Goal: Information Seeking & Learning: Learn about a topic

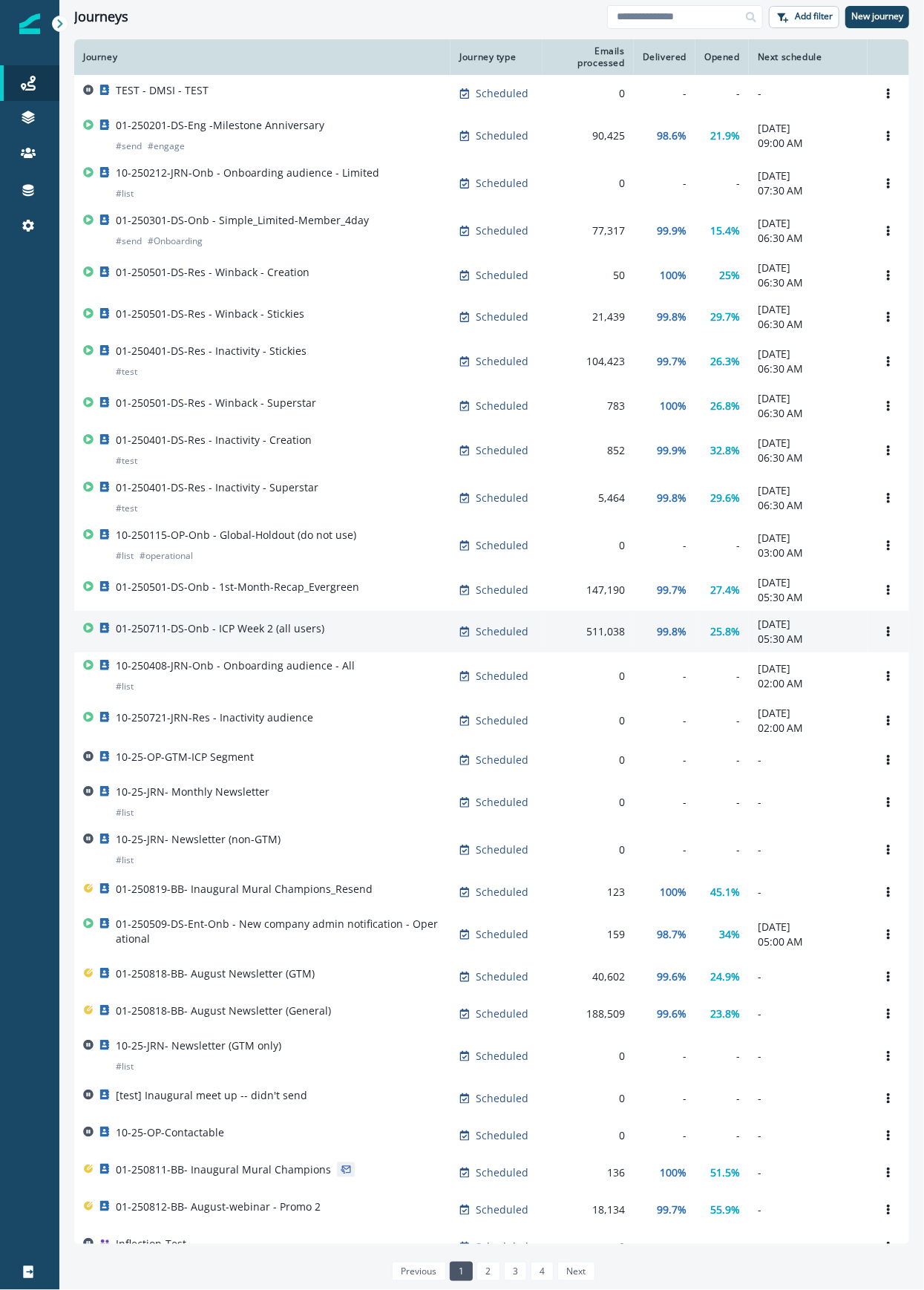
click at [286, 652] on td "01-250711-DS-Onb - ICP Week 2 (all users)" at bounding box center [261, 632] width 376 height 42
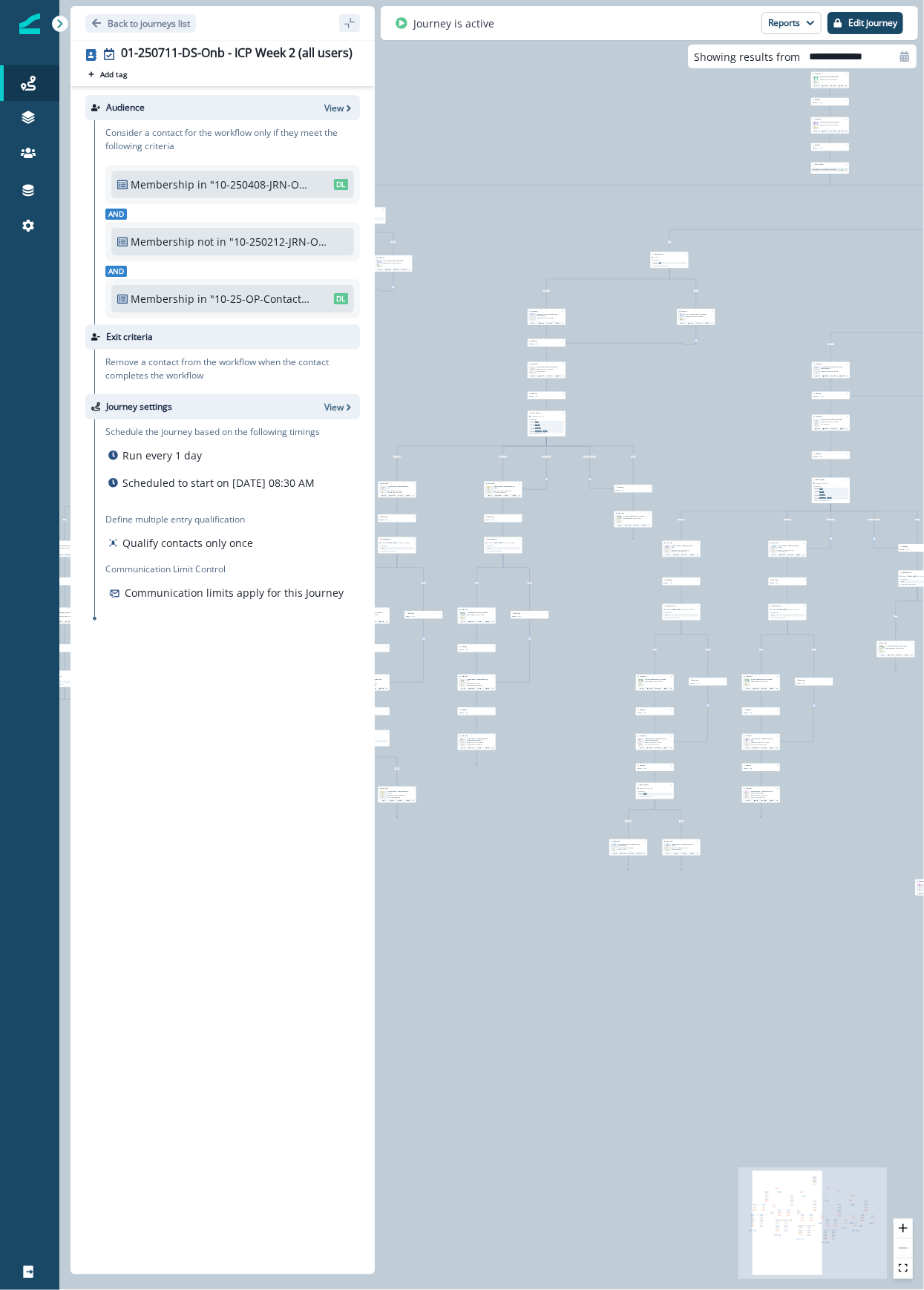
drag, startPoint x: 633, startPoint y: 262, endPoint x: 945, endPoint y: 101, distance: 351.1
click at [924, 101] on html "A newer version of Inflection.io is available. Refresh your page to load the la…" at bounding box center [462, 645] width 924 height 1290
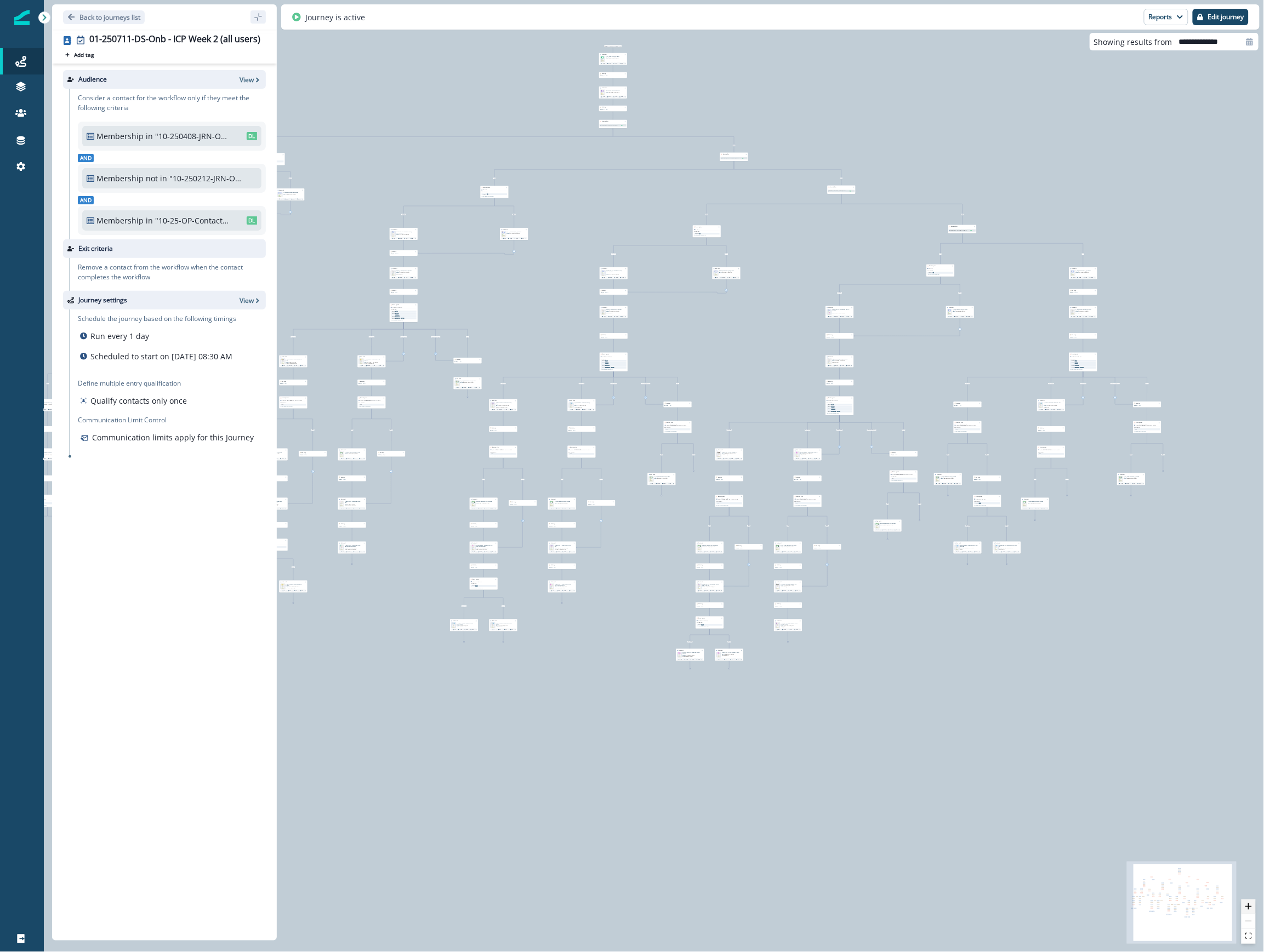
click at [827, 912] on button "zoom in" at bounding box center [1248, 907] width 14 height 15
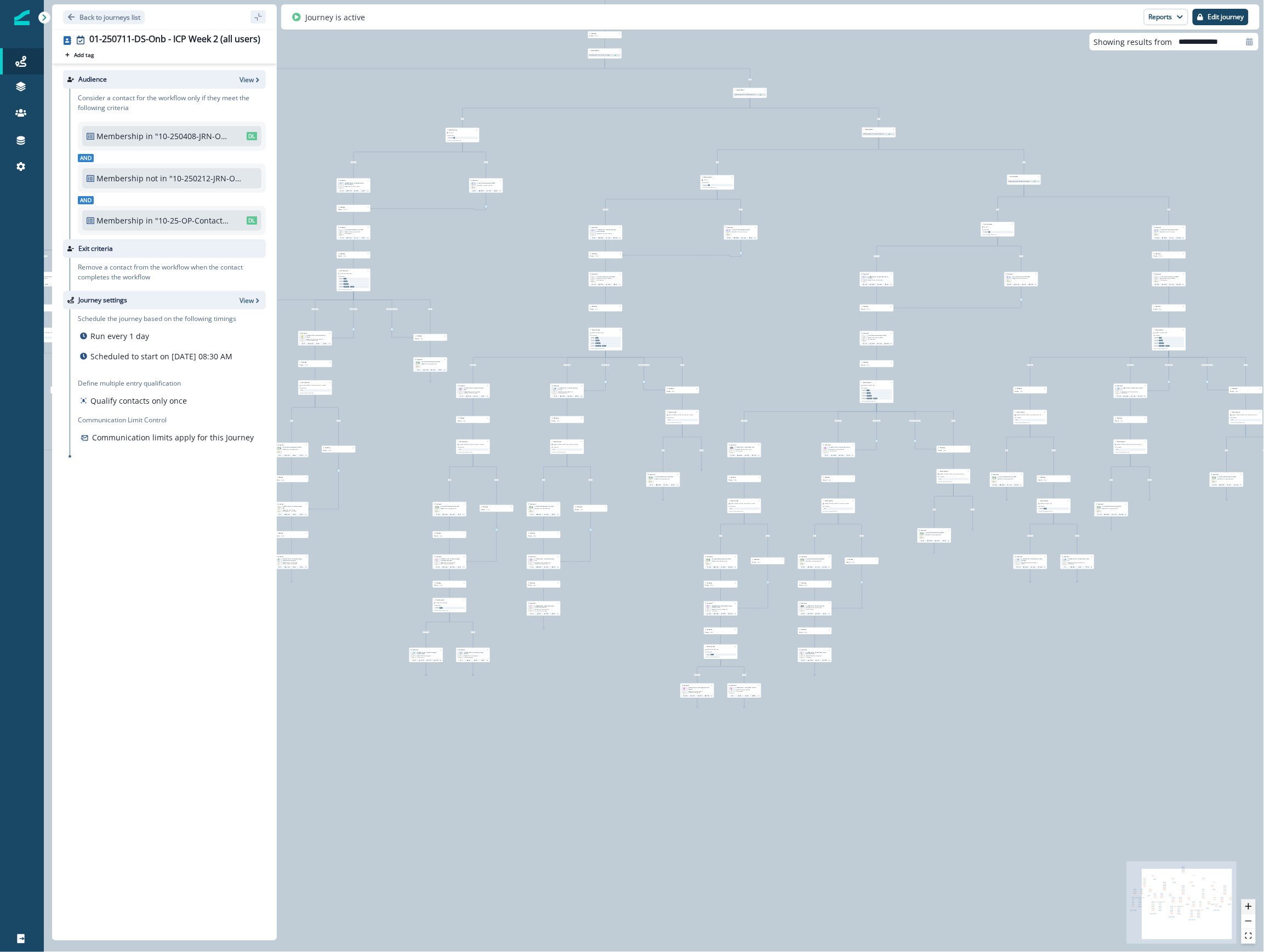
click at [827, 912] on button "zoom in" at bounding box center [1248, 907] width 14 height 15
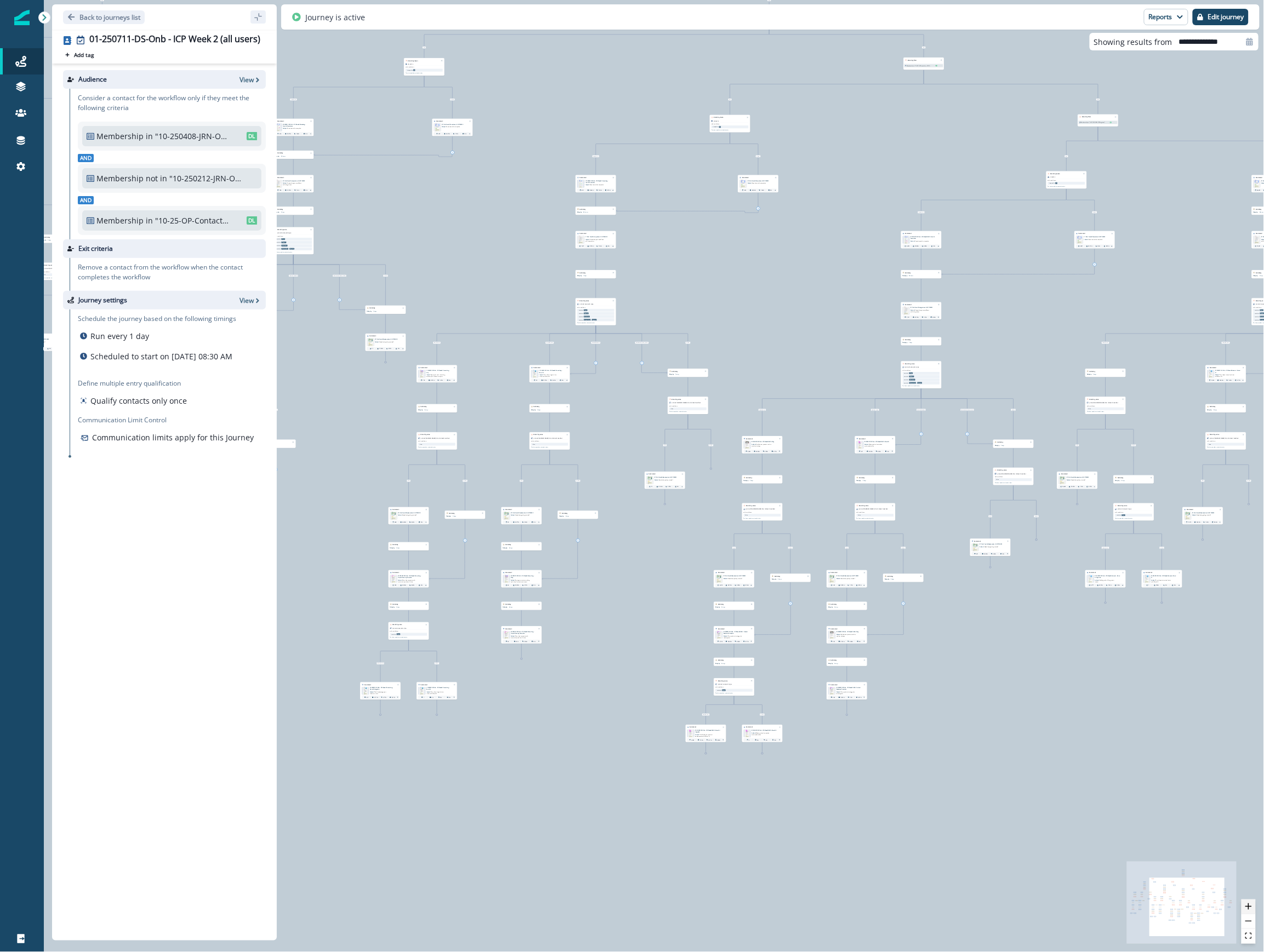
click at [827, 912] on button "zoom in" at bounding box center [1248, 907] width 14 height 15
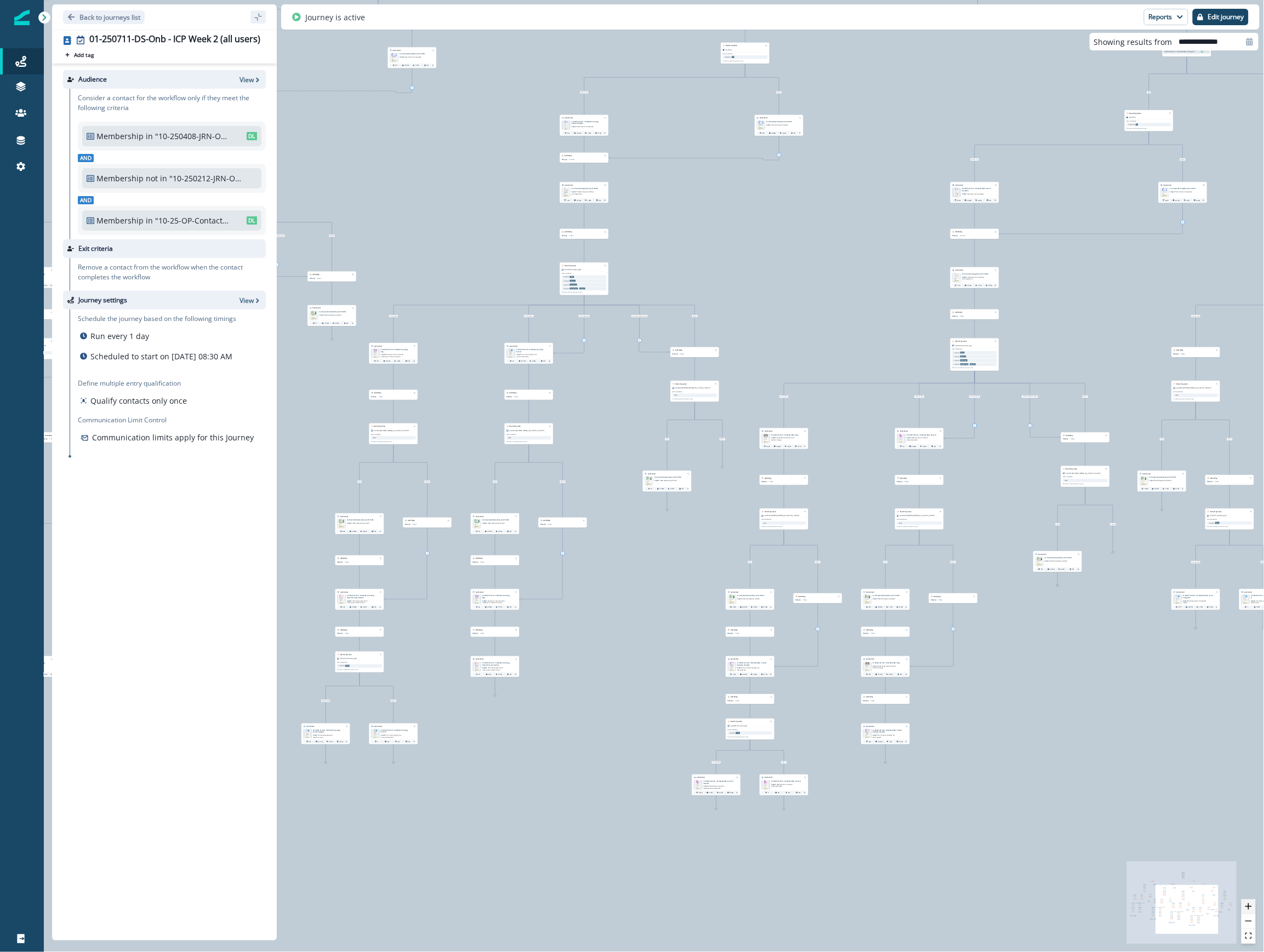
click at [827, 912] on button "zoom in" at bounding box center [1248, 907] width 14 height 15
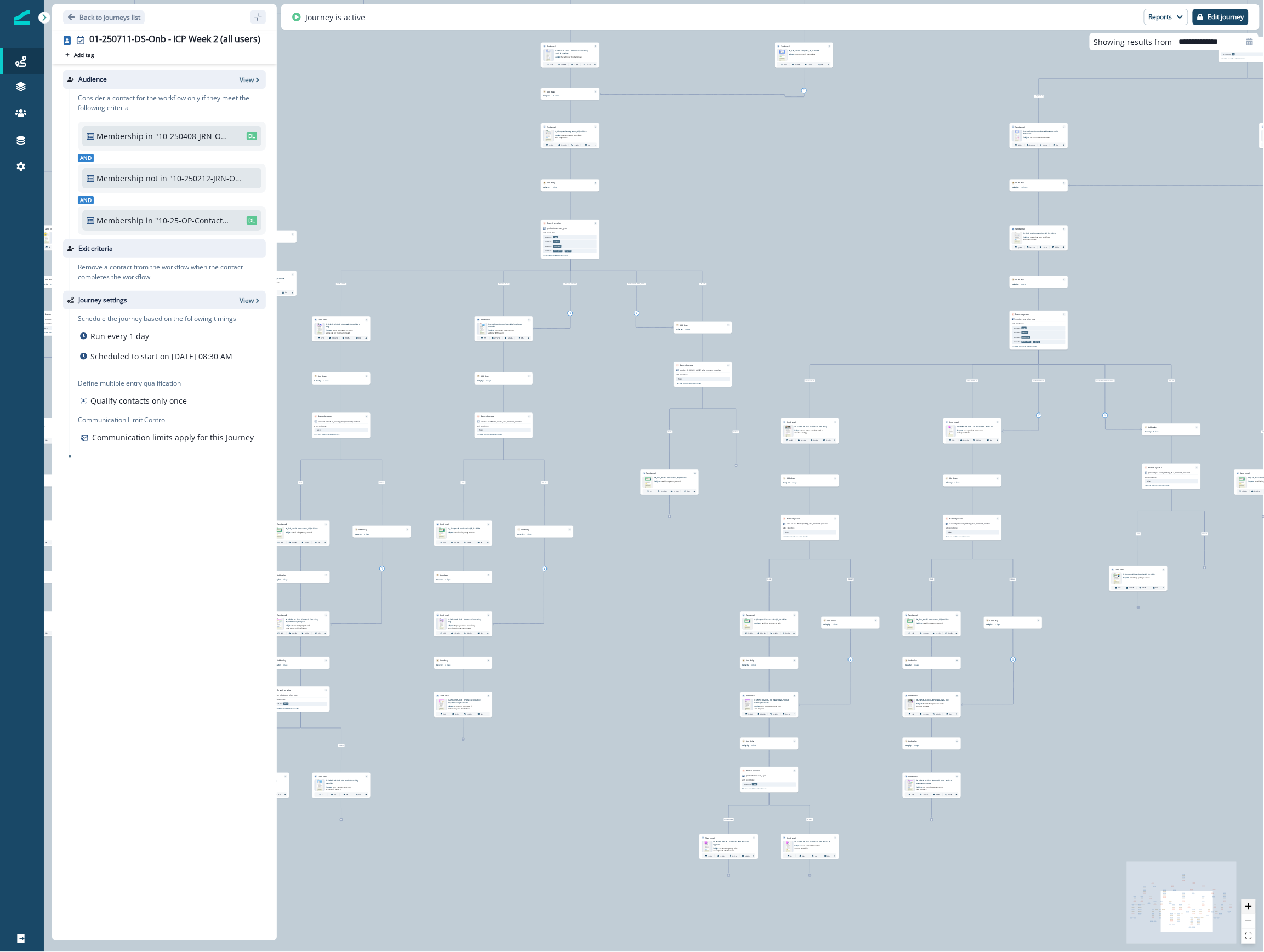
click at [827, 912] on button "zoom in" at bounding box center [1248, 907] width 14 height 15
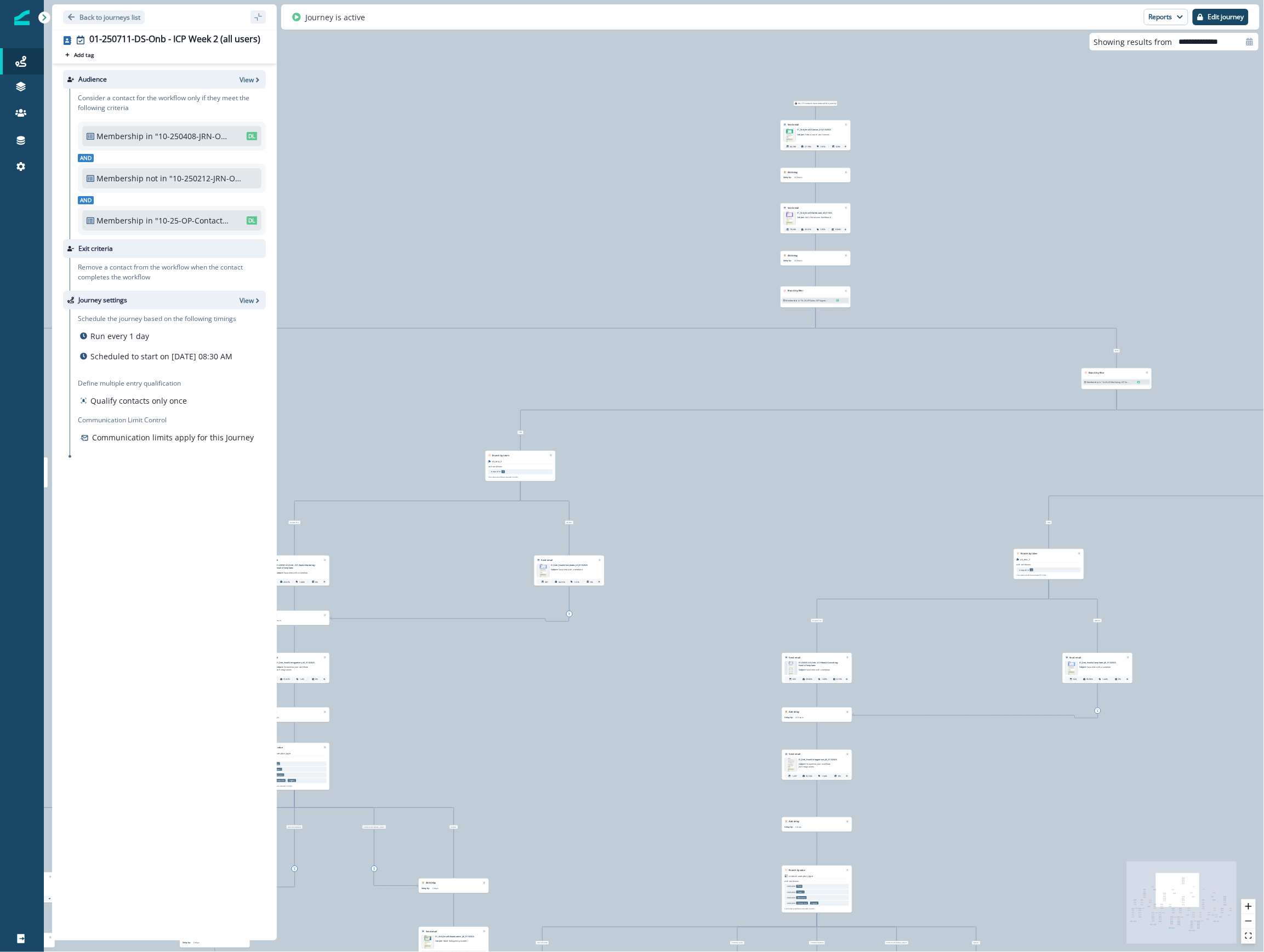
drag, startPoint x: 896, startPoint y: 224, endPoint x: 1160, endPoint y: 921, distance: 745.3
click at [827, 921] on div "88,172 contacts have entered the journey Send email Email asset changed, journe…" at bounding box center [654, 476] width 1220 height 952
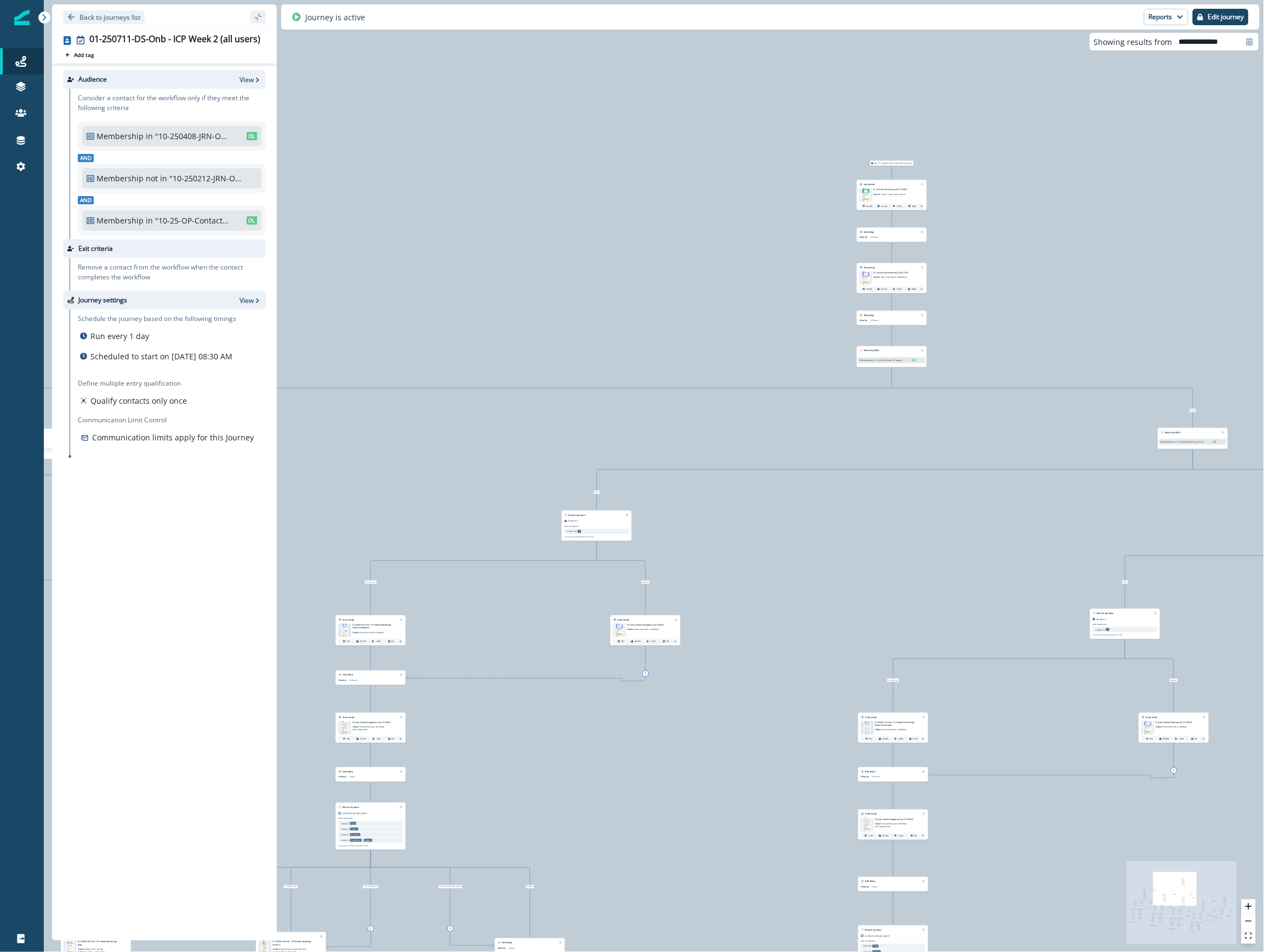
drag, startPoint x: 1127, startPoint y: 230, endPoint x: 1014, endPoint y: 222, distance: 113.3
click at [827, 222] on div "88,172 contacts have entered the journey Send email Email asset changed, journe…" at bounding box center [654, 476] width 1220 height 952
click at [827, 908] on icon "zoom in" at bounding box center [1248, 906] width 7 height 7
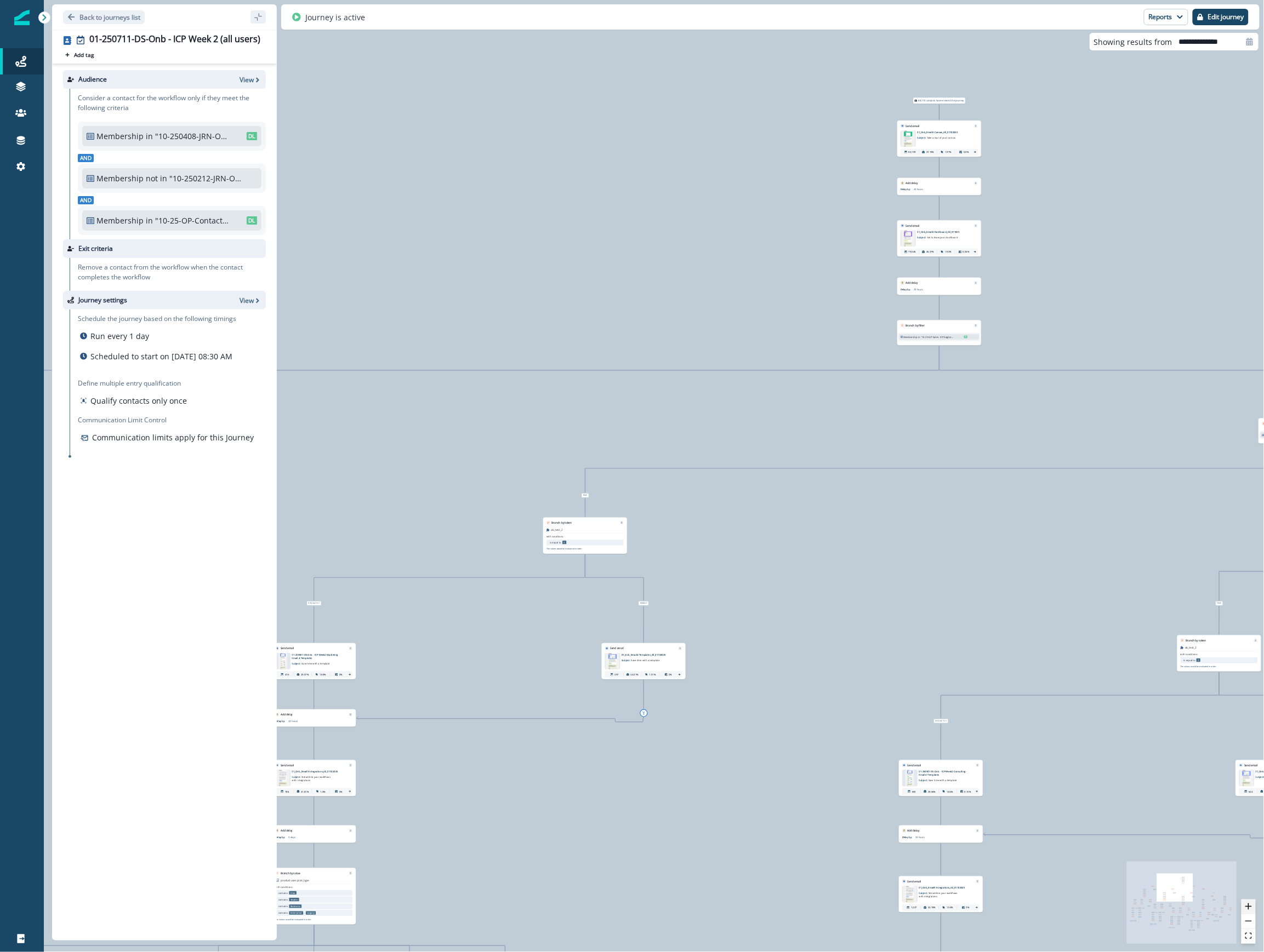
click at [827, 908] on icon "zoom in" at bounding box center [1248, 906] width 7 height 7
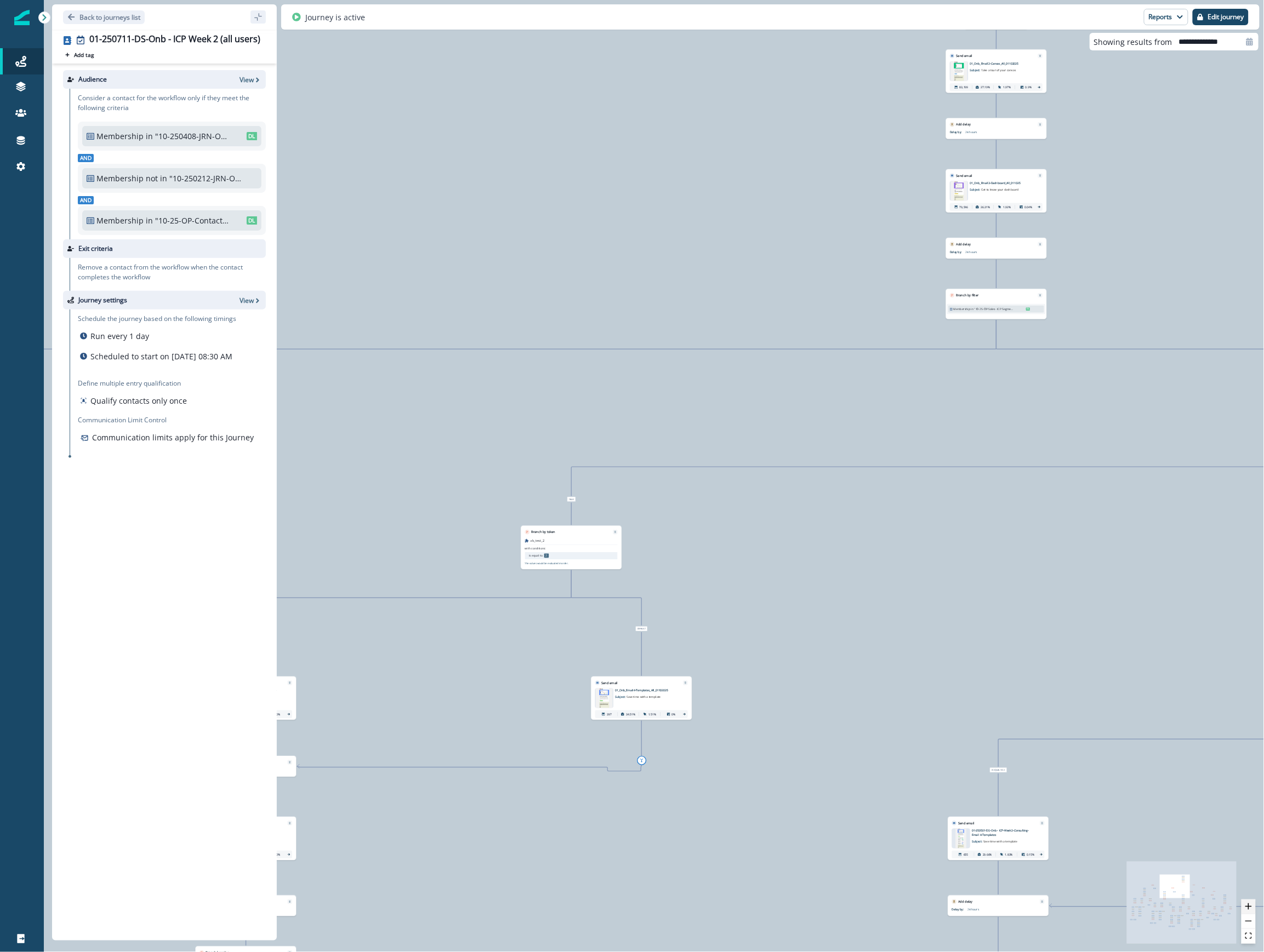
click at [827, 908] on icon "zoom in" at bounding box center [1248, 906] width 7 height 7
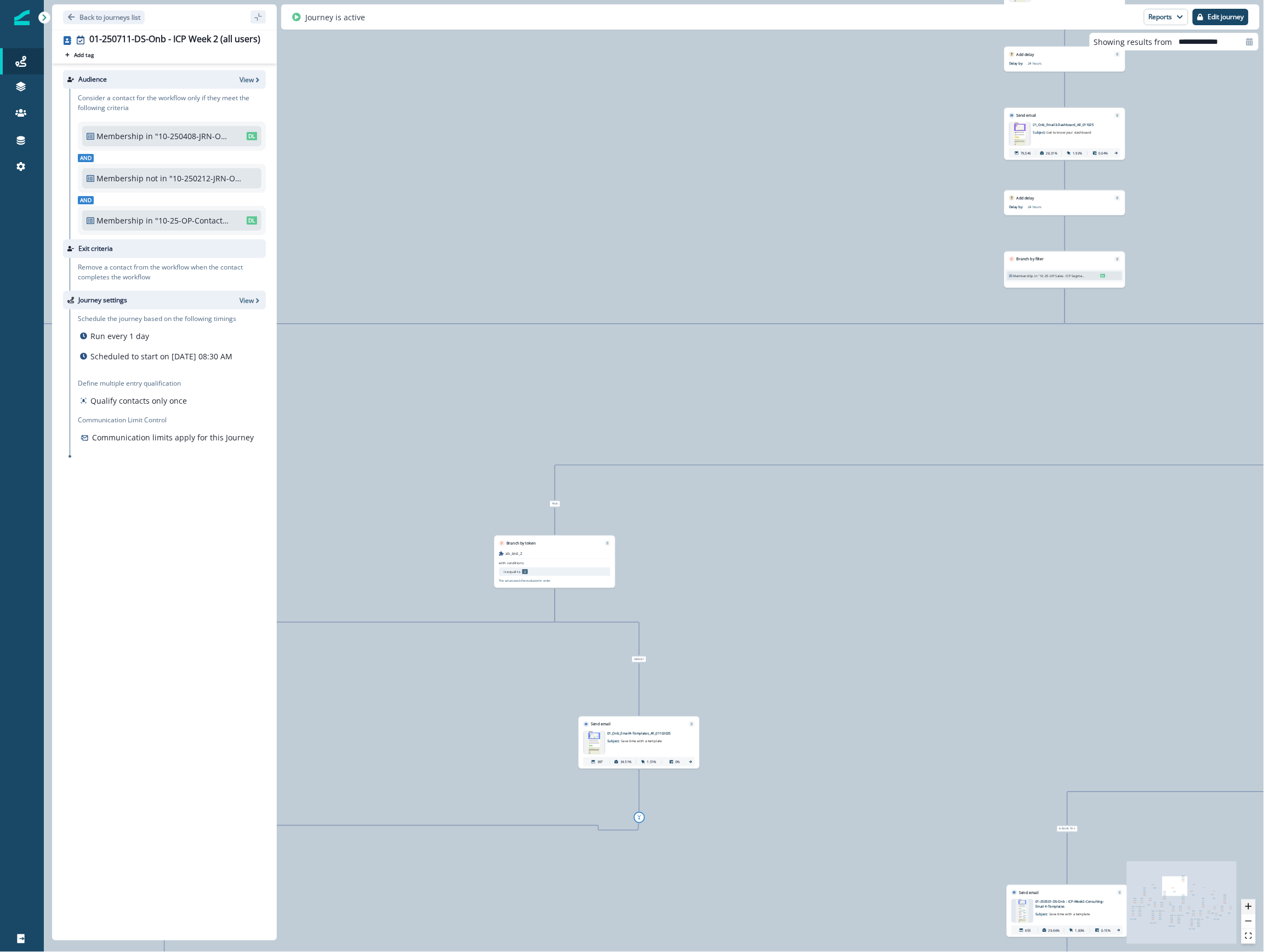
click at [827, 908] on icon "zoom in" at bounding box center [1248, 906] width 7 height 7
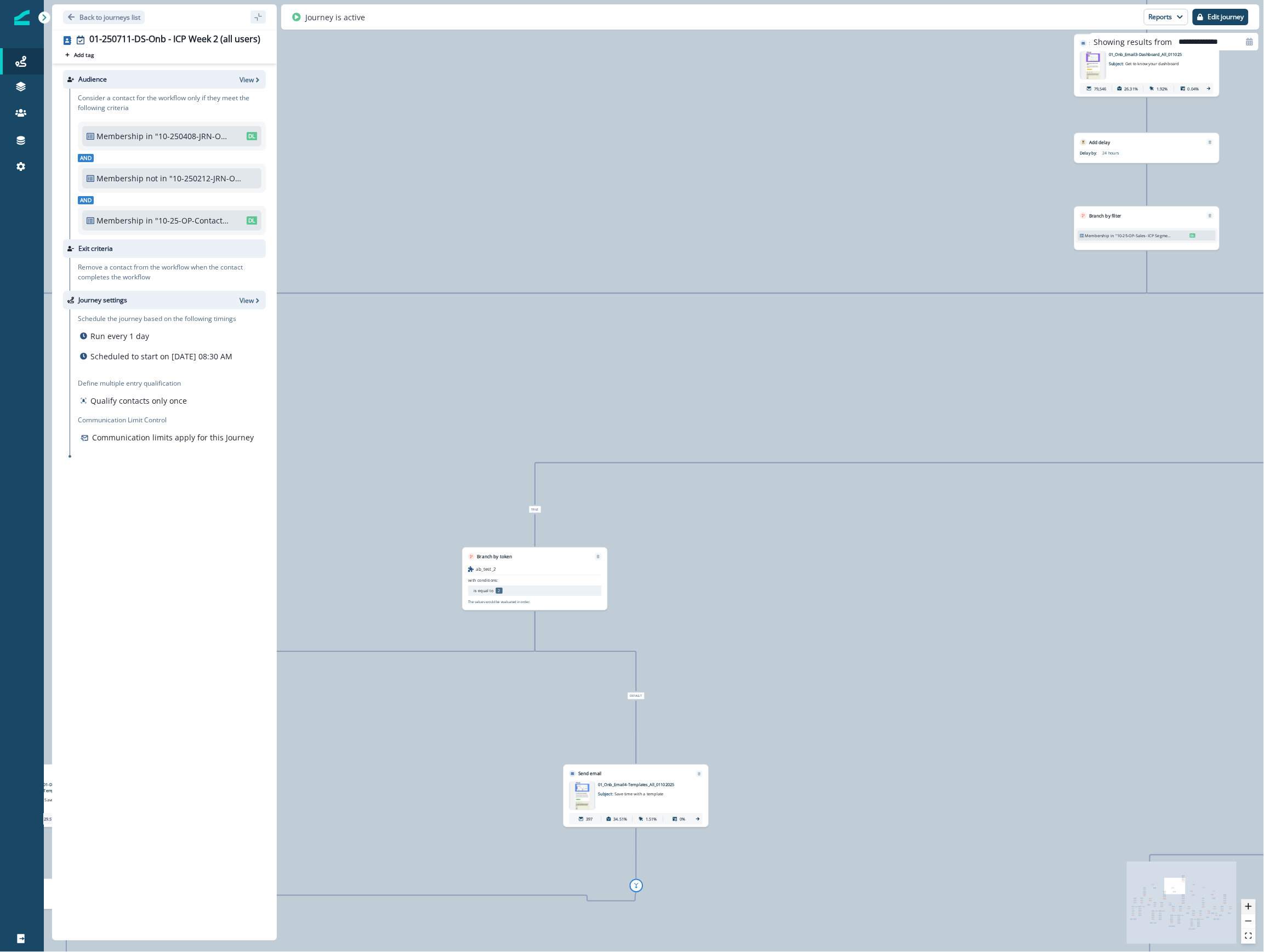
click at [827, 908] on icon "zoom in" at bounding box center [1248, 906] width 7 height 7
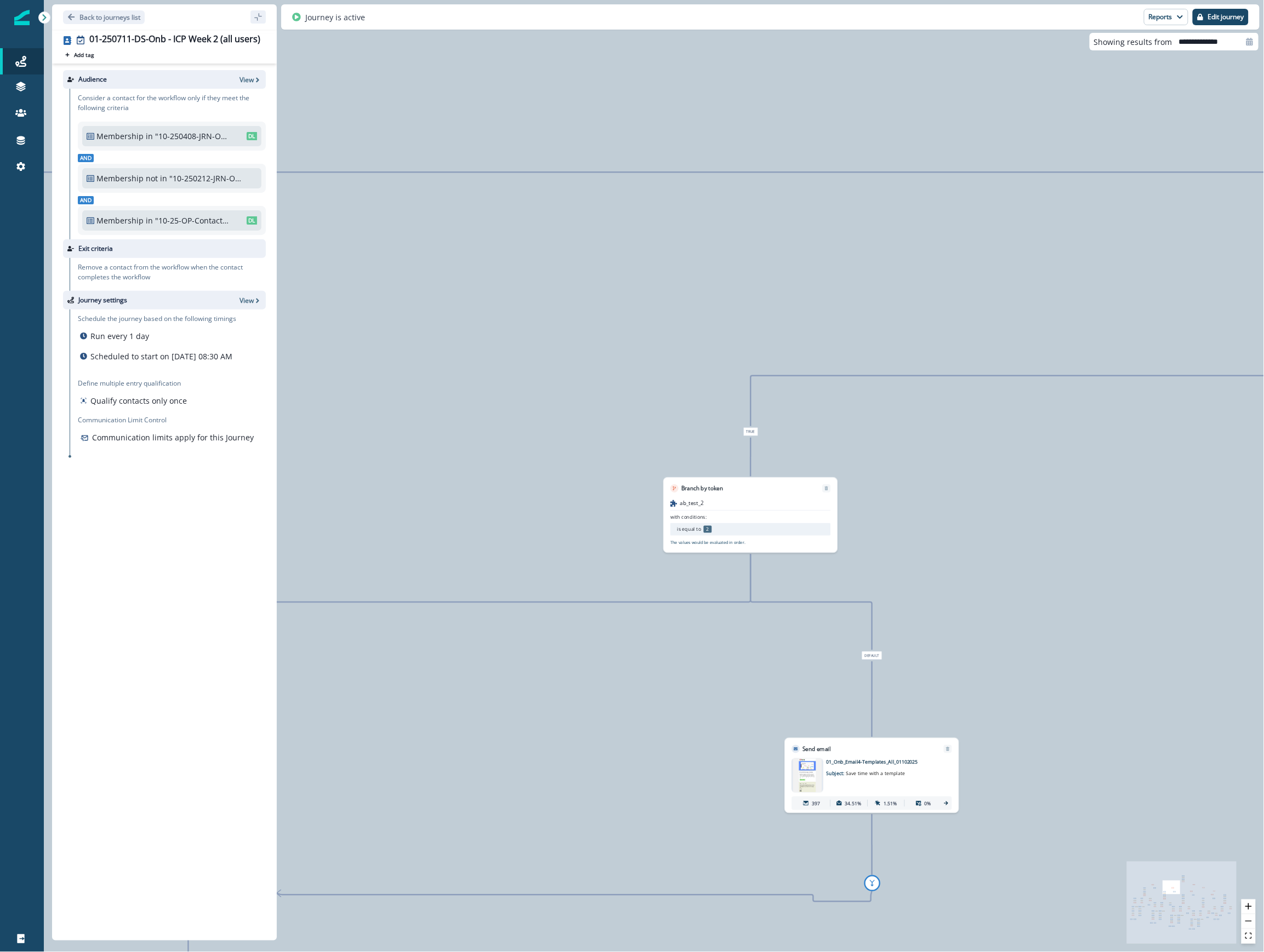
drag, startPoint x: 1094, startPoint y: 568, endPoint x: 1333, endPoint y: 483, distance: 253.7
click at [827, 483] on html "A newer version of Inflection.io is available. Refresh your page to load the la…" at bounding box center [632, 476] width 1264 height 952
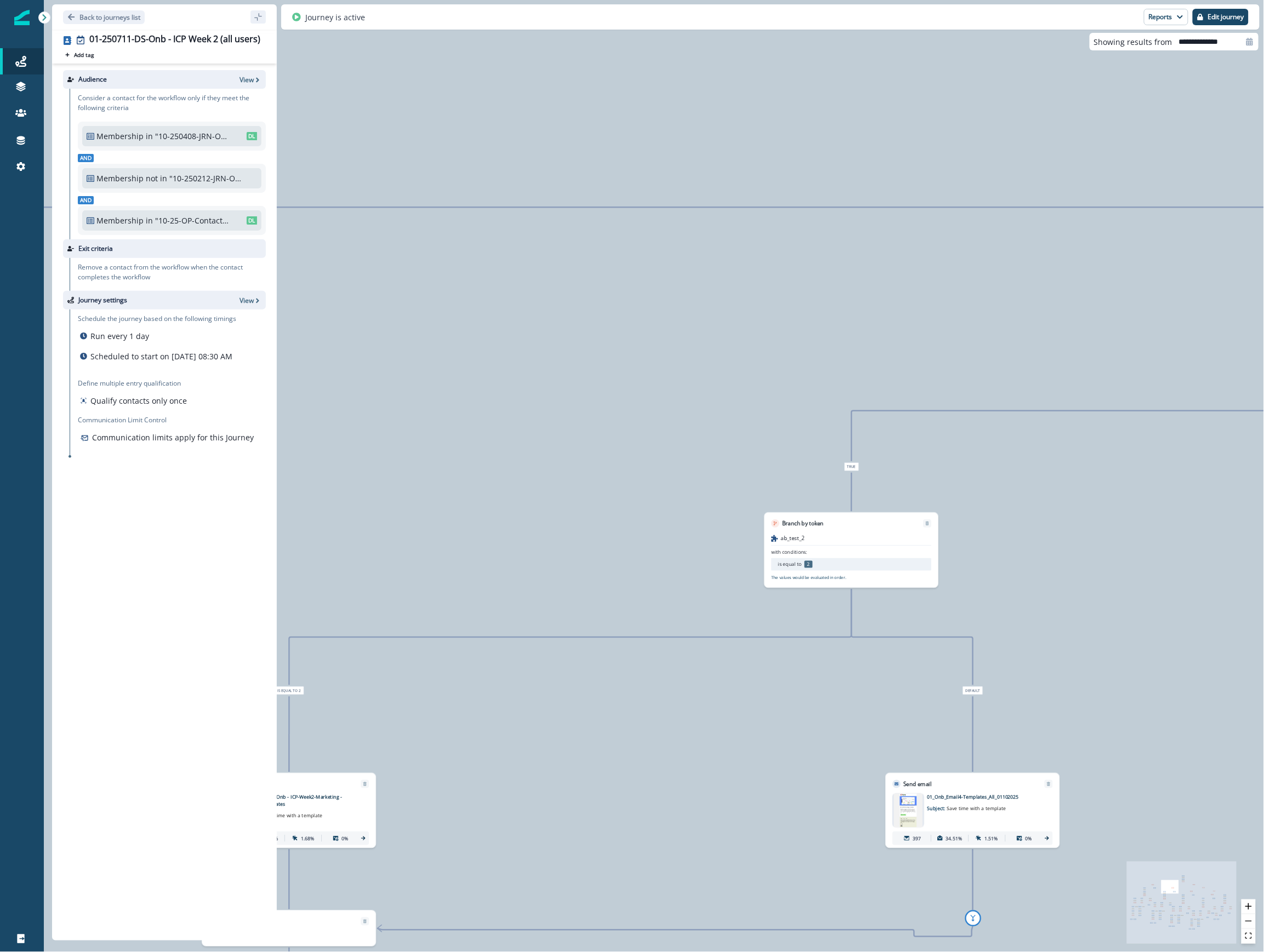
drag, startPoint x: 463, startPoint y: 774, endPoint x: 564, endPoint y: 809, distance: 106.9
click at [564, 809] on div "88,172 contacts have entered the journey Send email Email asset changed, journe…" at bounding box center [654, 476] width 1220 height 952
click at [827, 919] on button "zoom out" at bounding box center [1248, 922] width 14 height 15
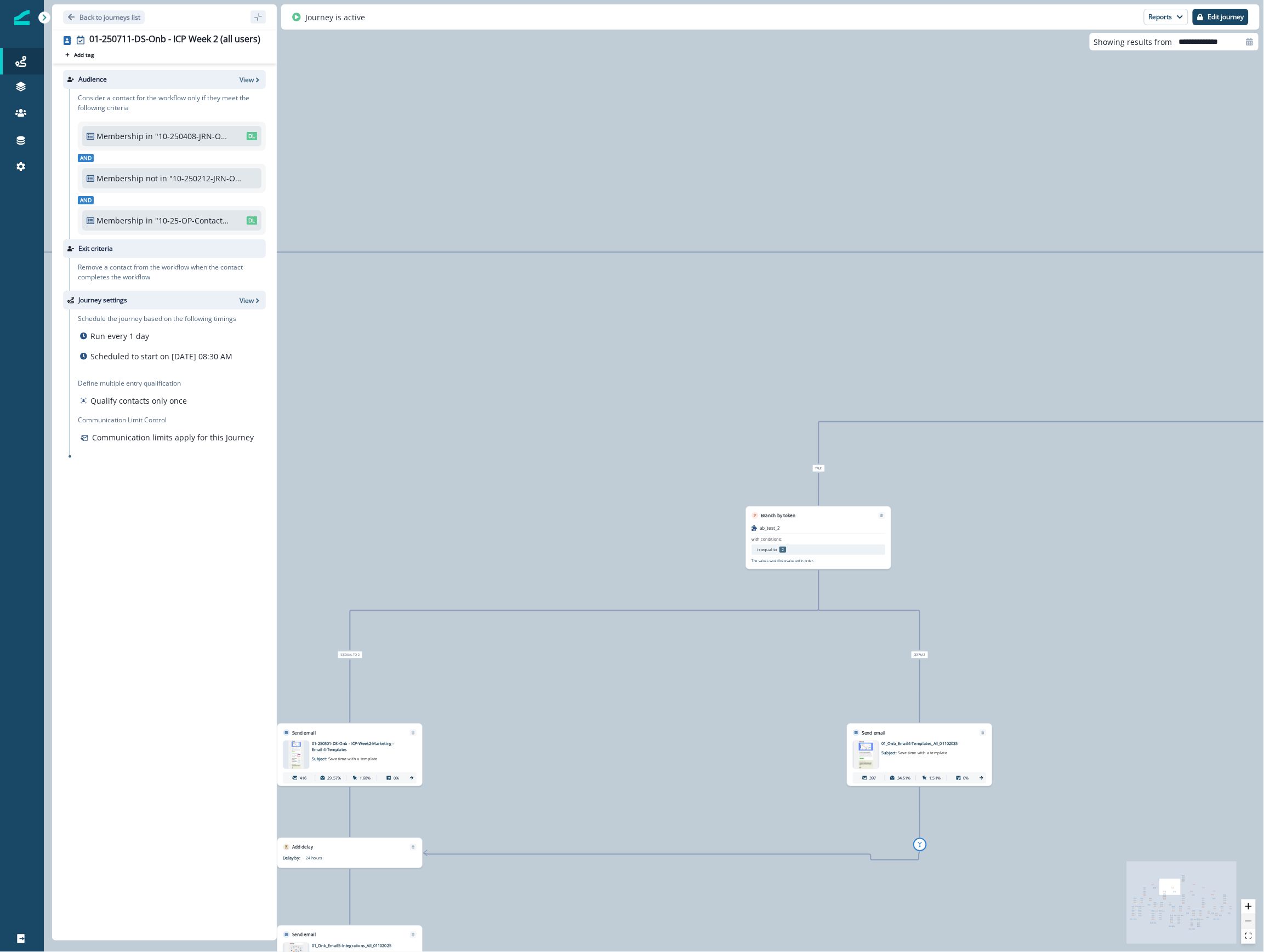
click at [827, 919] on button "zoom out" at bounding box center [1248, 922] width 14 height 15
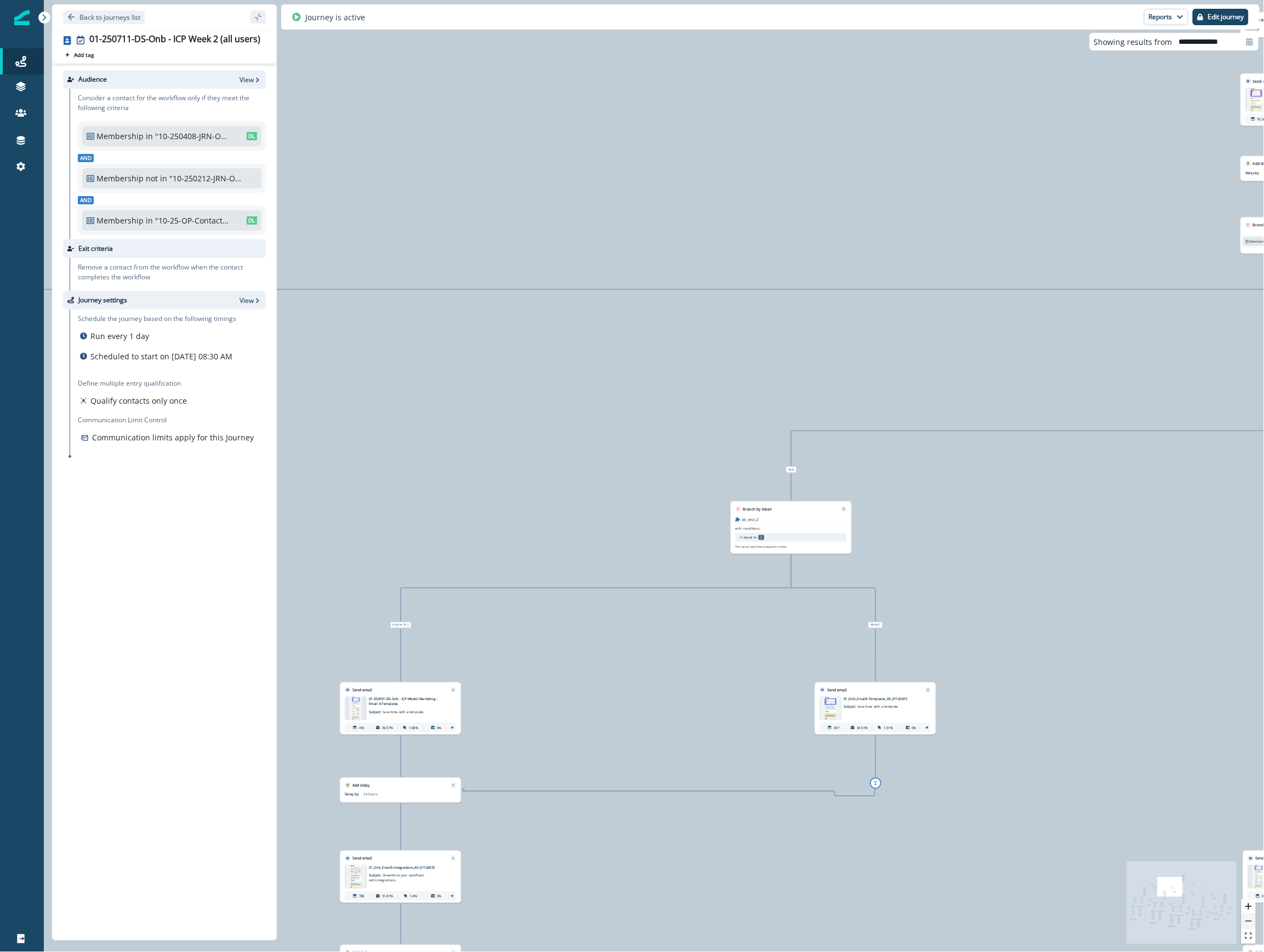
click at [827, 919] on button "zoom out" at bounding box center [1248, 922] width 14 height 15
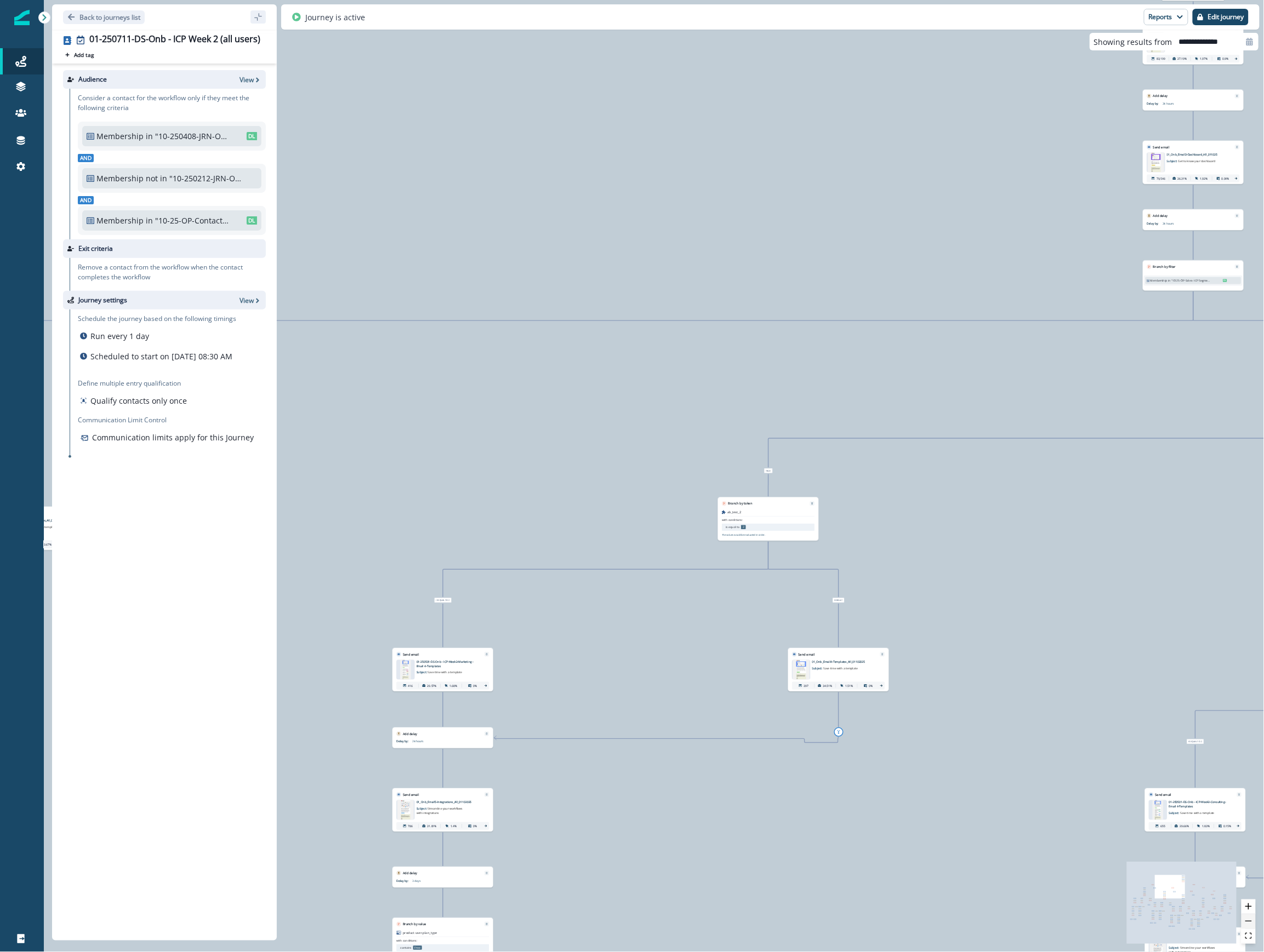
click at [827, 919] on button "zoom out" at bounding box center [1248, 922] width 14 height 15
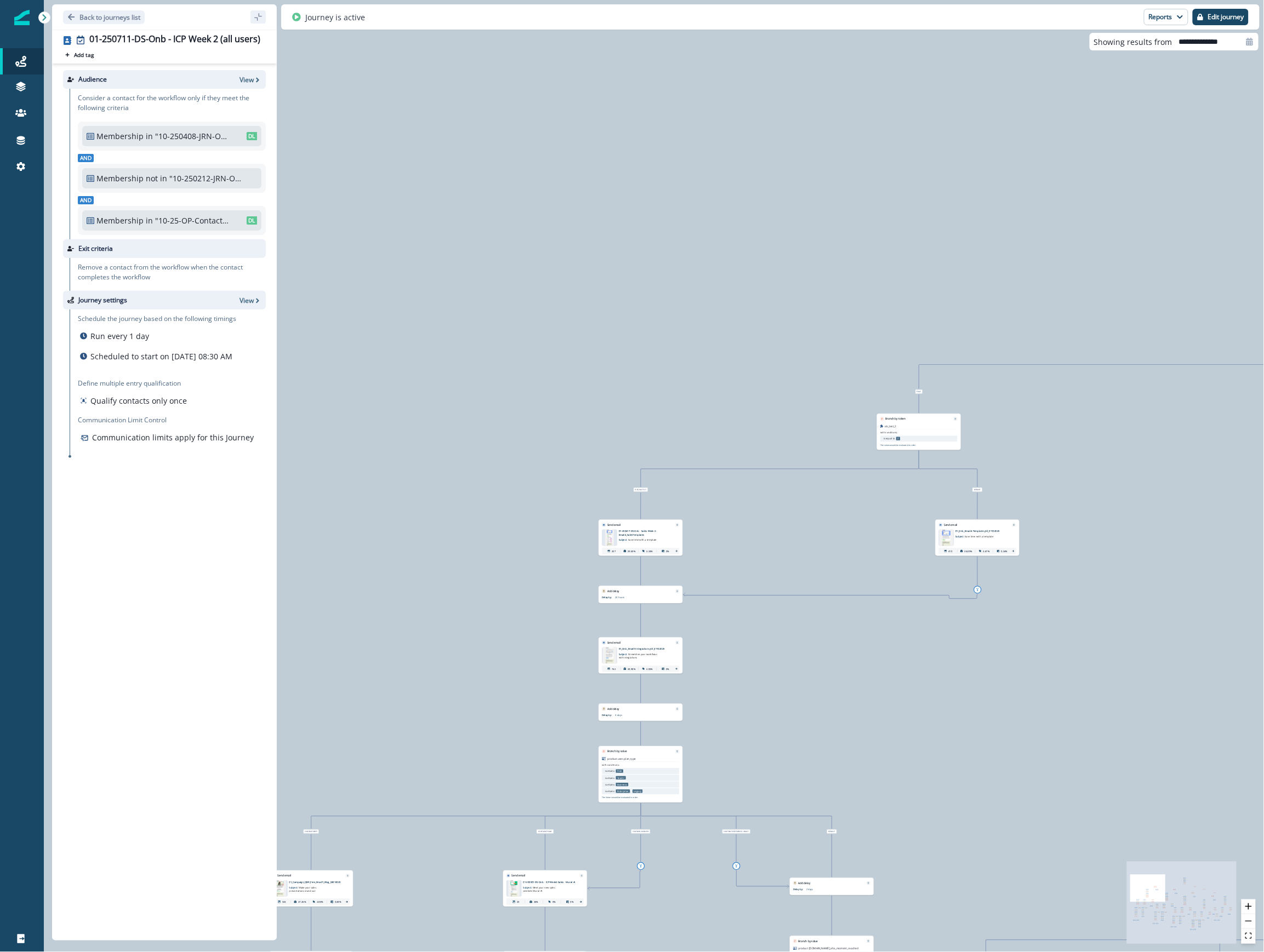
drag, startPoint x: 485, startPoint y: 436, endPoint x: 1322, endPoint y: 454, distance: 837.2
click at [827, 454] on html "A newer version of Inflection.io is available. Refresh your page to load the la…" at bounding box center [632, 476] width 1264 height 952
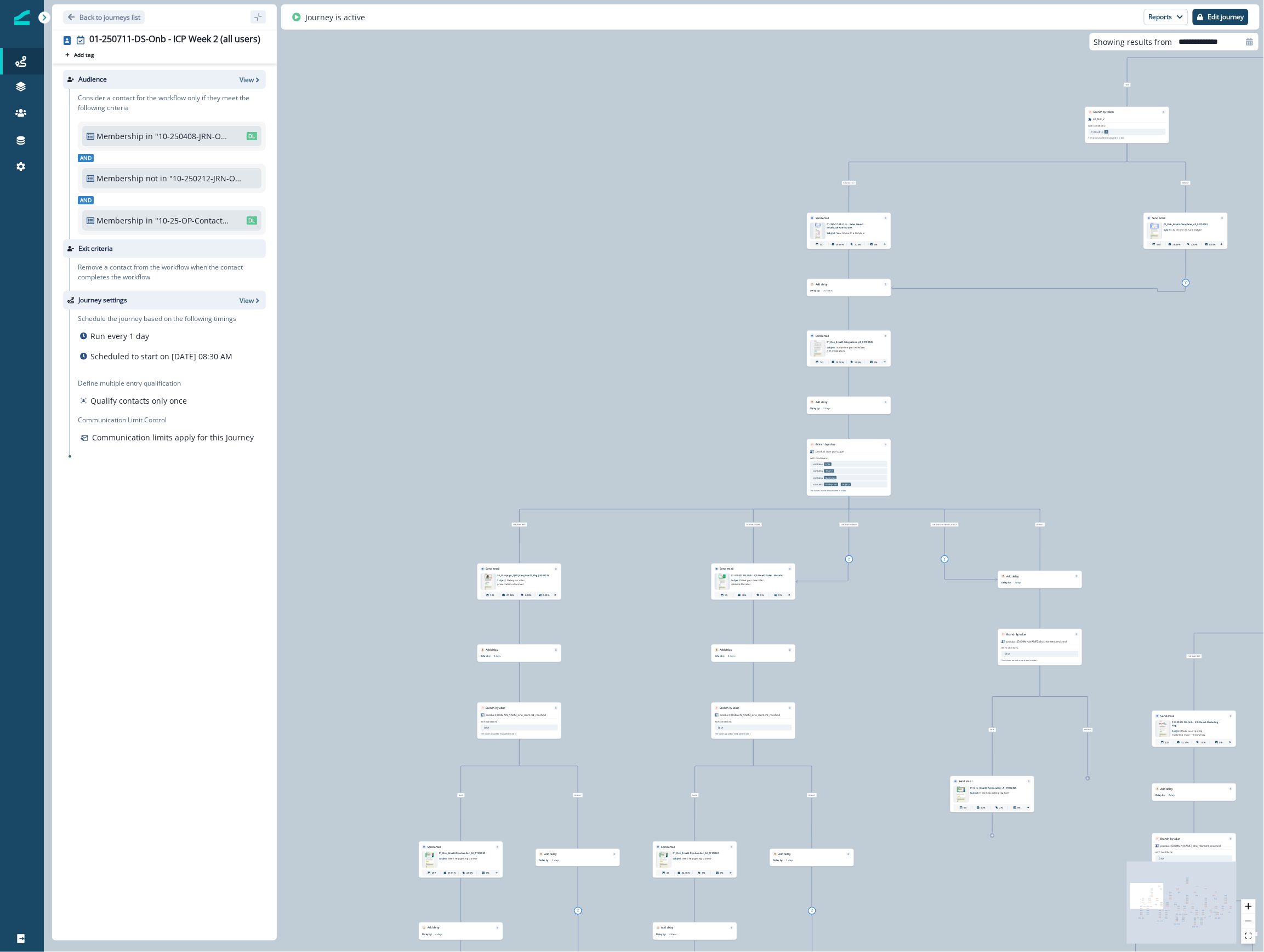
drag, startPoint x: 905, startPoint y: 826, endPoint x: 1099, endPoint y: 458, distance: 416.0
click at [827, 458] on div "88,172 contacts have entered the journey Send email Email asset changed, journe…" at bounding box center [654, 476] width 1220 height 952
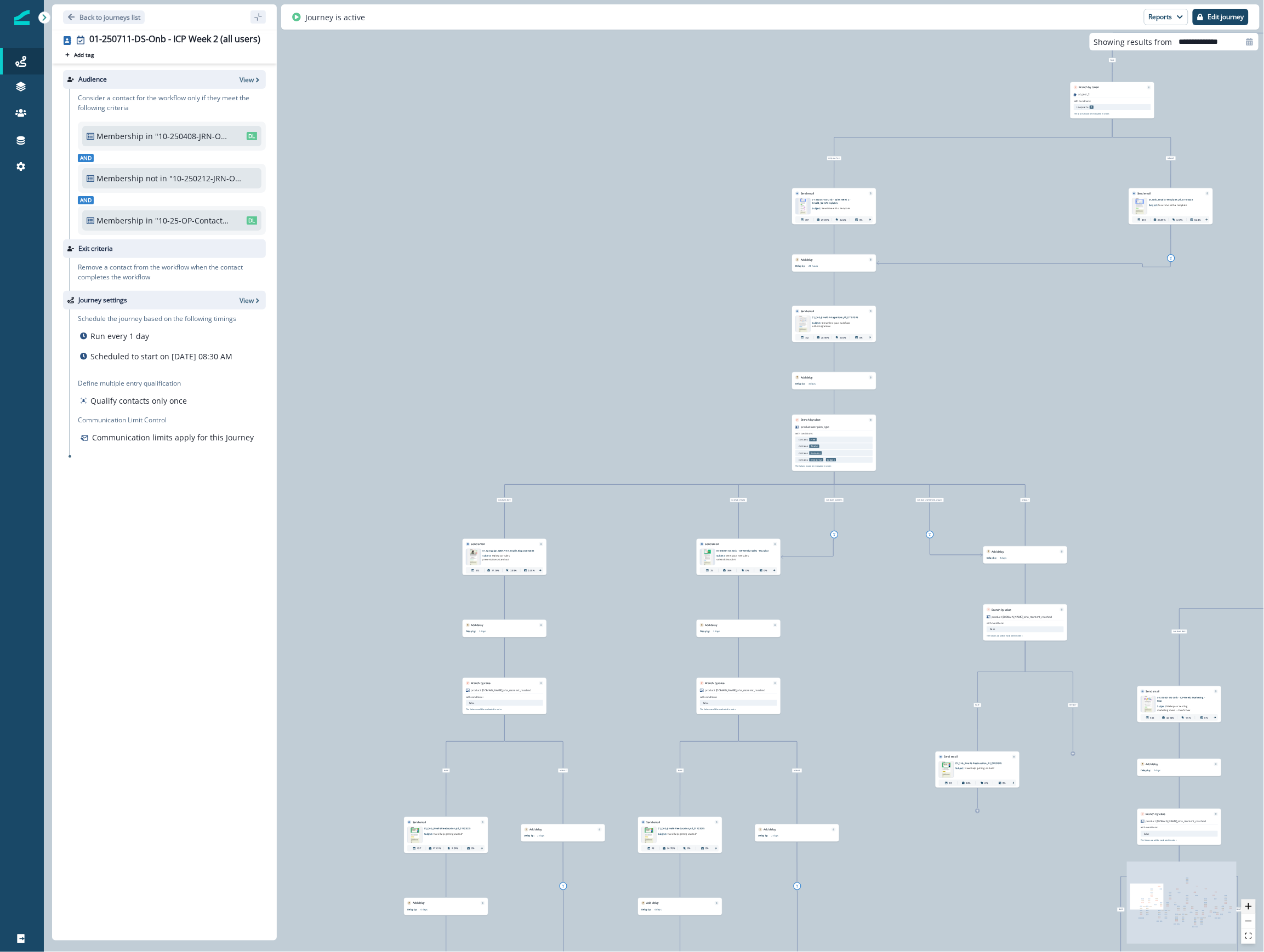
click at [827, 906] on icon "zoom in" at bounding box center [1248, 906] width 7 height 7
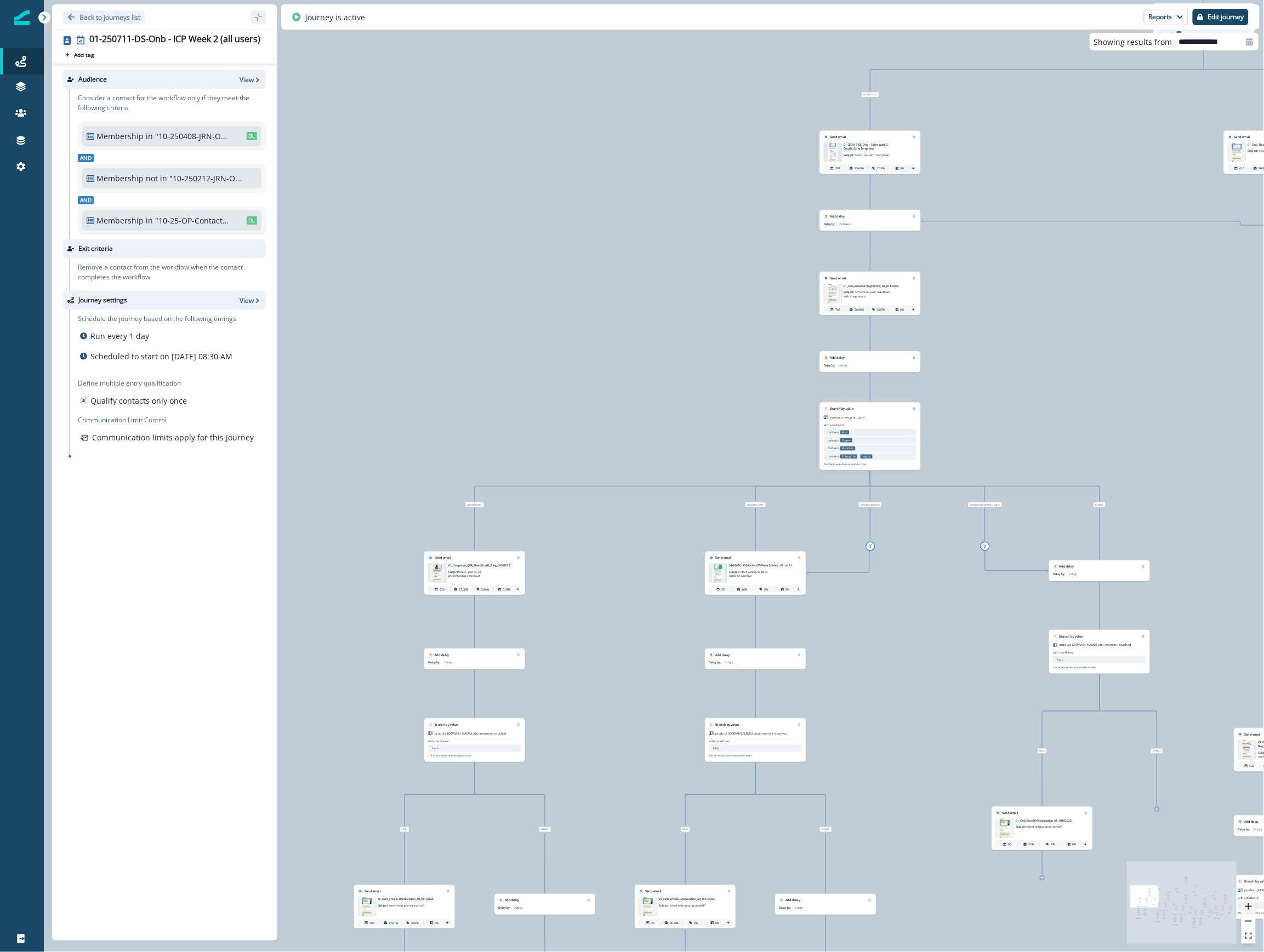
click at [827, 906] on icon "zoom in" at bounding box center [1248, 906] width 7 height 7
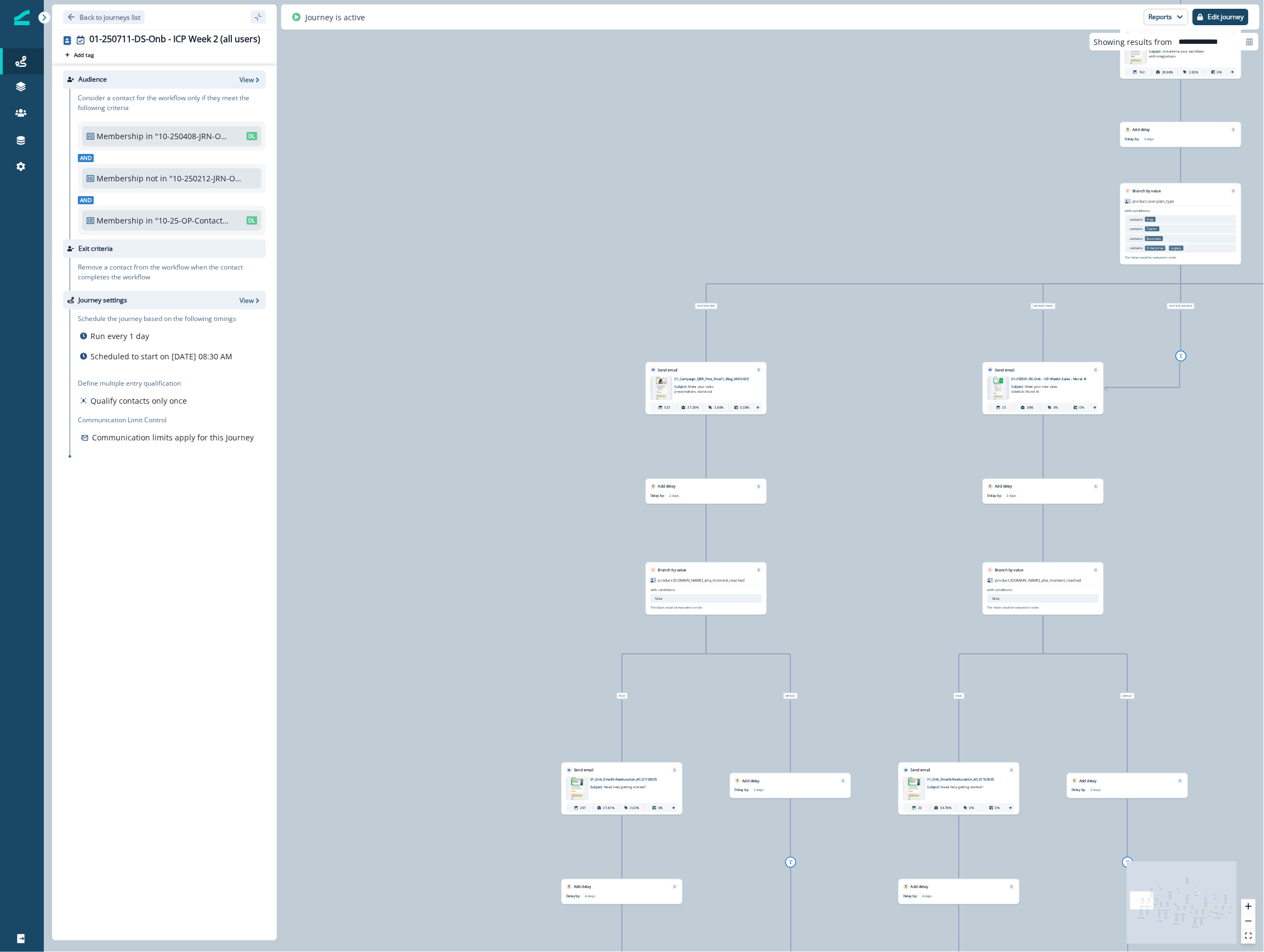
drag, startPoint x: 528, startPoint y: 649, endPoint x: 796, endPoint y: 445, distance: 336.8
click at [796, 445] on div "88,172 contacts have entered the journey Send email Email asset changed, journe…" at bounding box center [654, 476] width 1220 height 952
click at [827, 903] on icon "zoom in" at bounding box center [1248, 906] width 7 height 7
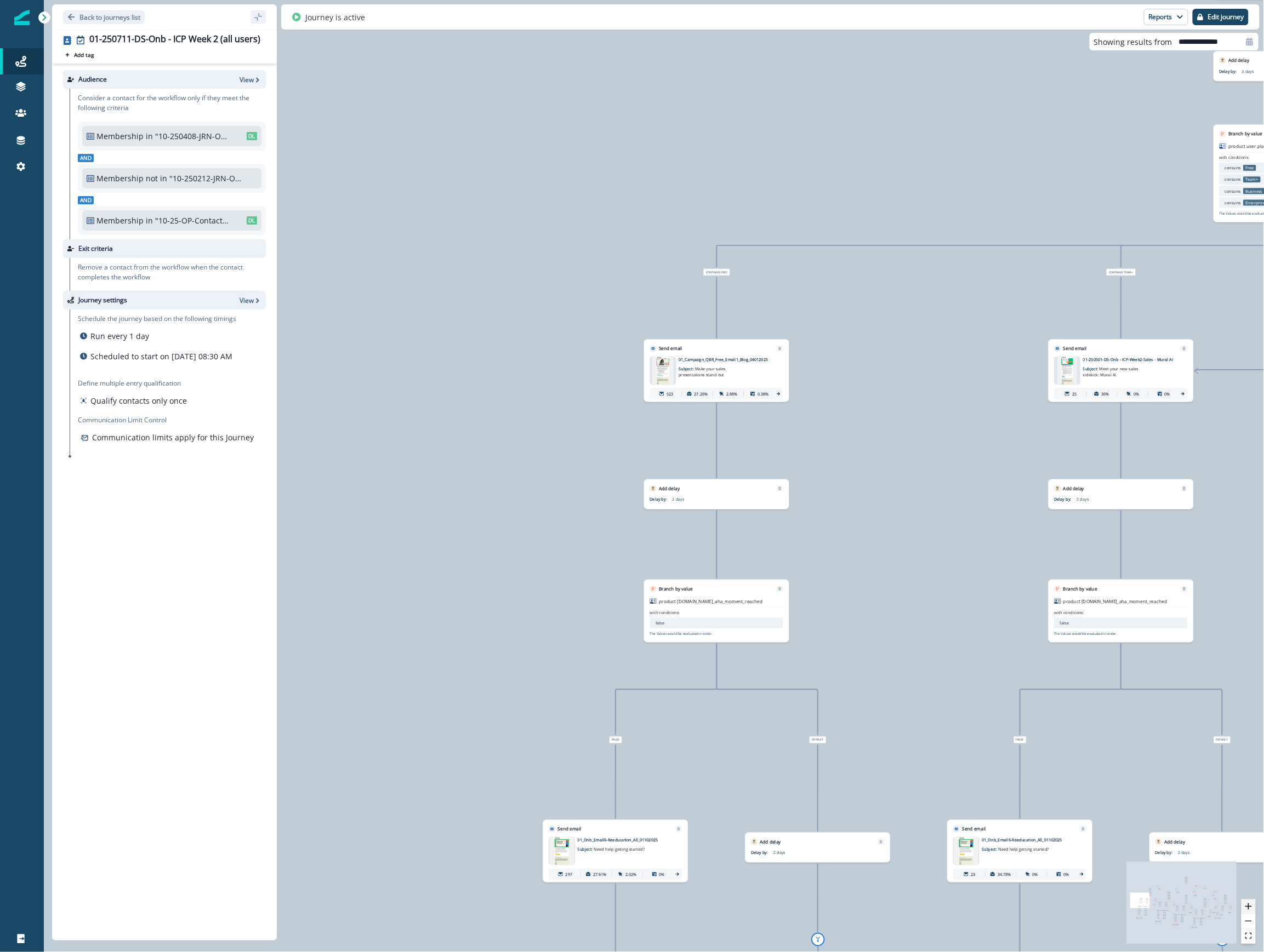
click at [827, 903] on icon "zoom in" at bounding box center [1248, 906] width 7 height 7
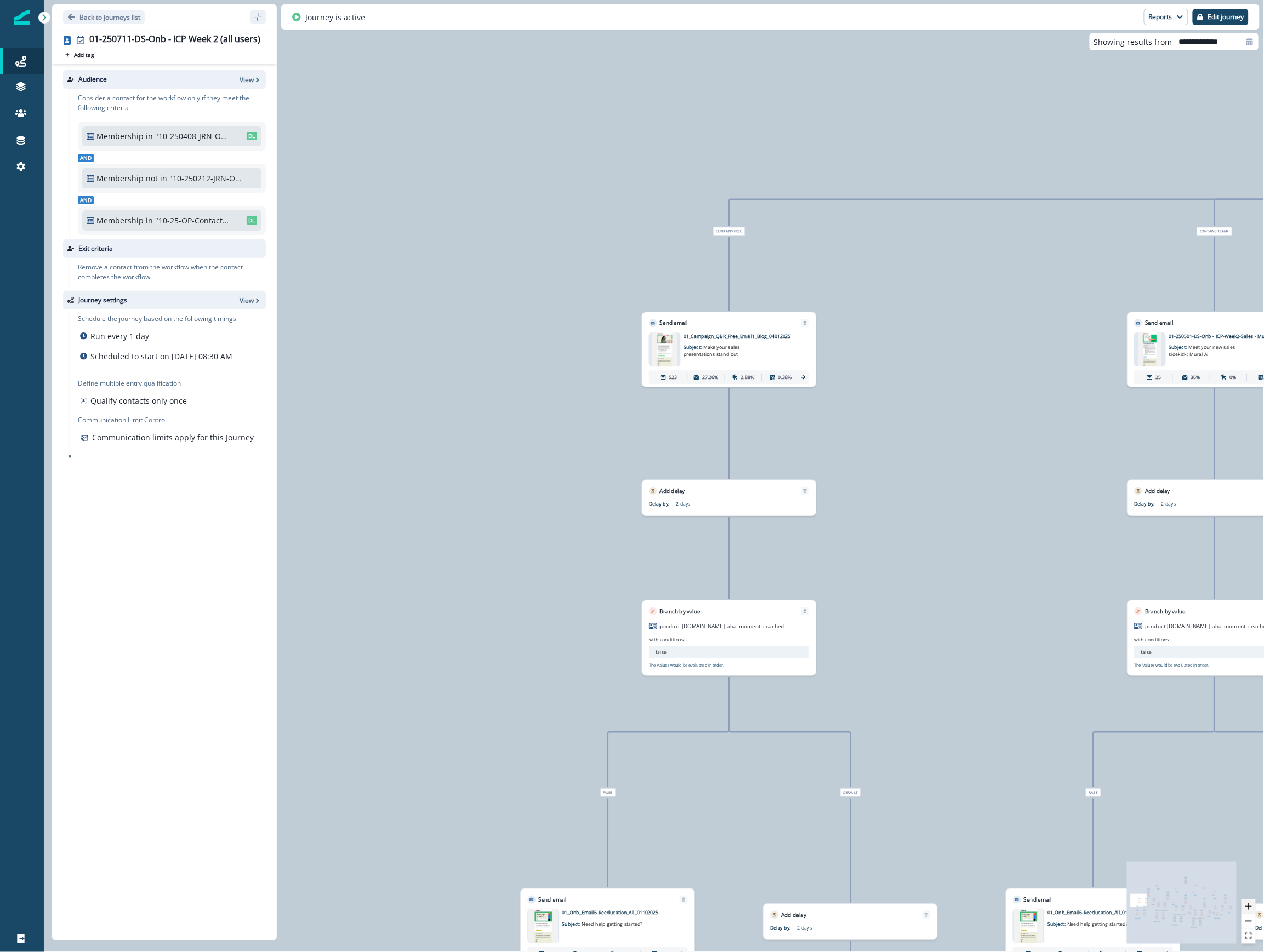
click at [827, 903] on icon "zoom in" at bounding box center [1248, 906] width 7 height 7
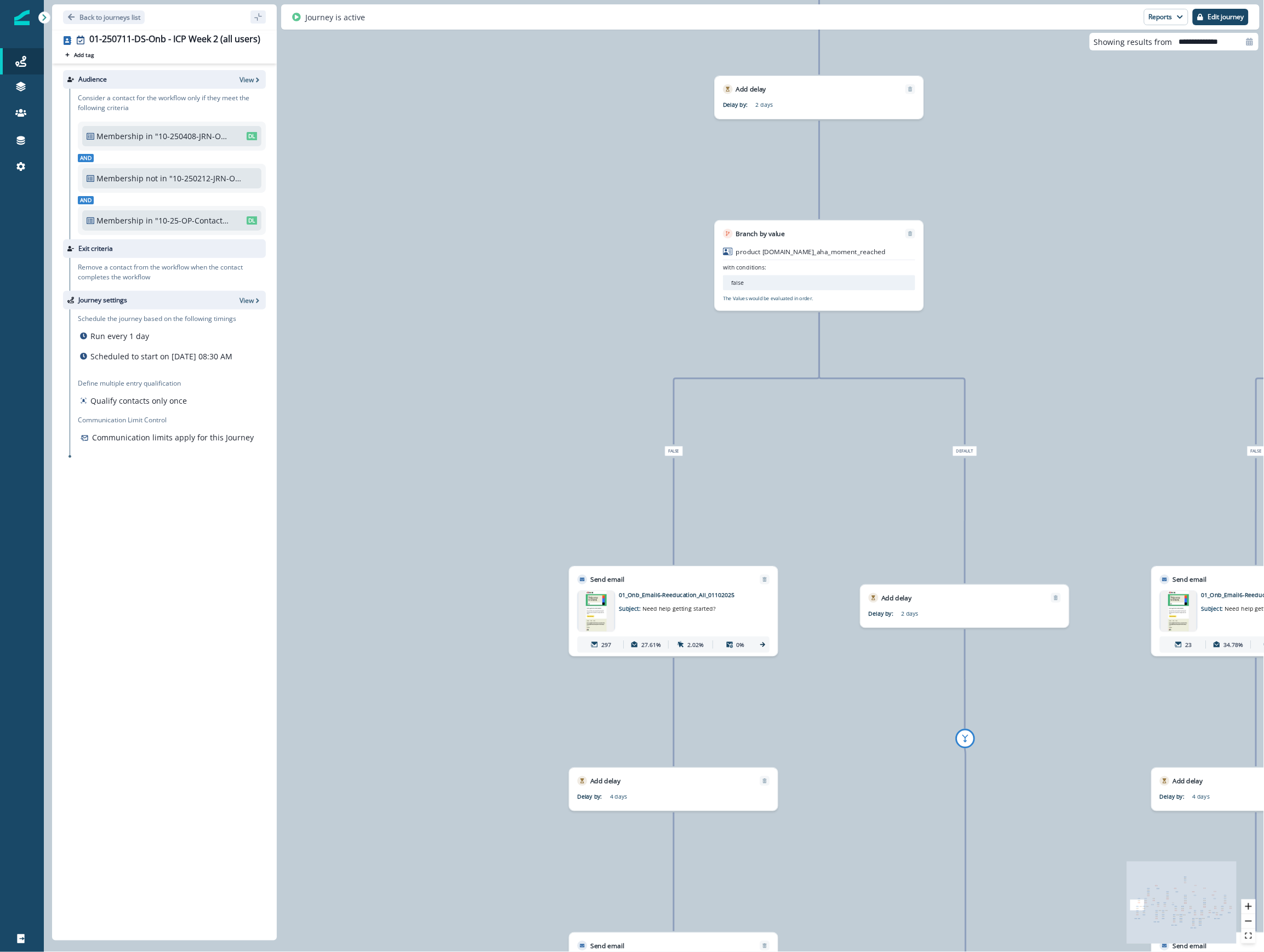
drag, startPoint x: 1071, startPoint y: 413, endPoint x: 1075, endPoint y: 352, distance: 61.1
click at [827, 352] on div "88,172 contacts have entered the journey Send email Email asset changed, journe…" at bounding box center [654, 476] width 1220 height 952
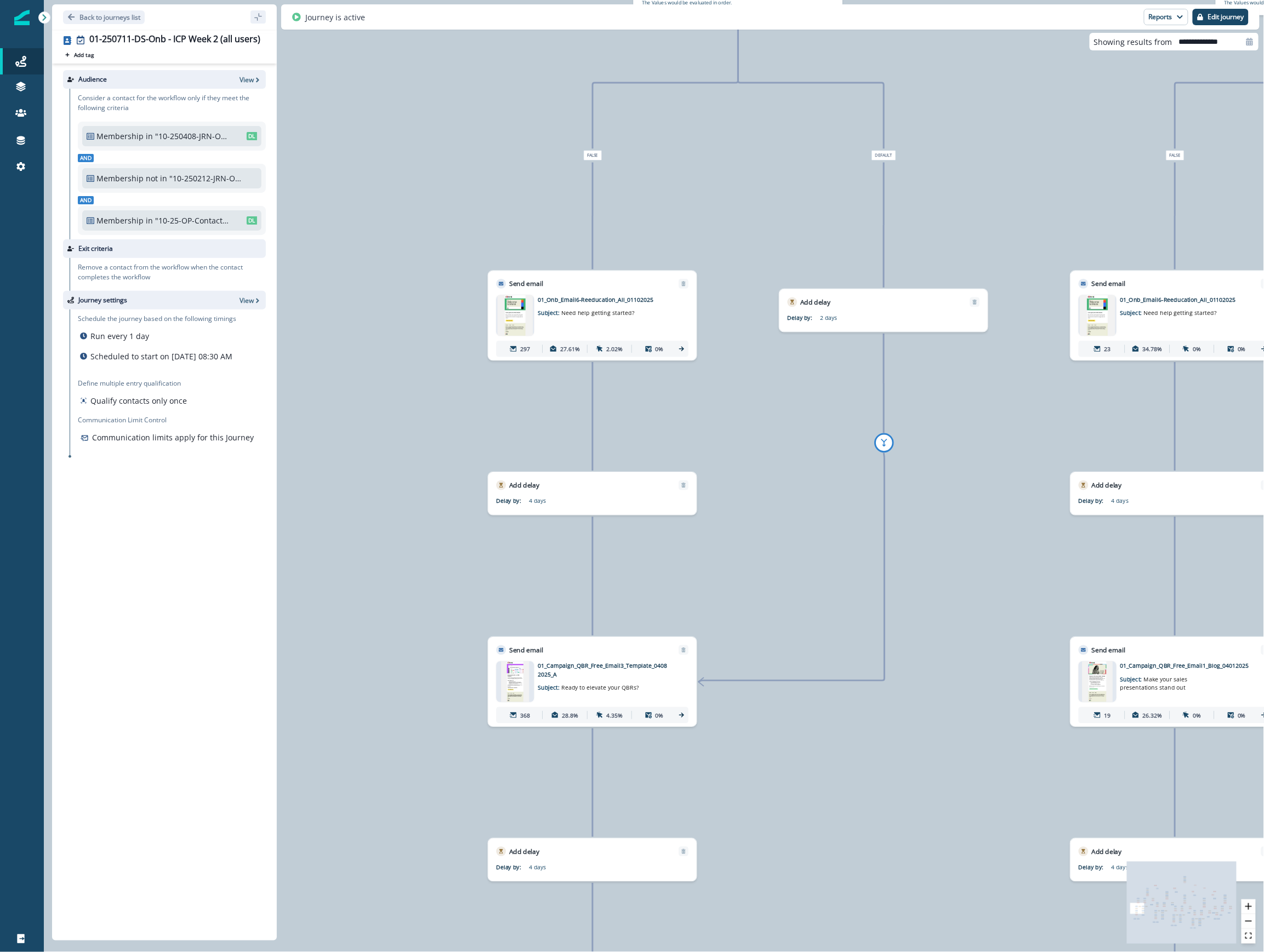
drag, startPoint x: 1101, startPoint y: 498, endPoint x: 1020, endPoint y: 202, distance: 306.9
click at [827, 202] on div "88,172 contacts have entered the journey Send email Email asset changed, journe…" at bounding box center [654, 476] width 1220 height 952
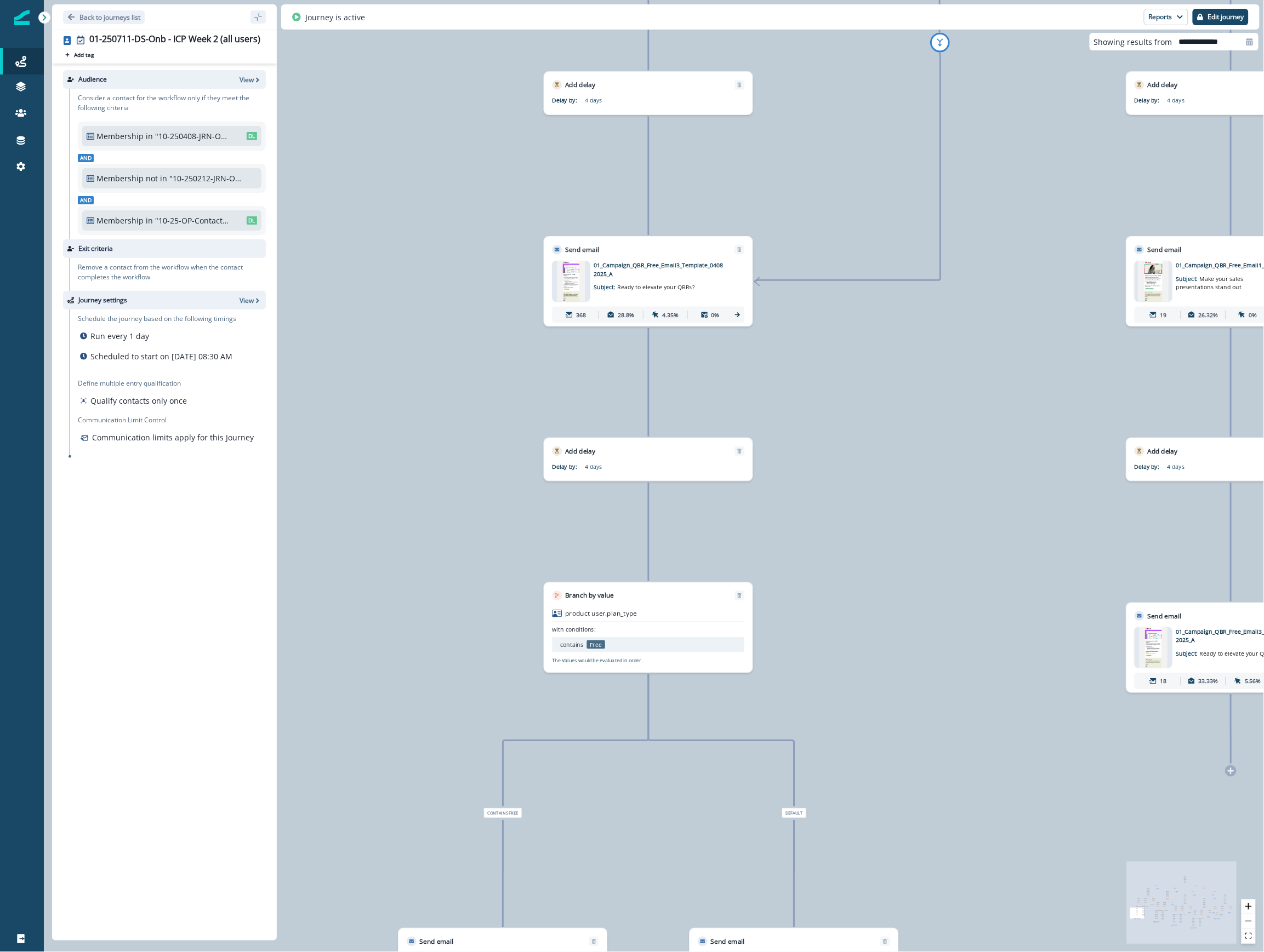
drag, startPoint x: 791, startPoint y: 850, endPoint x: 847, endPoint y: 451, distance: 402.9
click at [827, 451] on div "88,172 contacts have entered the journey Send email Email asset changed, journe…" at bounding box center [654, 476] width 1220 height 952
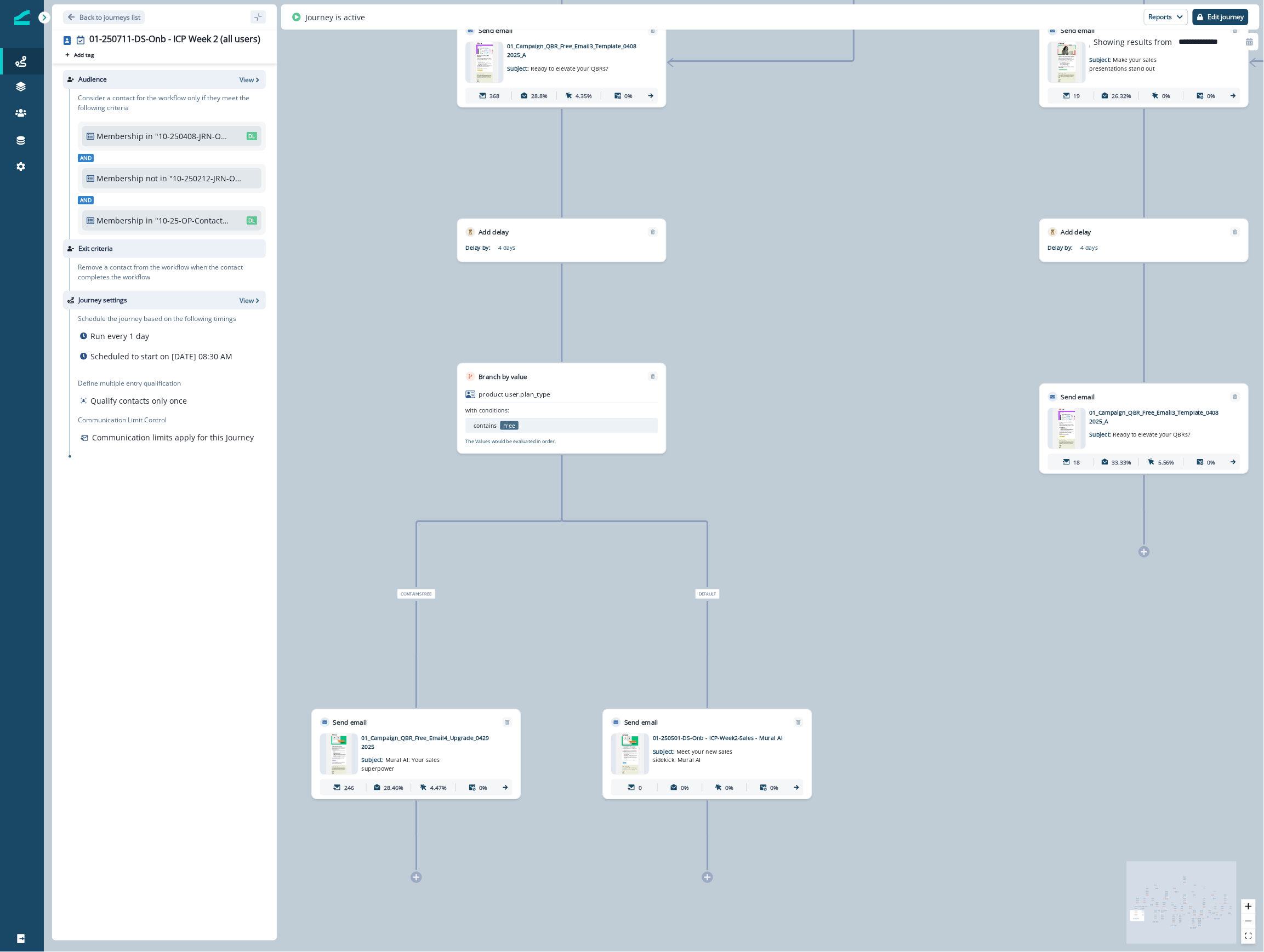
drag, startPoint x: 921, startPoint y: 796, endPoint x: 1127, endPoint y: 755, distance: 210.0
click at [827, 577] on div "88,172 contacts have entered the journey Send email Email asset changed, journe…" at bounding box center [654, 476] width 1220 height 952
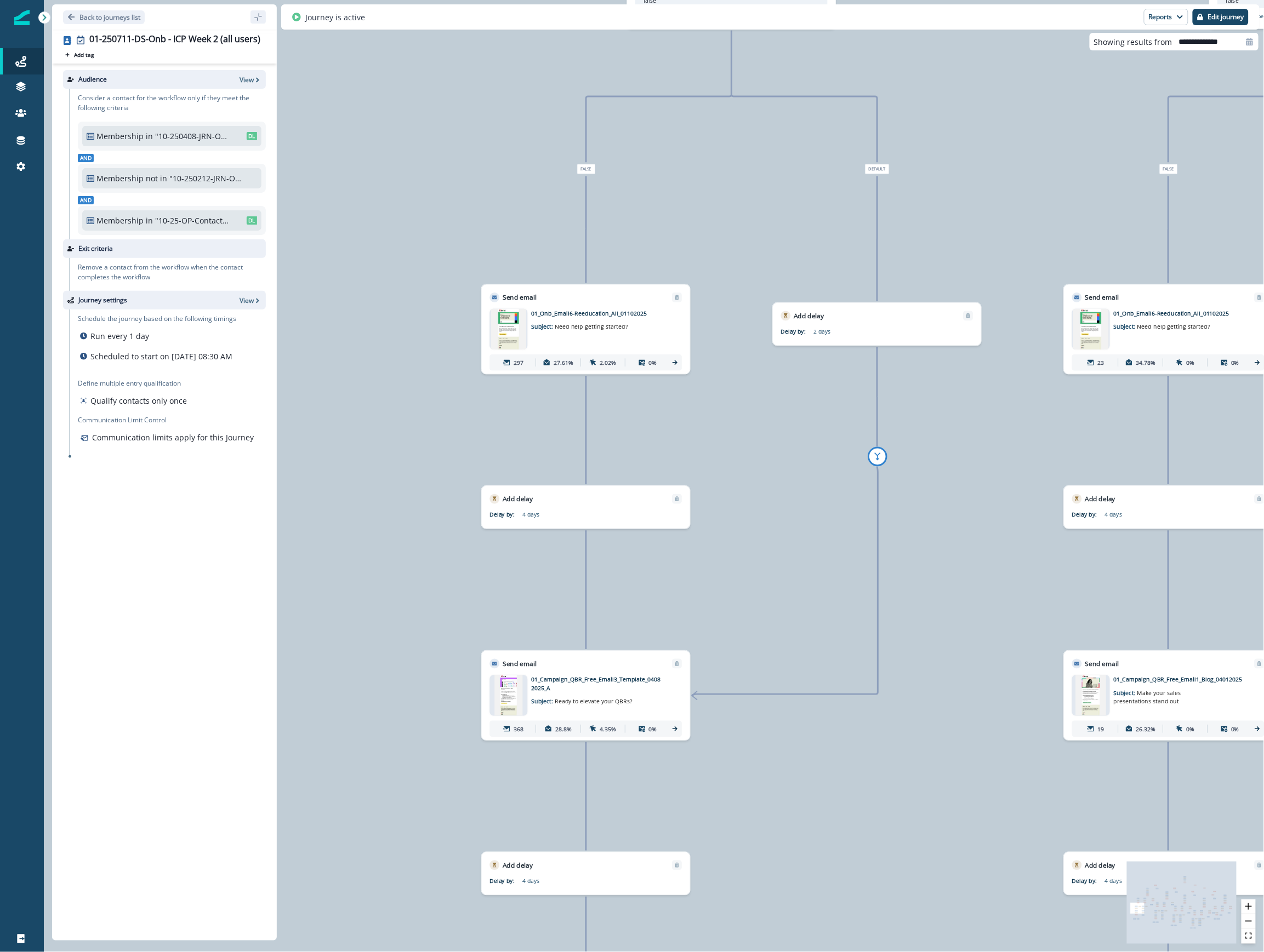
drag, startPoint x: 846, startPoint y: 275, endPoint x: 898, endPoint y: 747, distance: 474.9
click at [827, 890] on div "88,172 contacts have entered the journey Send email Email asset changed, journe…" at bounding box center [654, 476] width 1220 height 952
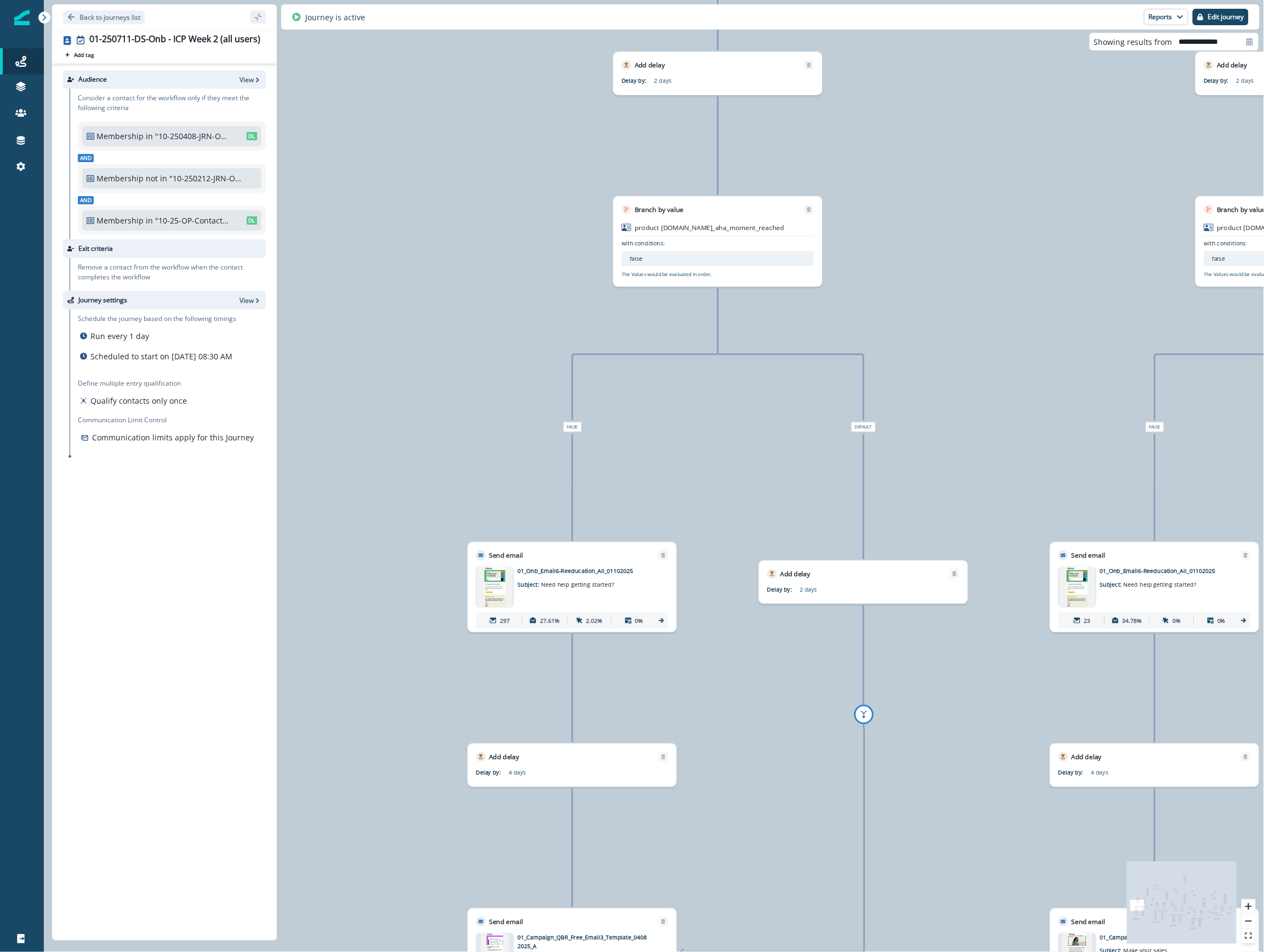
drag, startPoint x: 1011, startPoint y: 193, endPoint x: 1260, endPoint y: 443, distance: 352.8
click at [827, 429] on div "88,172 contacts have entered the journey Send email Email asset changed, journe…" at bounding box center [654, 476] width 1220 height 952
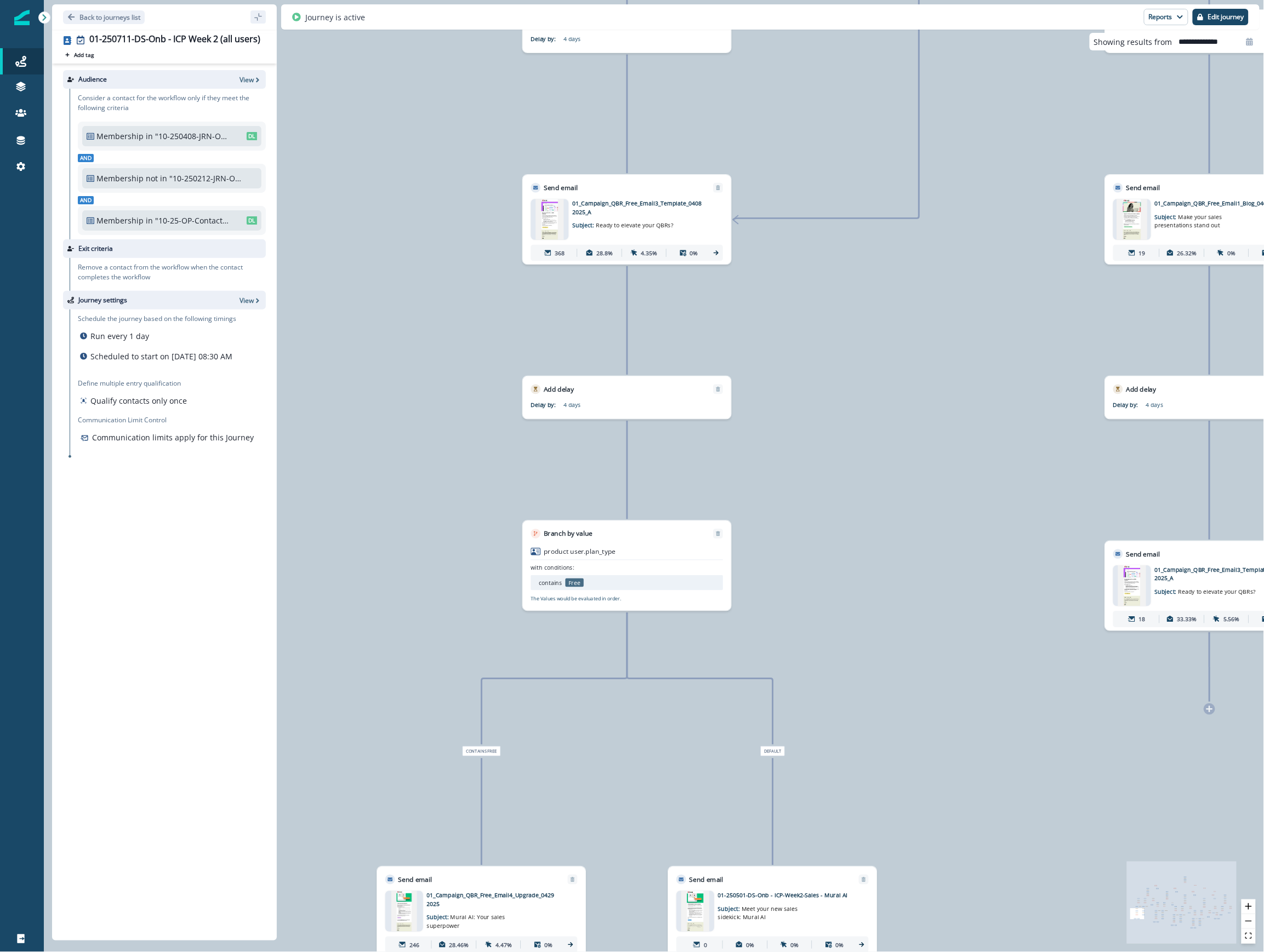
drag, startPoint x: 928, startPoint y: 896, endPoint x: 983, endPoint y: 163, distance: 735.1
click at [827, 163] on div "88,172 contacts have entered the journey Send email Email asset changed, journe…" at bounding box center [654, 476] width 1220 height 952
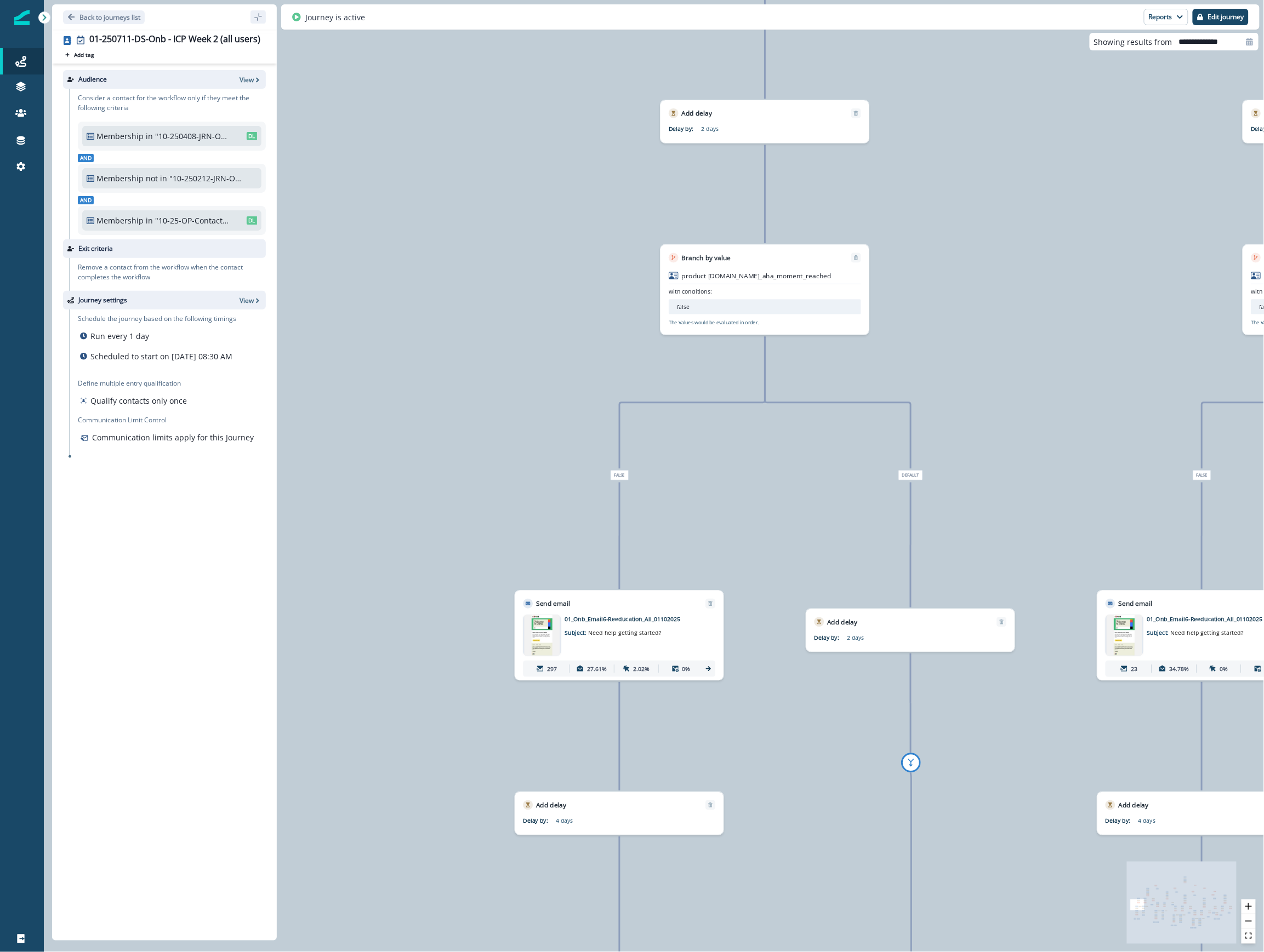
drag, startPoint x: 991, startPoint y: 127, endPoint x: 983, endPoint y: 909, distance: 782.0
click at [827, 909] on div "88,172 contacts have entered the journey Send email Email asset changed, journe…" at bounding box center [654, 476] width 1220 height 952
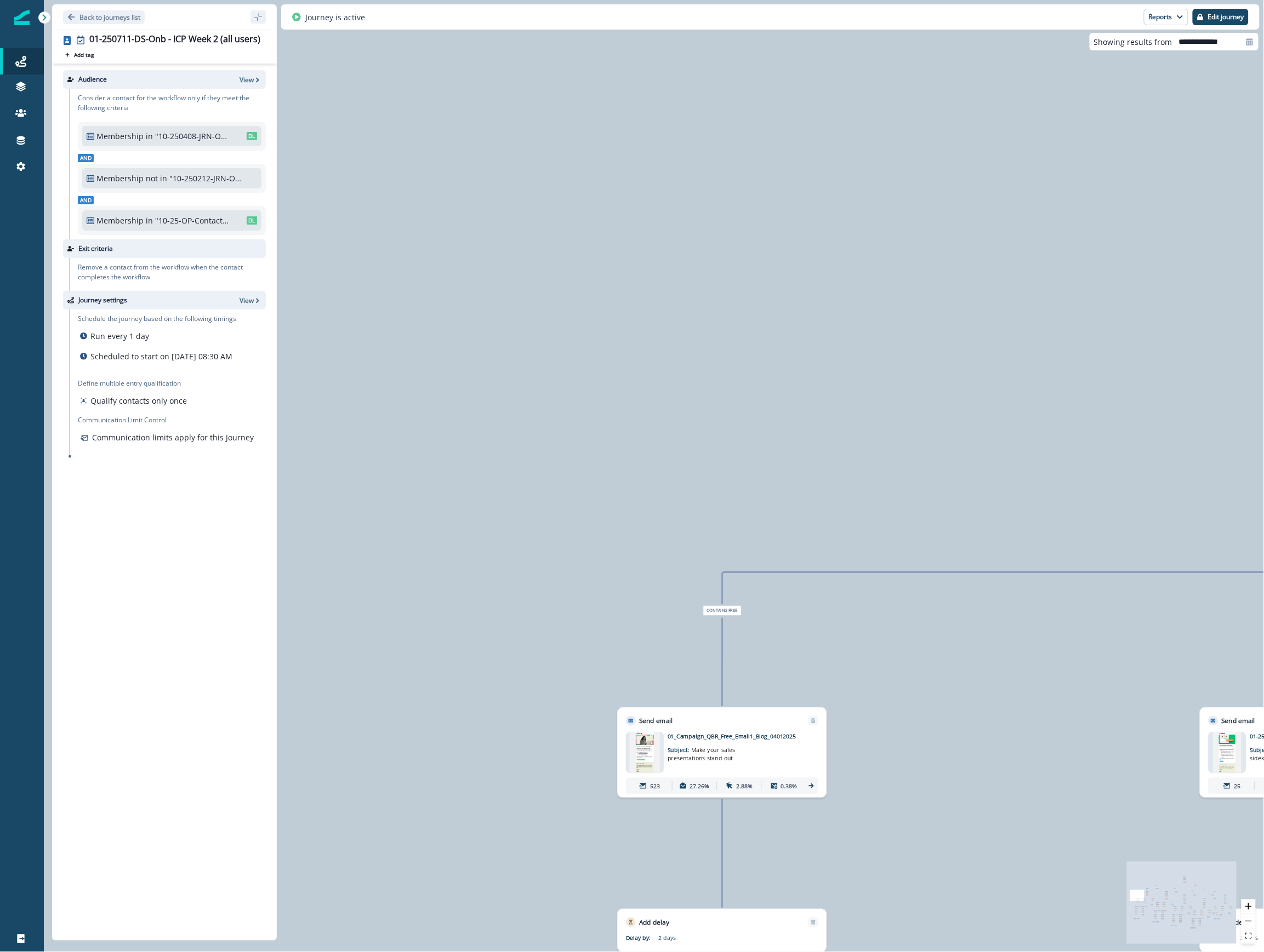
drag, startPoint x: 971, startPoint y: 363, endPoint x: 938, endPoint y: 987, distance: 624.9
click at [827, 951] on html "A newer version of Inflection.io is available. Refresh your page to load the la…" at bounding box center [632, 476] width 1264 height 952
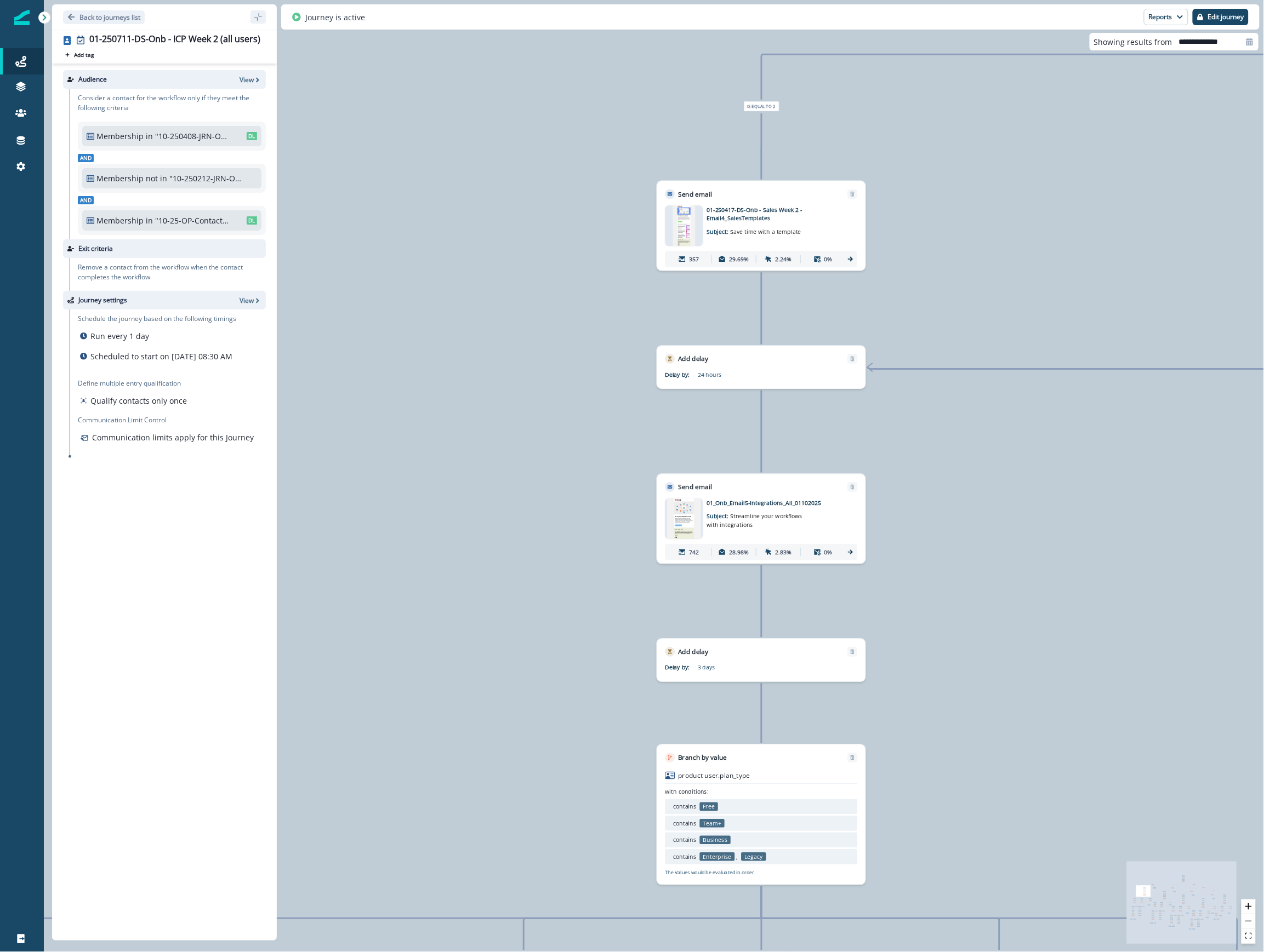
drag, startPoint x: 1083, startPoint y: 382, endPoint x: 314, endPoint y: 697, distance: 831.0
click at [314, 697] on div "88,172 contacts have entered the journey Send email Email asset changed, journe…" at bounding box center [654, 476] width 1220 height 952
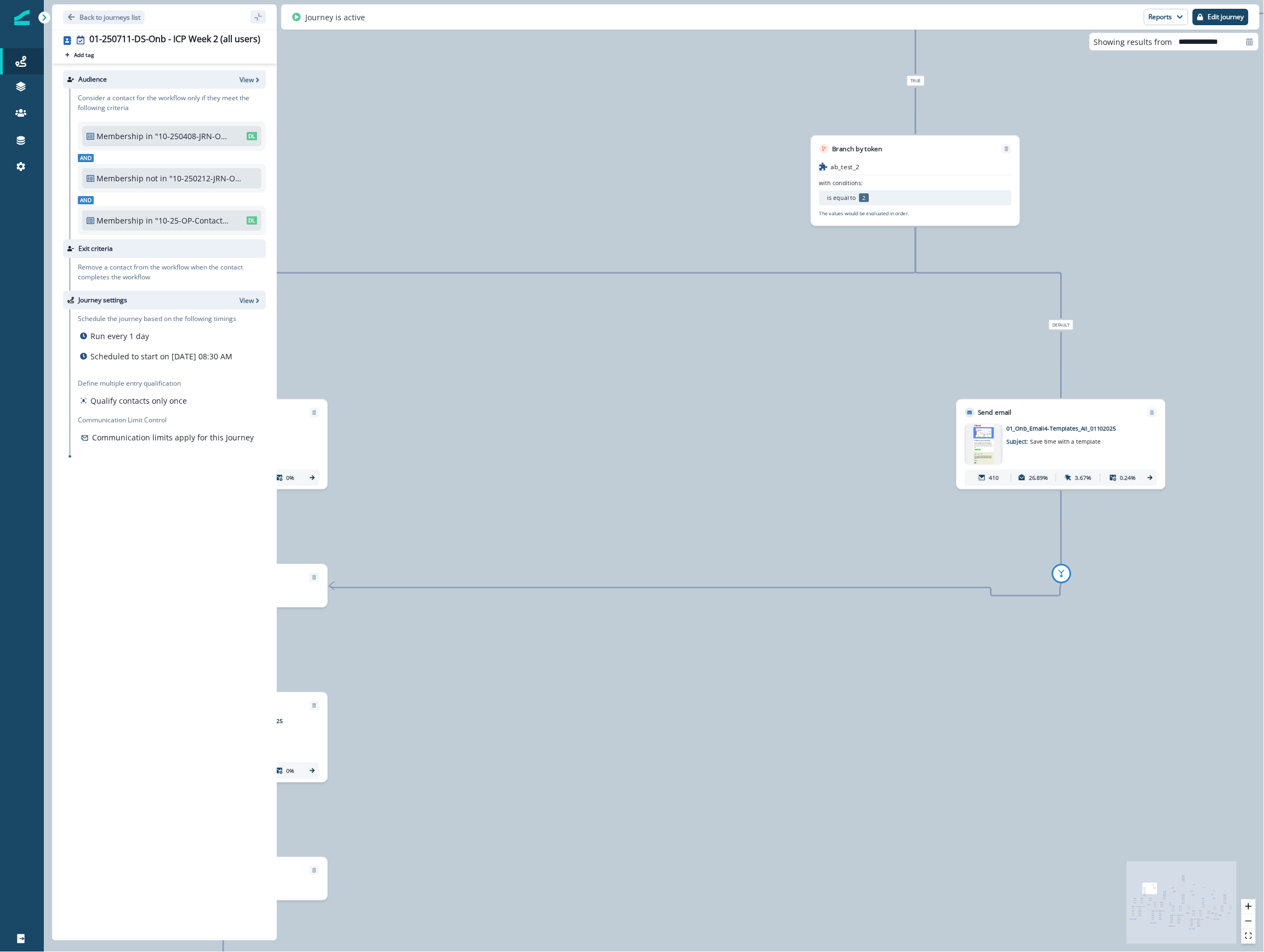
drag, startPoint x: 1018, startPoint y: 258, endPoint x: 596, endPoint y: 392, distance: 442.8
click at [596, 392] on div "88,172 contacts have entered the journey Send email Email asset changed, journe…" at bounding box center [654, 476] width 1220 height 952
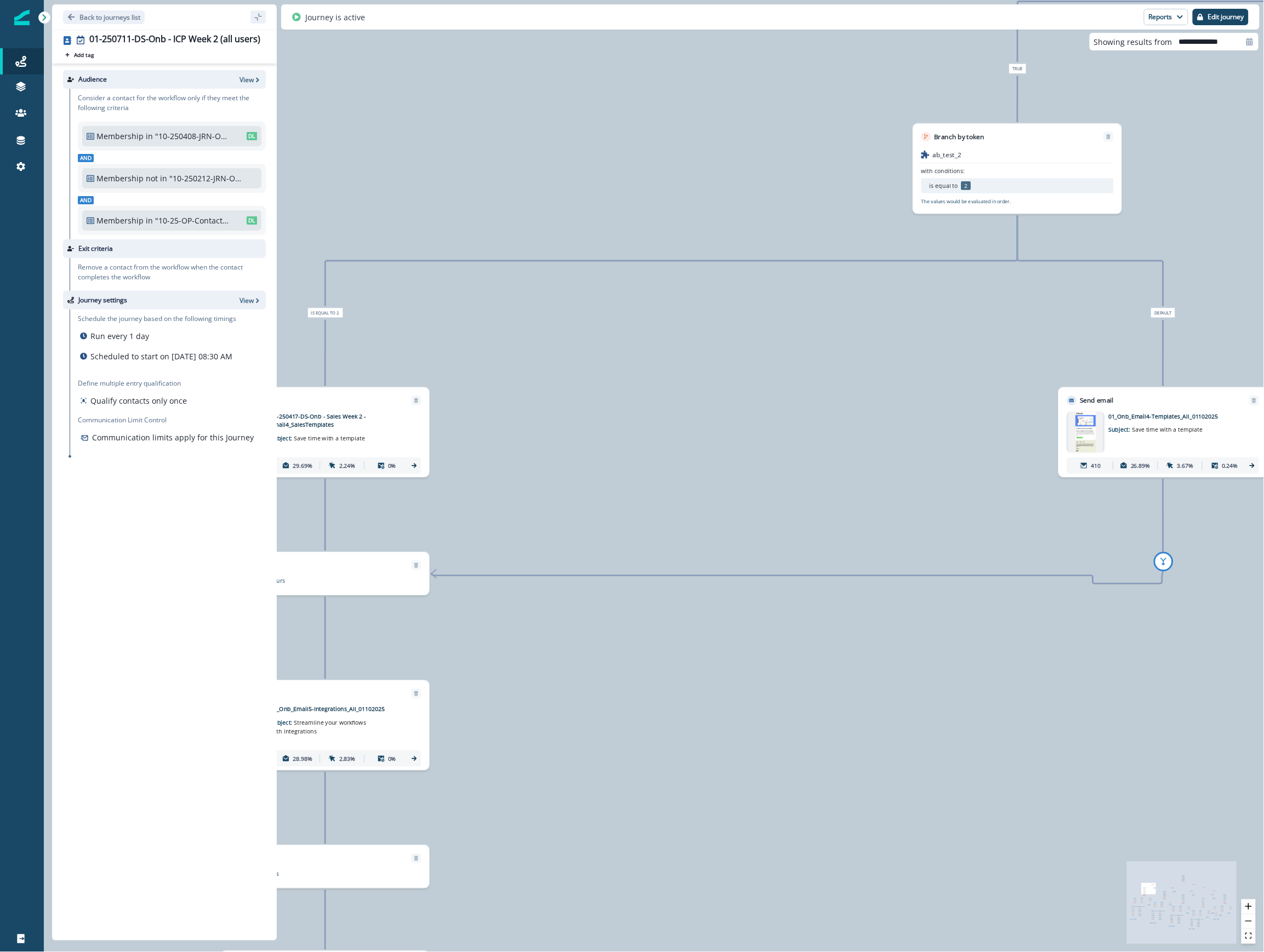
drag, startPoint x: 1197, startPoint y: 741, endPoint x: 878, endPoint y: 697, distance: 322.0
click at [827, 697] on div "88,172 contacts have entered the journey Send email Email asset changed, journe…" at bounding box center [654, 476] width 1220 height 952
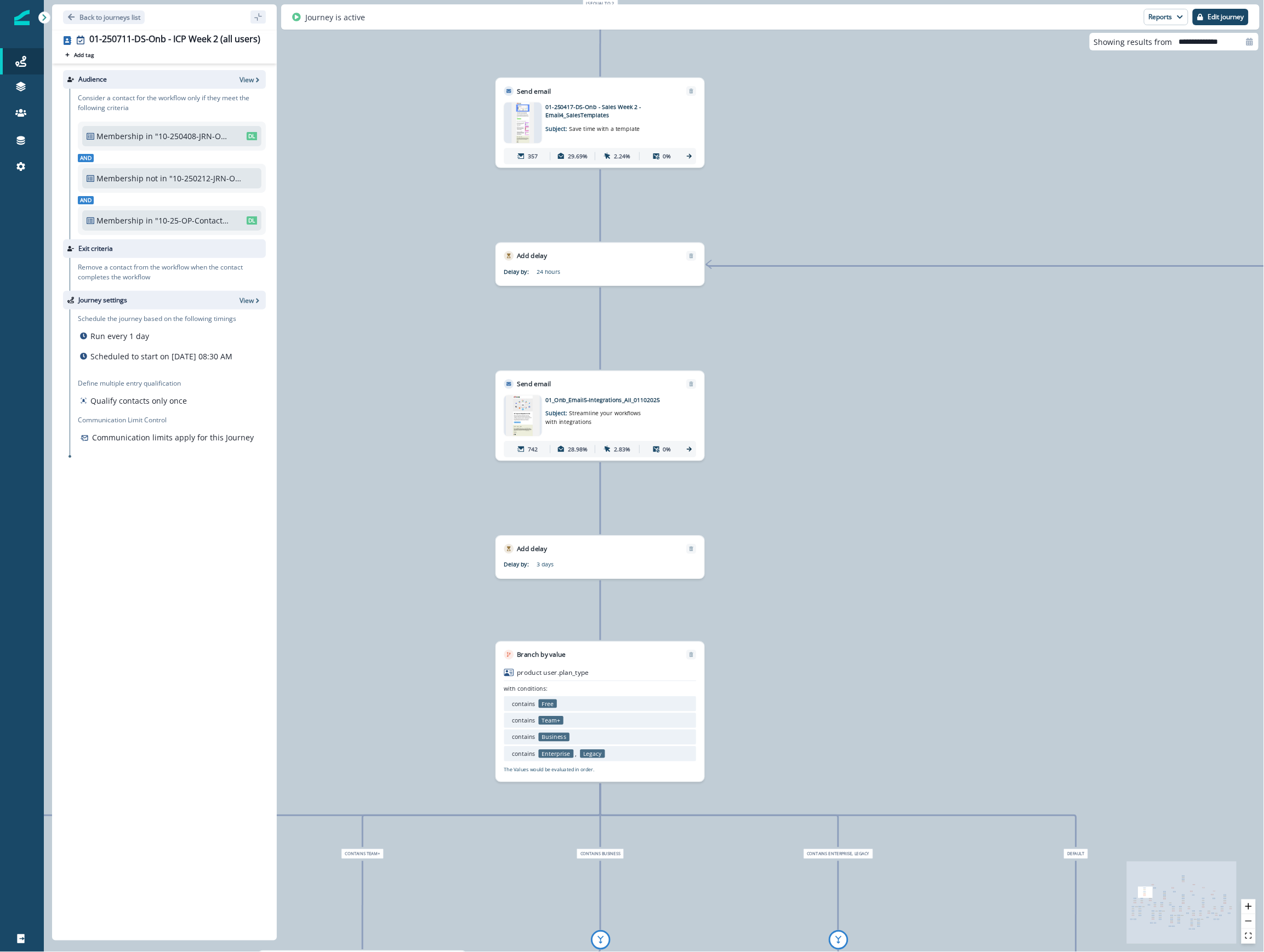
drag, startPoint x: 600, startPoint y: 752, endPoint x: 932, endPoint y: 403, distance: 481.7
click at [800, 342] on div "88,172 contacts have entered the journey Send email Email asset changed, journe…" at bounding box center [654, 476] width 1220 height 952
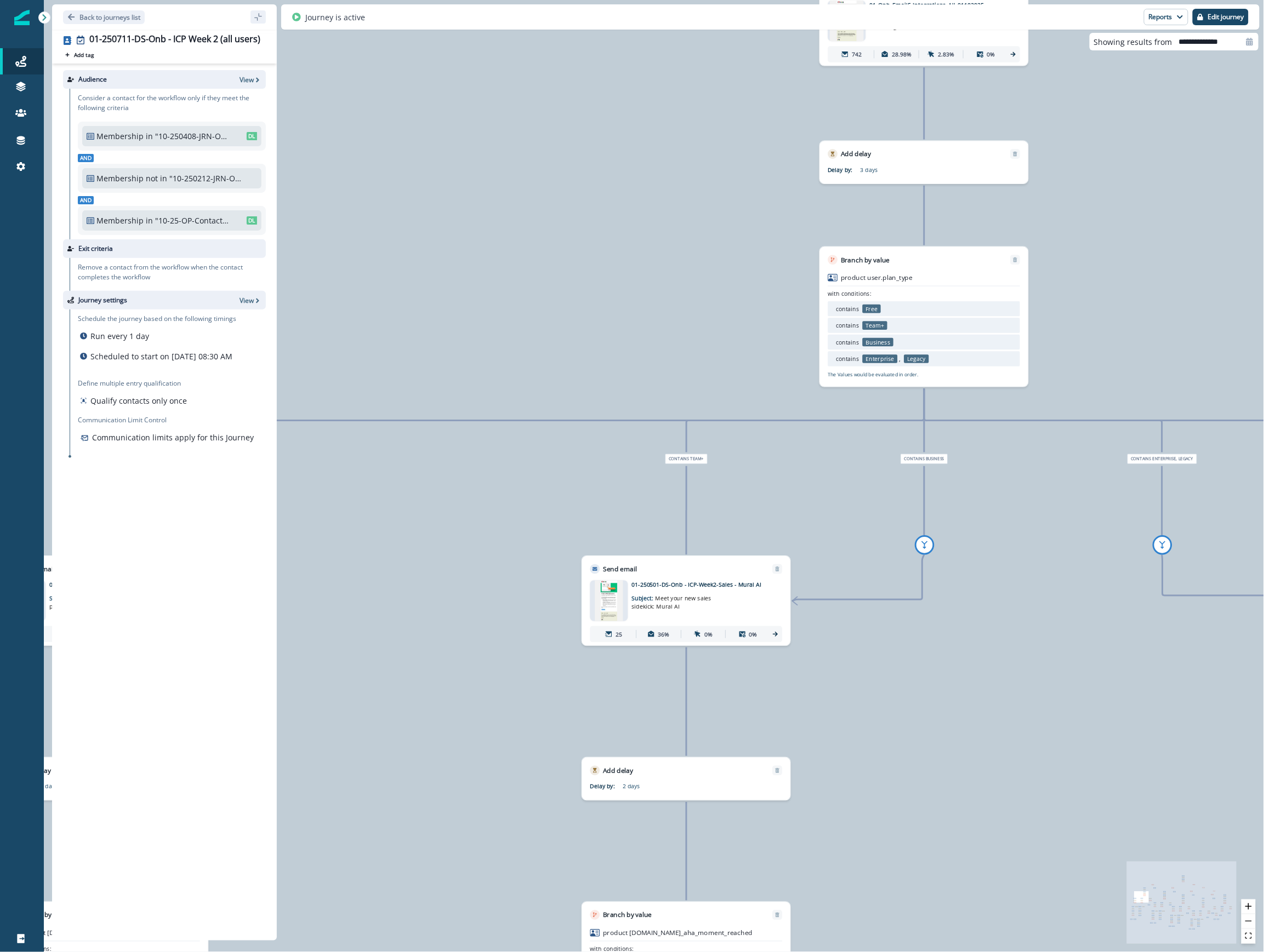
drag, startPoint x: 797, startPoint y: 539, endPoint x: 1147, endPoint y: 245, distance: 457.1
click at [827, 245] on div "88,172 contacts have entered the journey Send email Email asset changed, journe…" at bounding box center [654, 476] width 1220 height 952
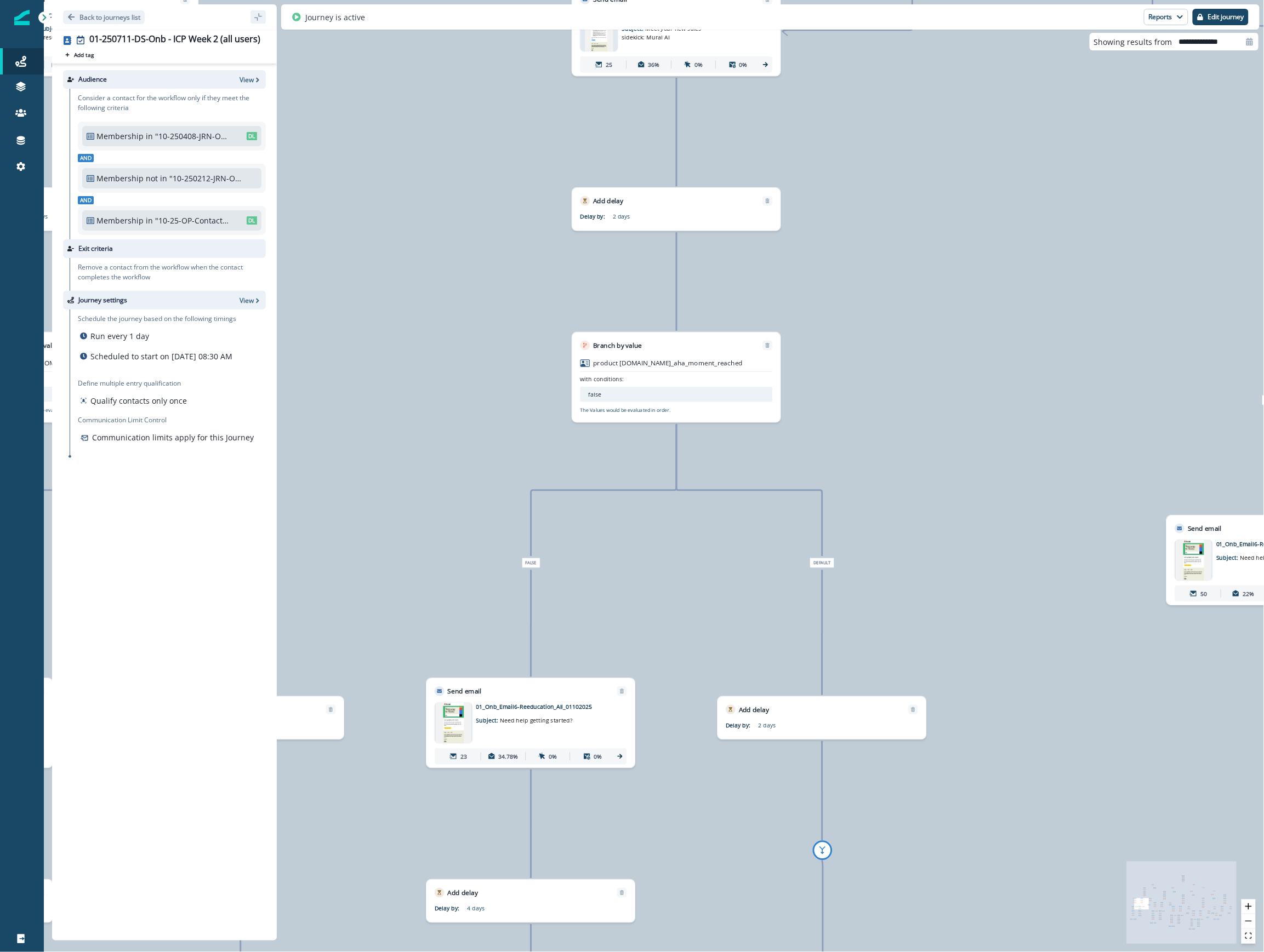
drag, startPoint x: 924, startPoint y: 858, endPoint x: 914, endPoint y: 288, distance: 570.1
click at [827, 288] on div "88,172 contacts have entered the journey Send email Email asset changed, journe…" at bounding box center [654, 476] width 1220 height 952
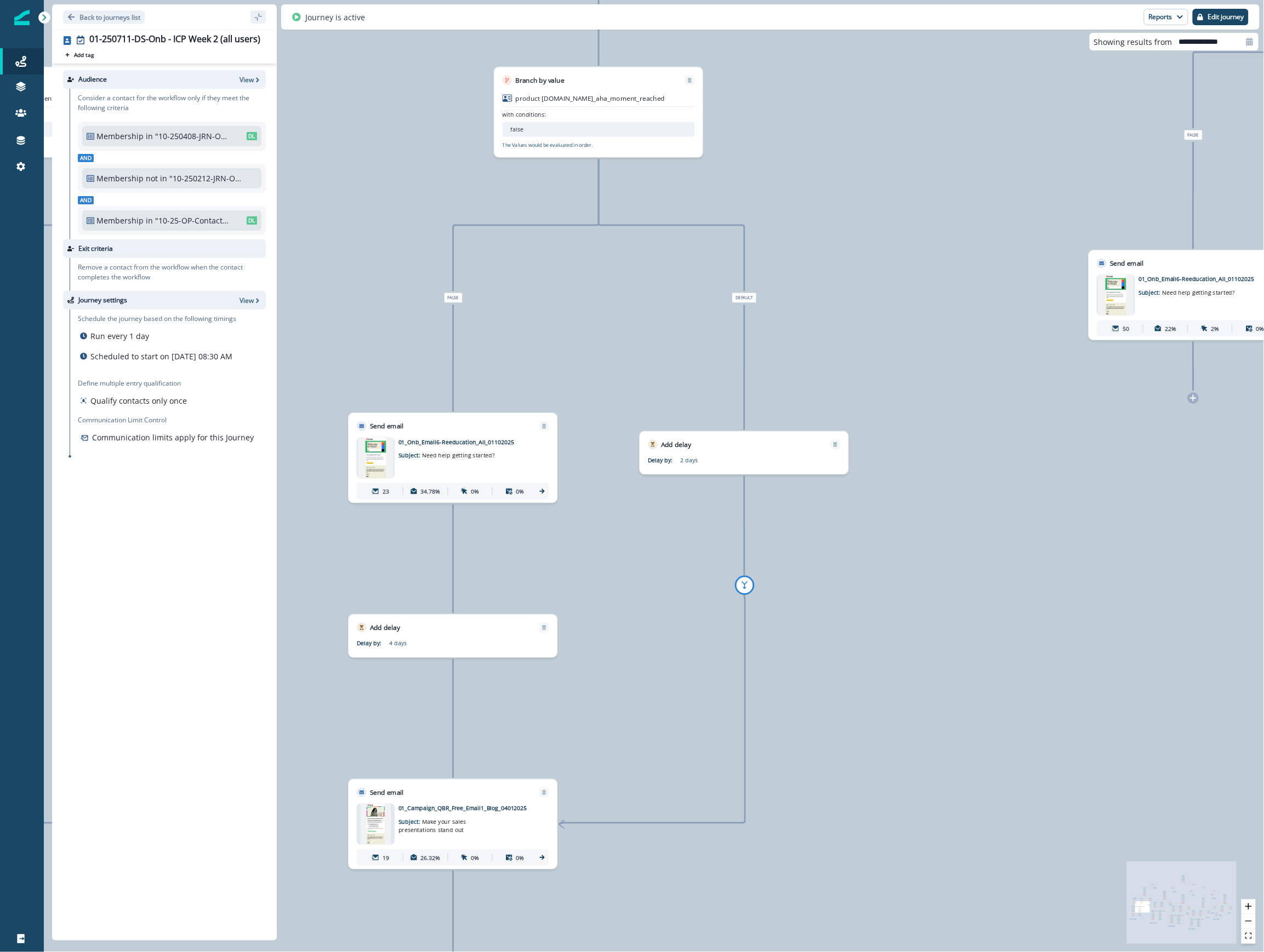
drag, startPoint x: 977, startPoint y: 585, endPoint x: 899, endPoint y: 320, distance: 276.2
click at [827, 320] on div "88,172 contacts have entered the journey Send email Email asset changed, journe…" at bounding box center [654, 476] width 1220 height 952
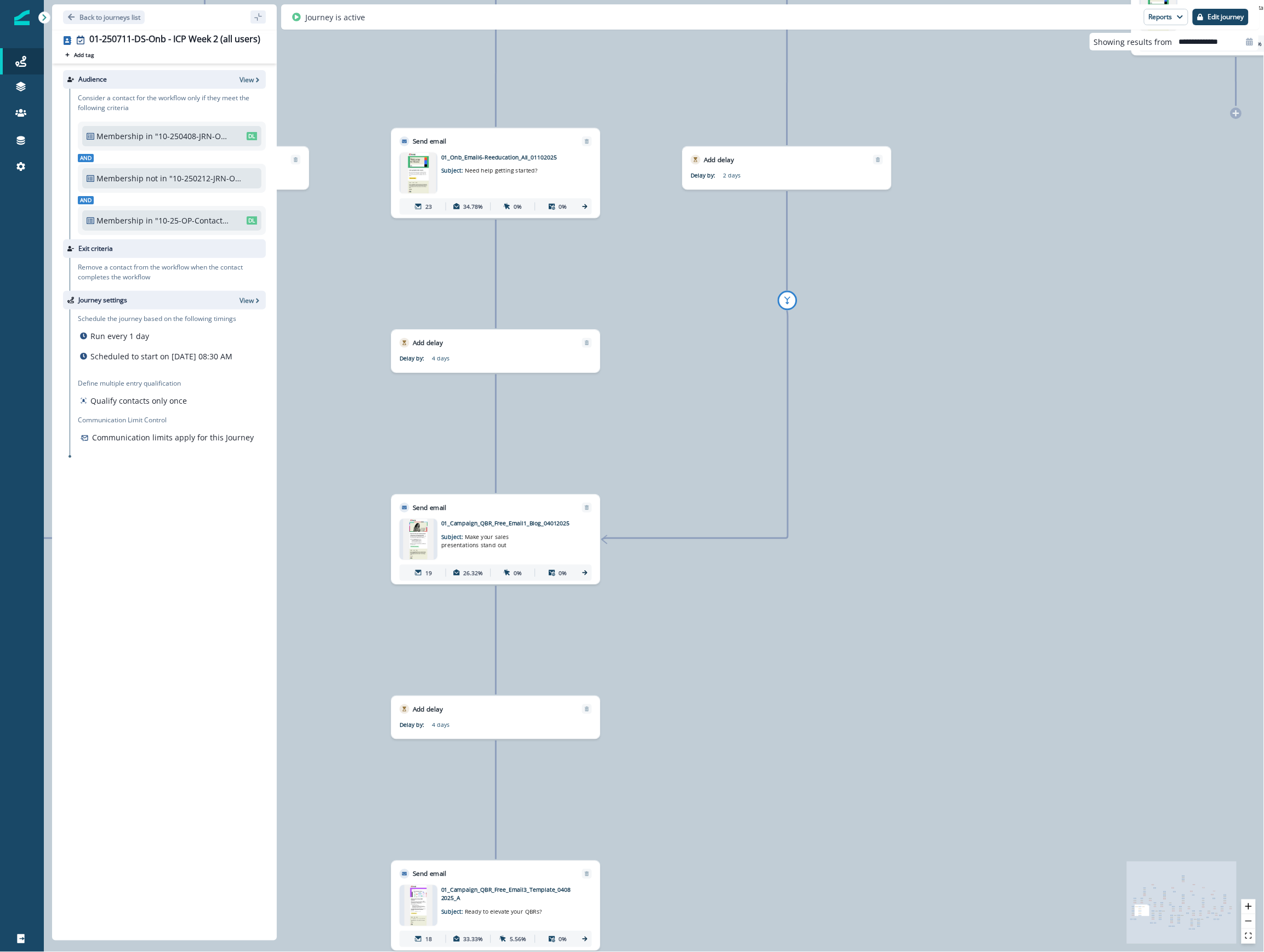
drag, startPoint x: 946, startPoint y: 827, endPoint x: 989, endPoint y: 543, distance: 287.2
click at [827, 543] on div "88,172 contacts have entered the journey Send email Email asset changed, journe…" at bounding box center [654, 476] width 1220 height 952
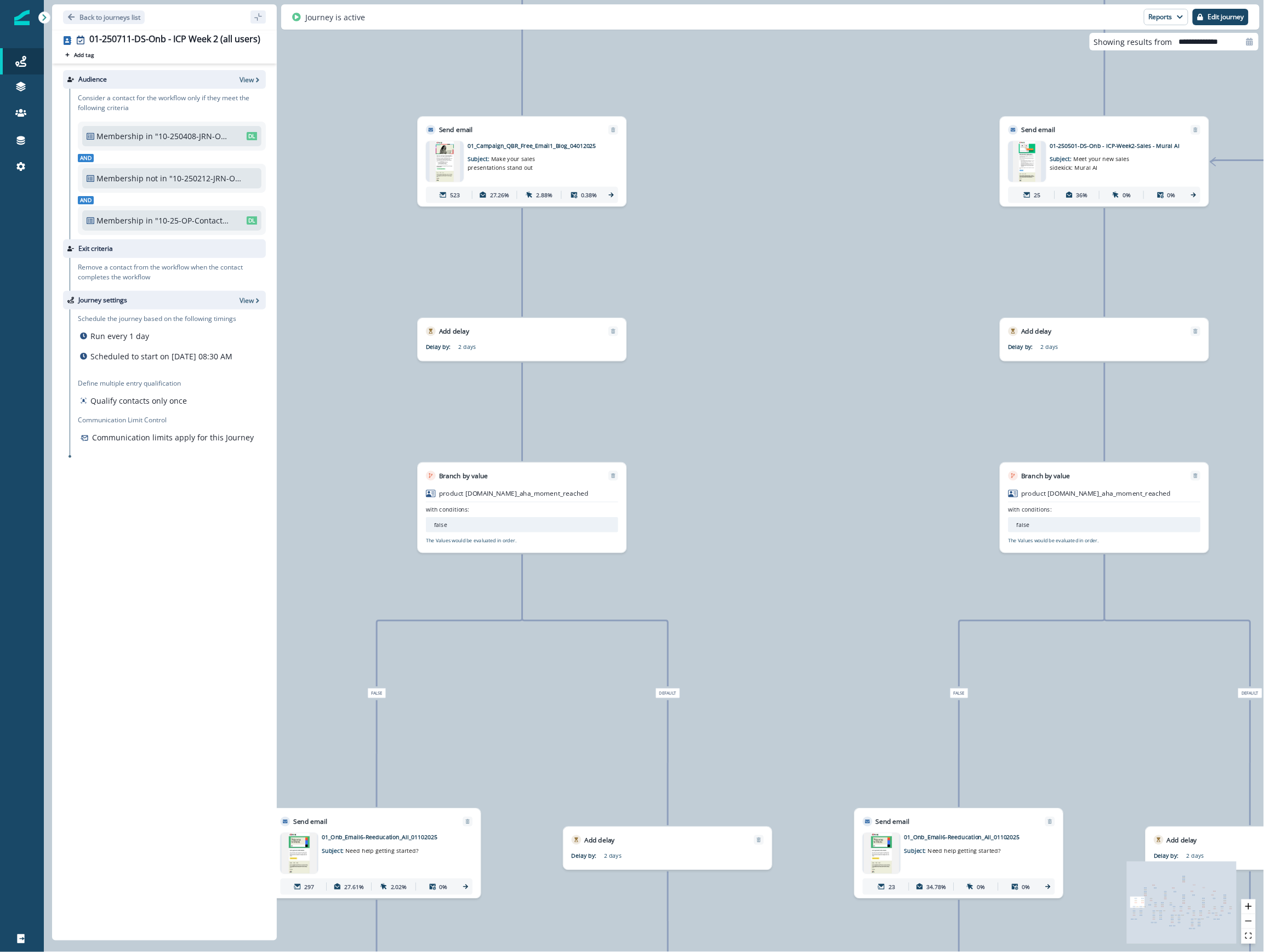
drag, startPoint x: 924, startPoint y: 371, endPoint x: 1395, endPoint y: 977, distance: 767.5
click at [827, 951] on html "A newer version of Inflection.io is available. Refresh your page to load the la…" at bounding box center [632, 476] width 1264 height 952
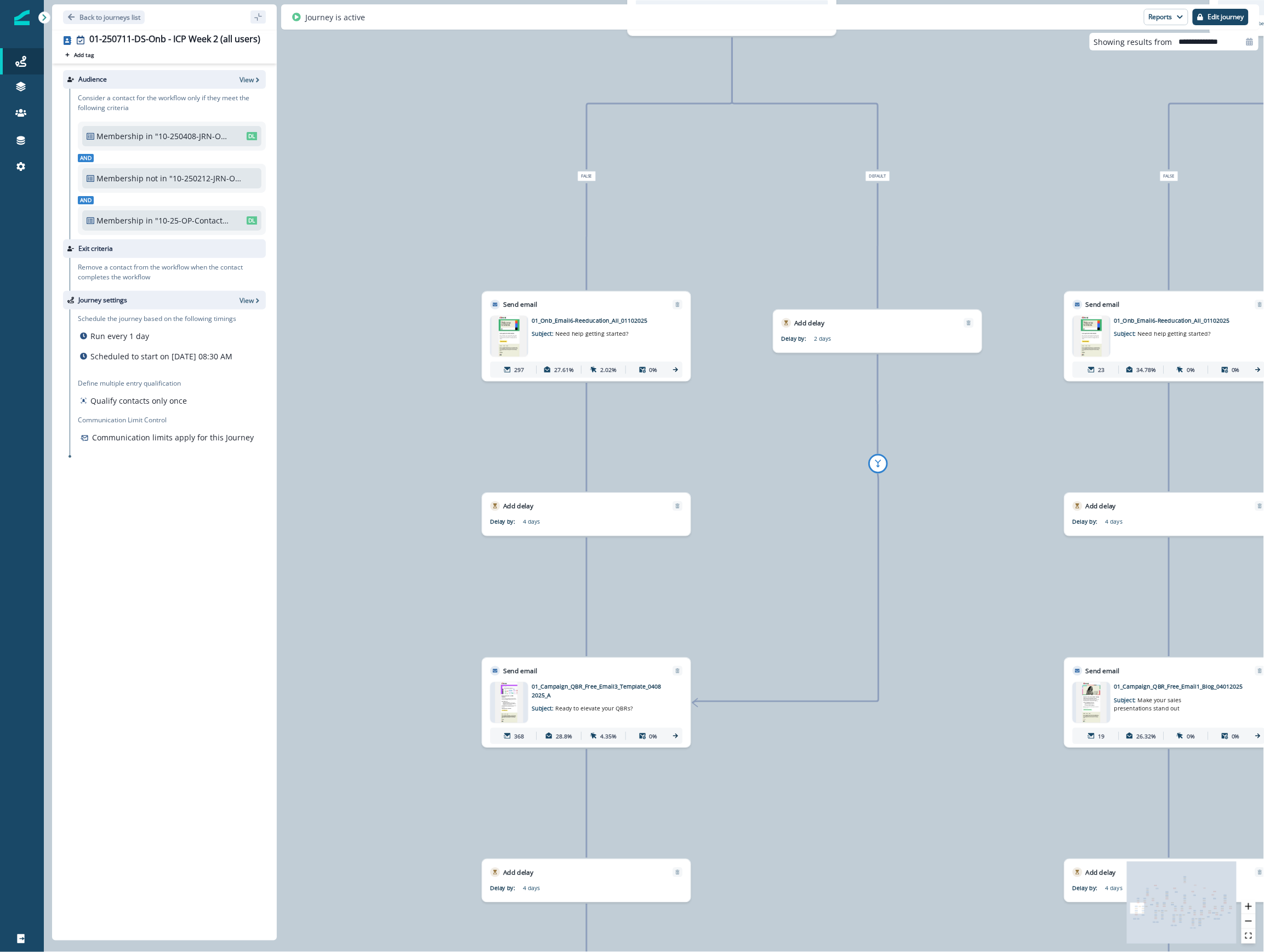
drag, startPoint x: 807, startPoint y: 571, endPoint x: 1013, endPoint y: 55, distance: 555.6
click at [827, 55] on div "88,172 contacts have entered the journey Send email Email asset changed, journe…" at bounding box center [654, 476] width 1220 height 952
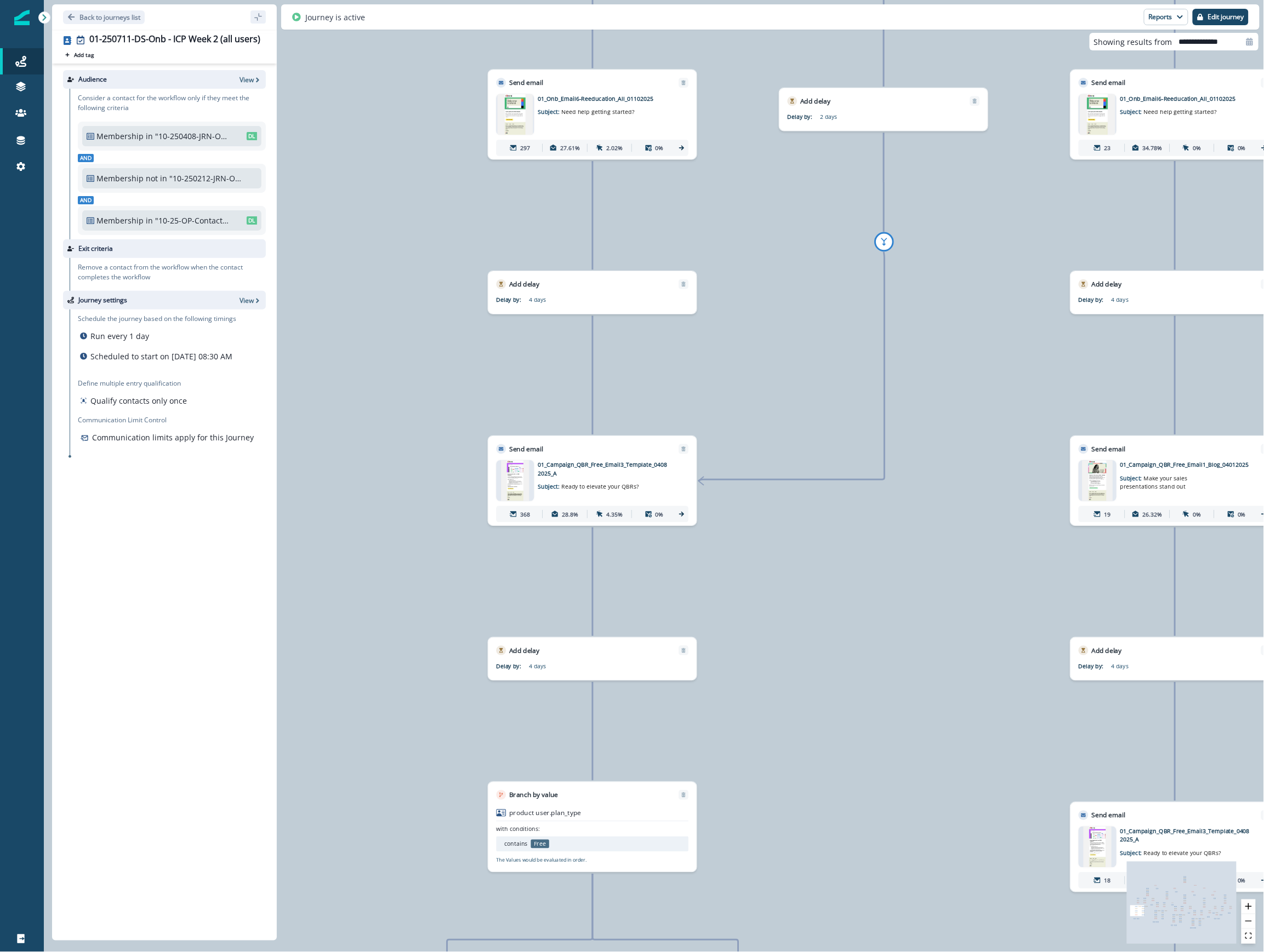
drag, startPoint x: 889, startPoint y: 822, endPoint x: 876, endPoint y: 599, distance: 223.4
click at [827, 599] on div "88,172 contacts have entered the journey Send email Email asset changed, journe…" at bounding box center [654, 476] width 1220 height 952
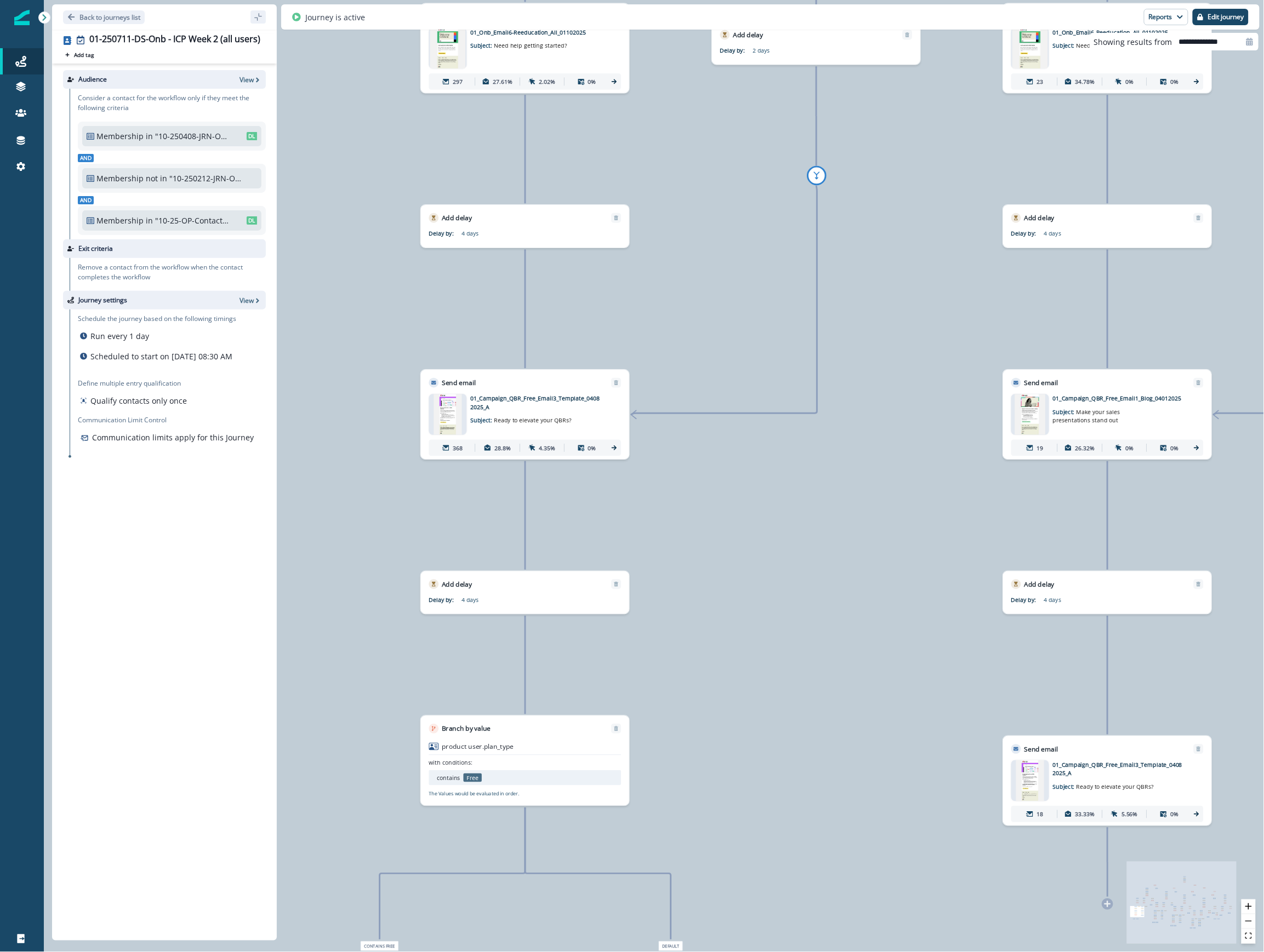
drag, startPoint x: 961, startPoint y: 171, endPoint x: 909, endPoint y: 179, distance: 52.6
click at [827, 179] on div "88,172 contacts have entered the journey Send email Email asset changed, journe…" at bounding box center [654, 476] width 1220 height 952
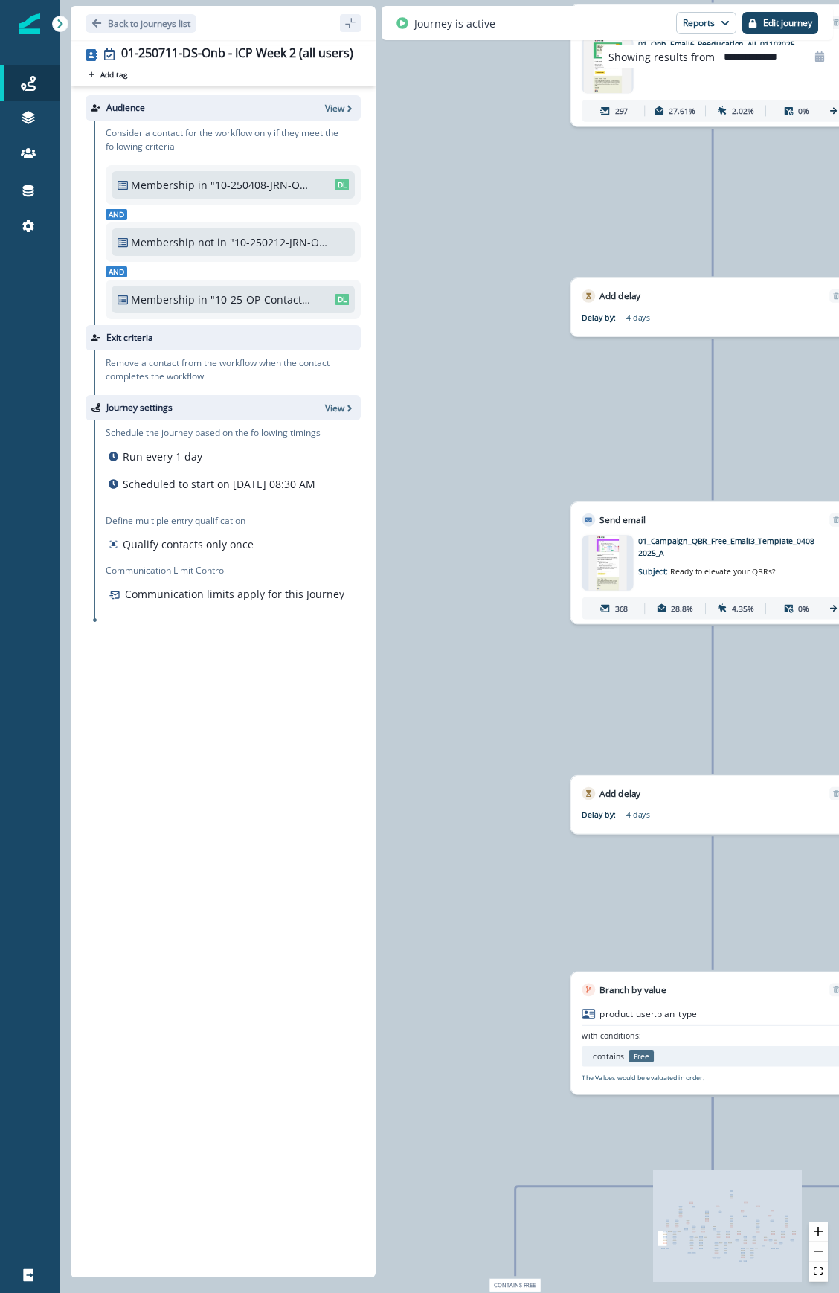
click at [473, 193] on div "88,172 contacts have entered the journey Send email Email asset changed, journe…" at bounding box center [450, 646] width 780 height 1293
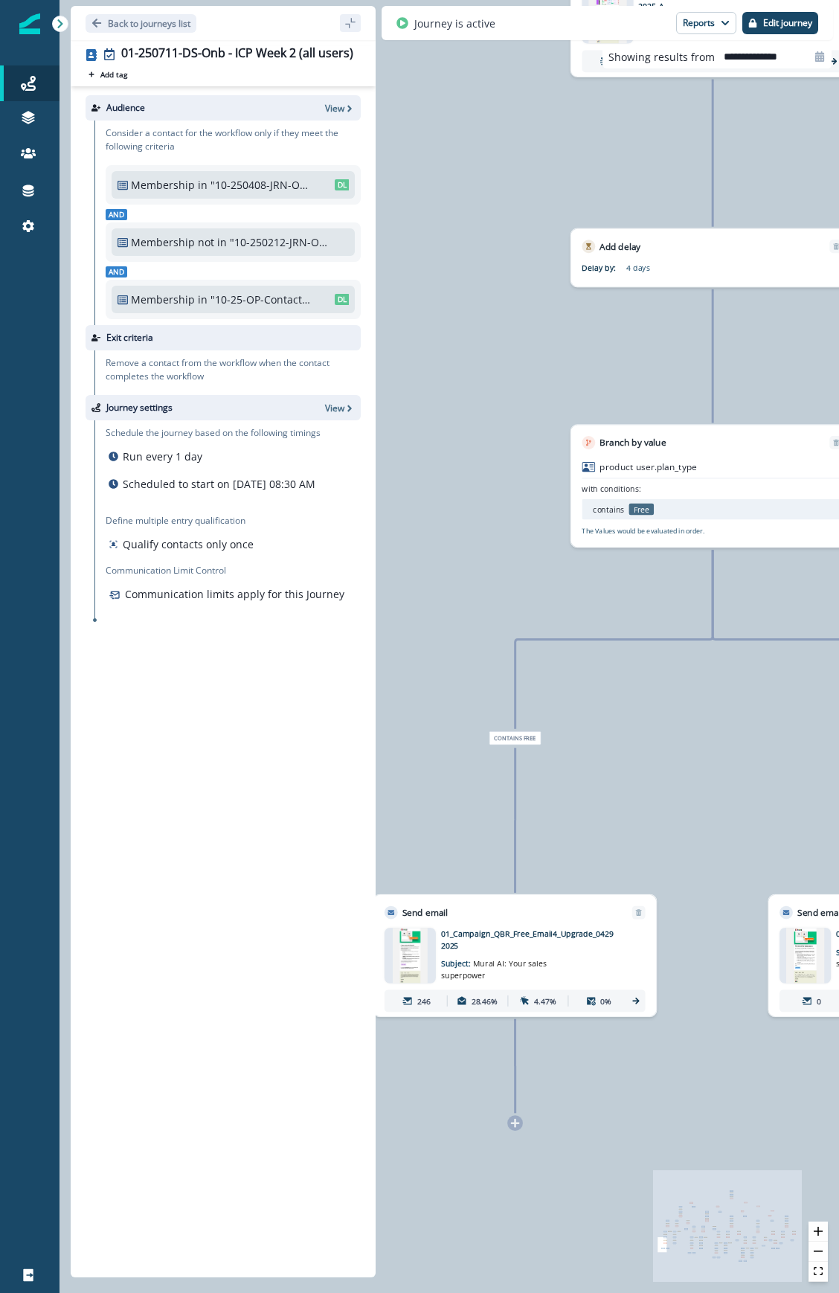
click at [836, 811] on div "88,172 contacts have entered the journey Send email Email asset changed, journe…" at bounding box center [450, 646] width 780 height 1293
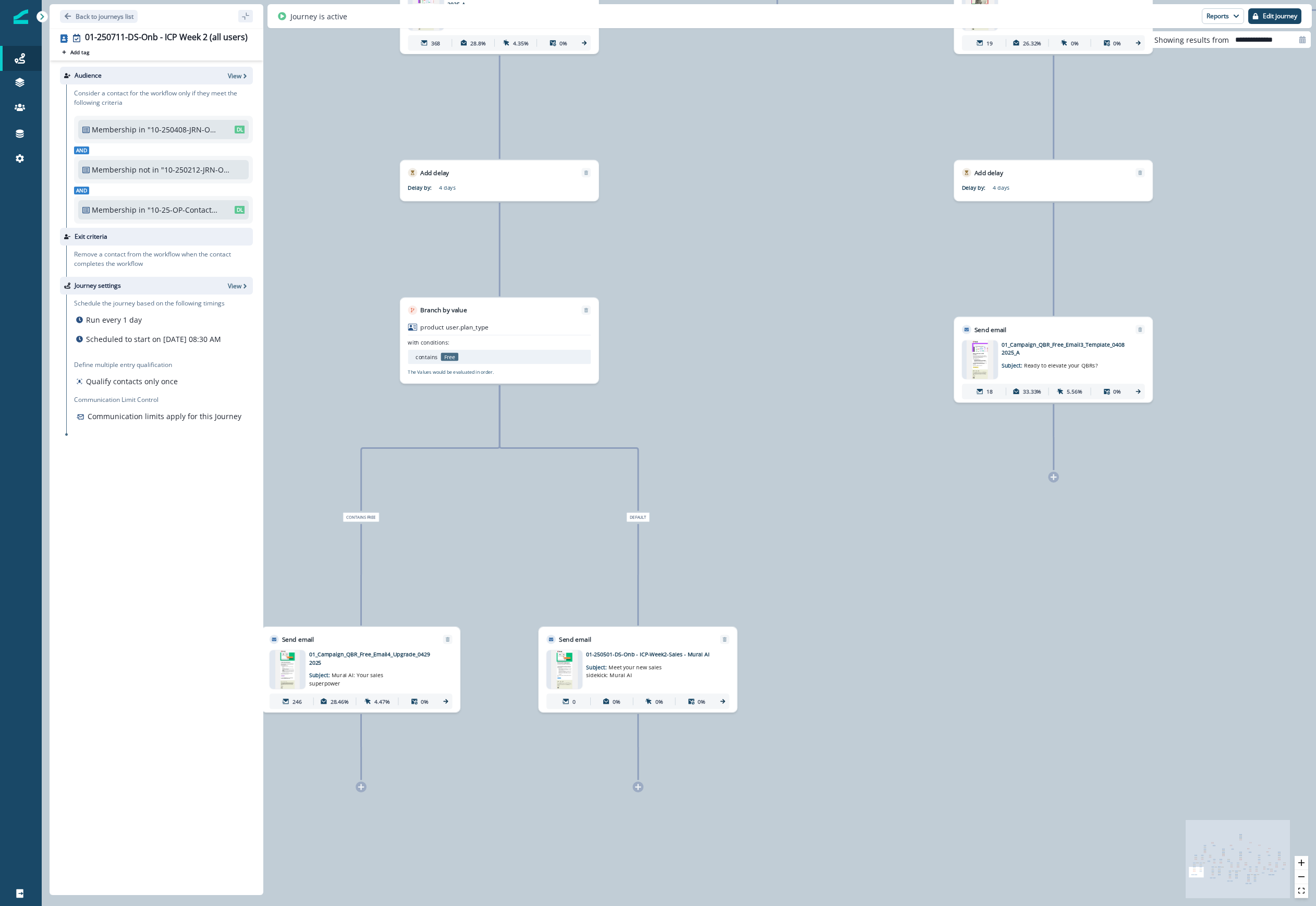
click at [787, 626] on div "88,172 contacts have entered the journey Send email Email asset changed, journe…" at bounding box center [679, 453] width 1274 height 906
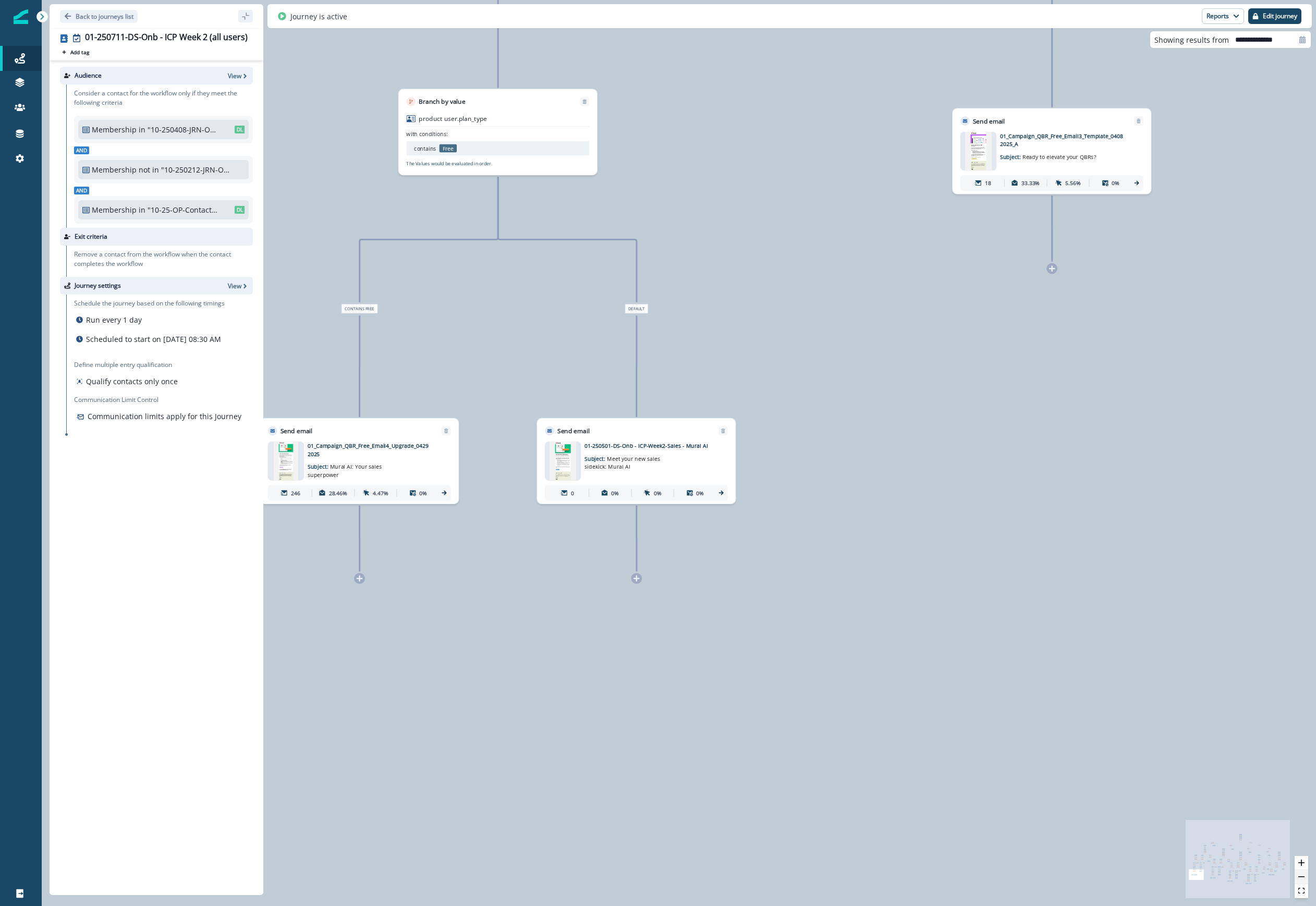
click at [787, 877] on icon "zoom out" at bounding box center [1301, 877] width 6 height 1
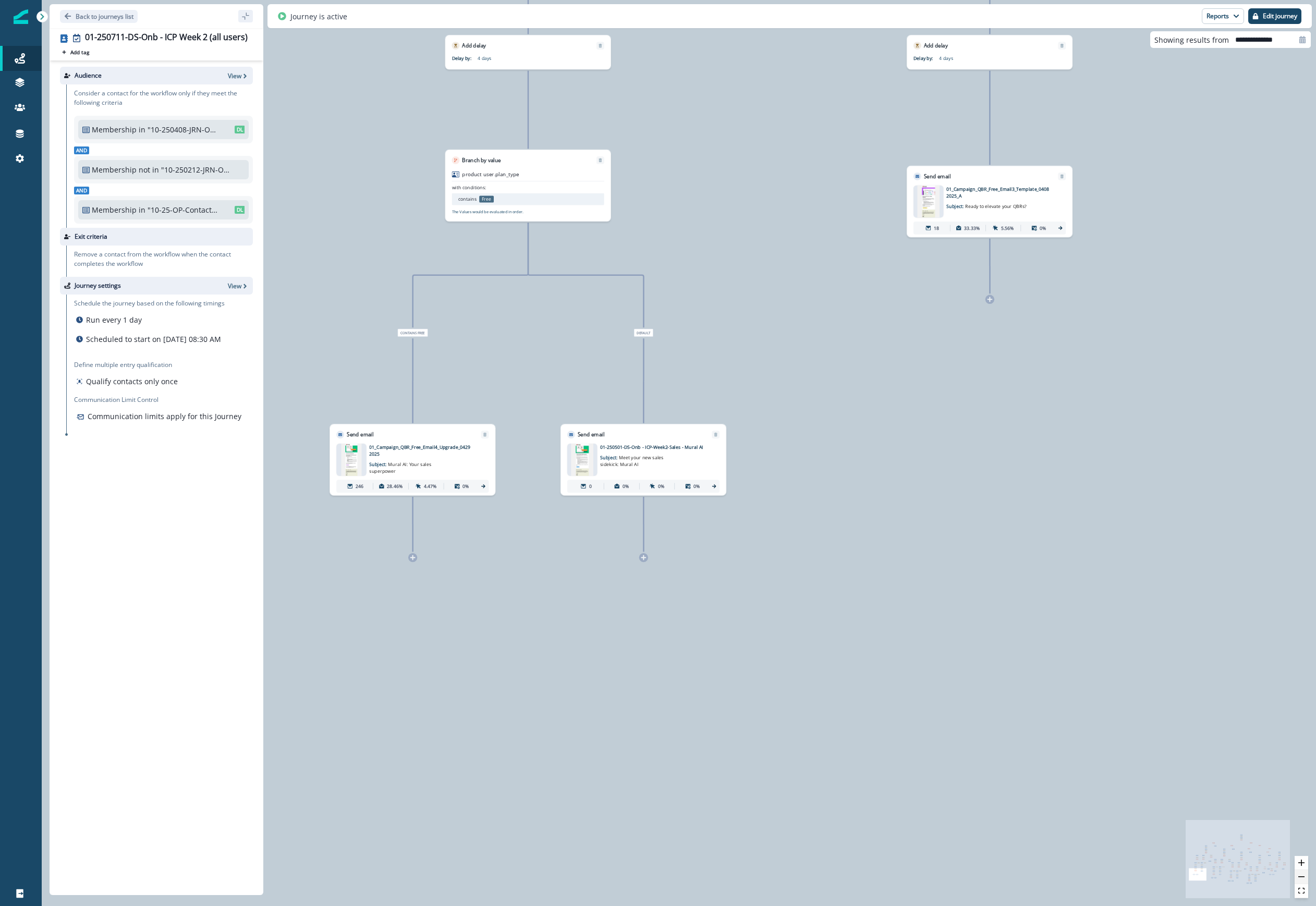
click at [787, 877] on icon "zoom out" at bounding box center [1301, 877] width 6 height 1
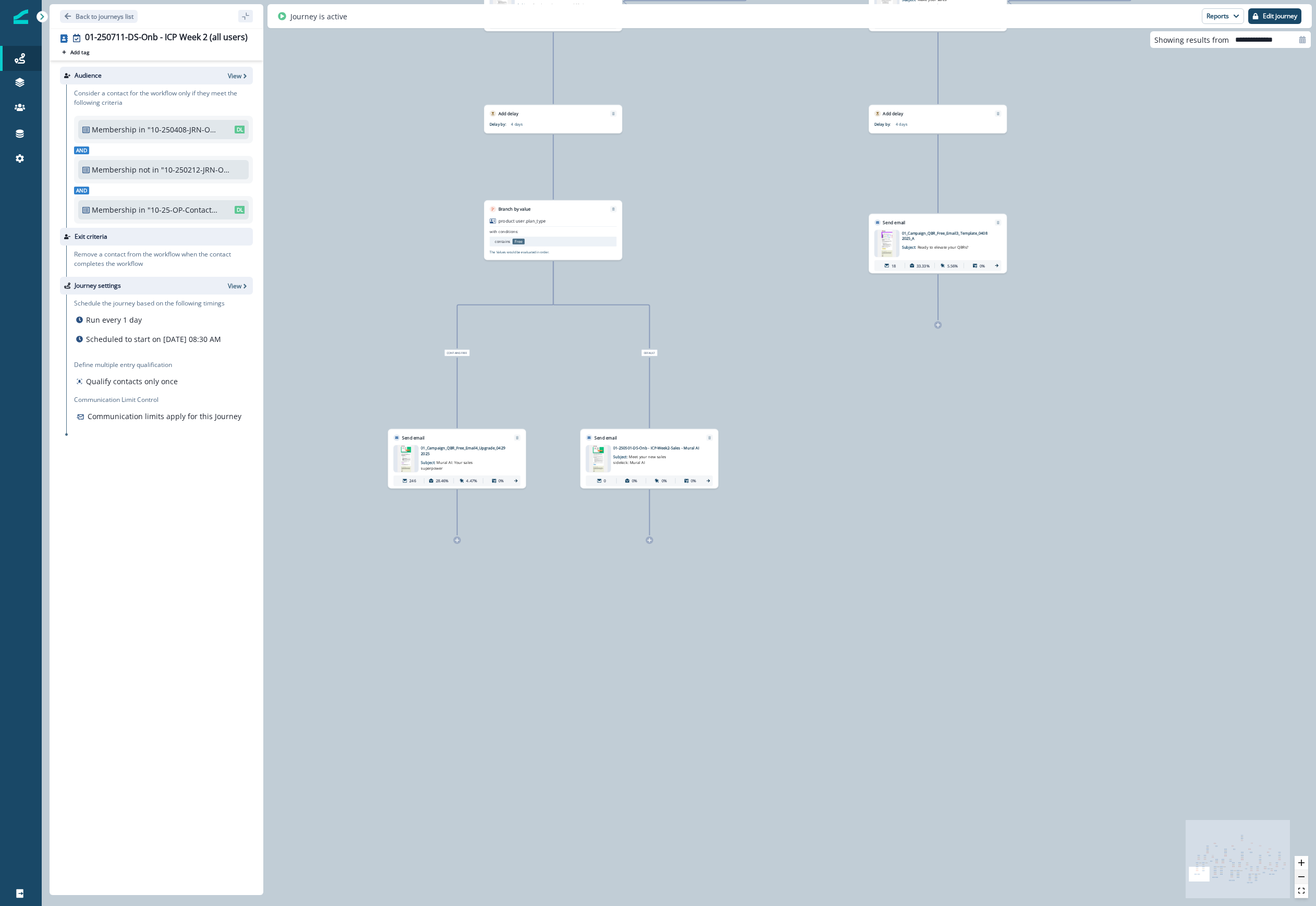
click at [787, 877] on icon "zoom out" at bounding box center [1301, 877] width 6 height 1
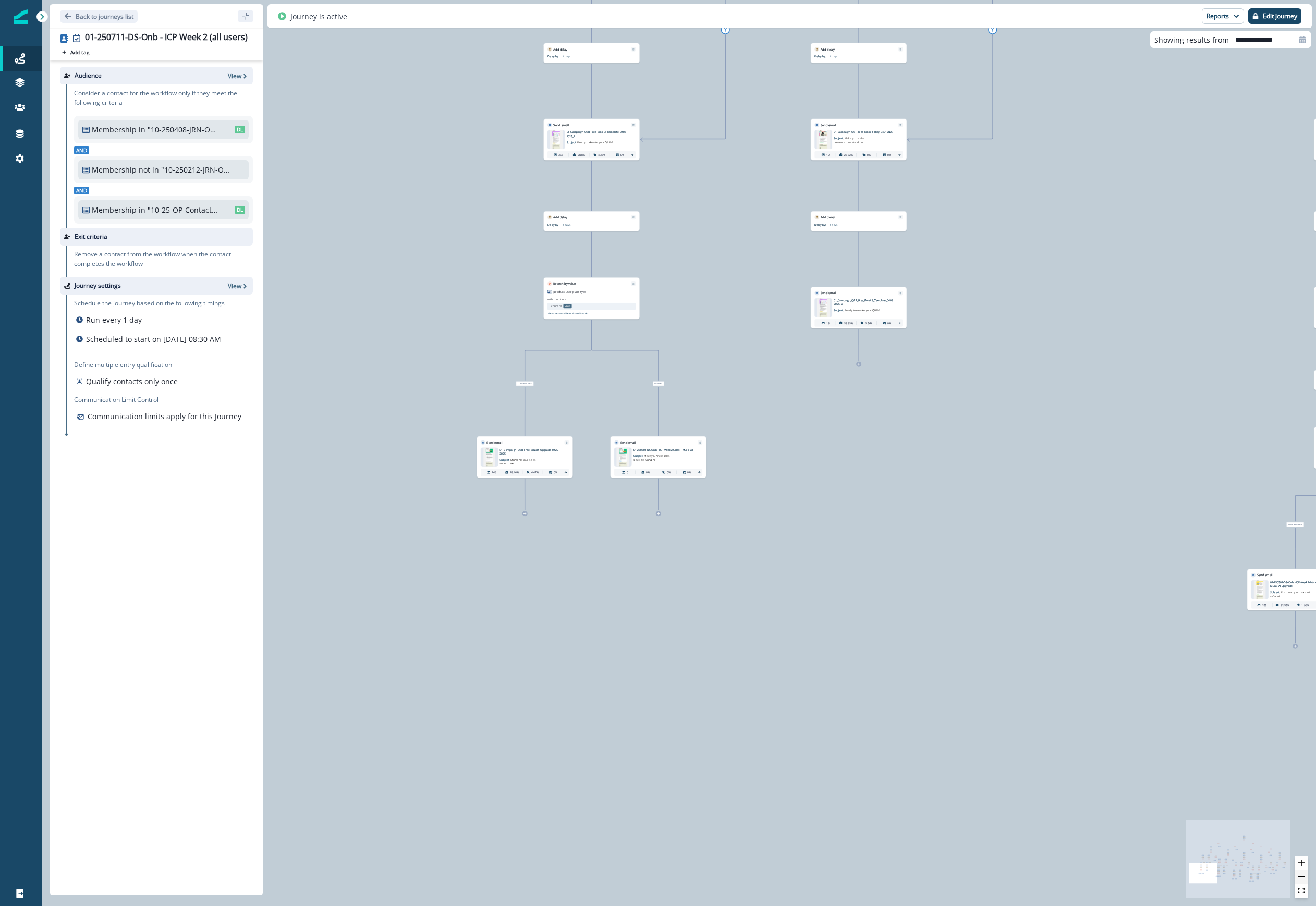
click at [787, 877] on icon "zoom out" at bounding box center [1301, 877] width 6 height 1
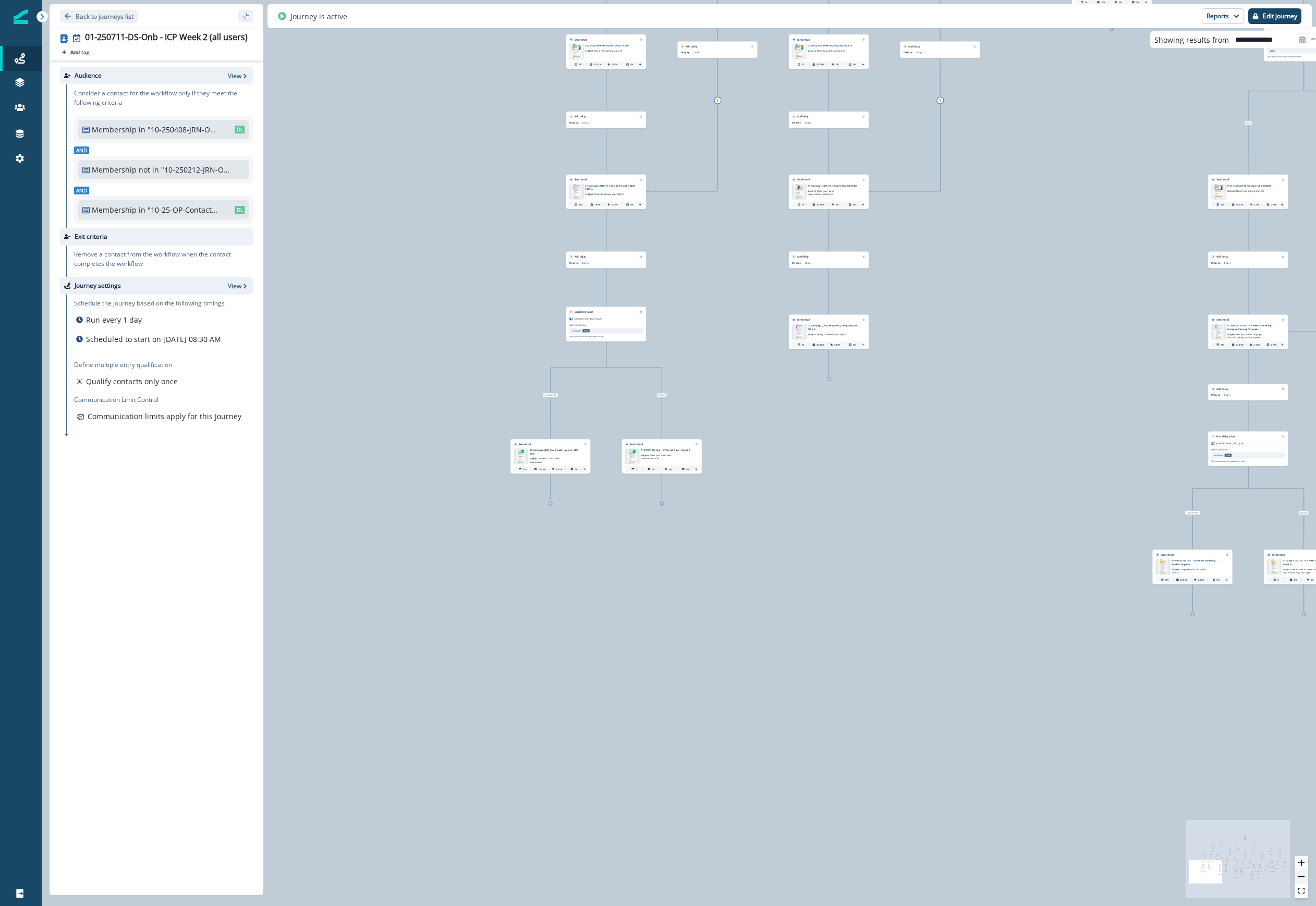
click at [787, 877] on icon "zoom out" at bounding box center [1301, 877] width 6 height 1
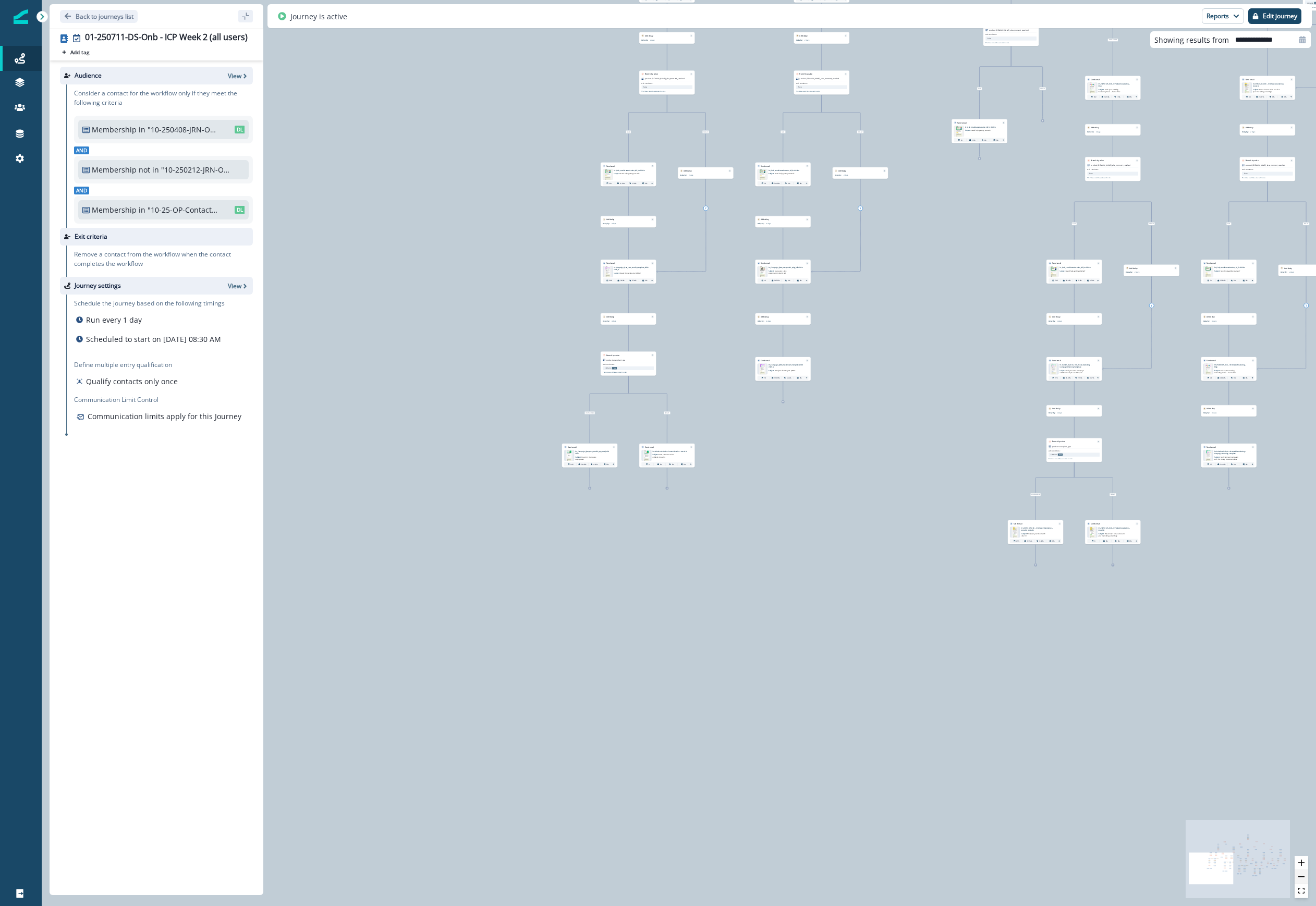
click at [787, 877] on icon "zoom out" at bounding box center [1301, 877] width 6 height 1
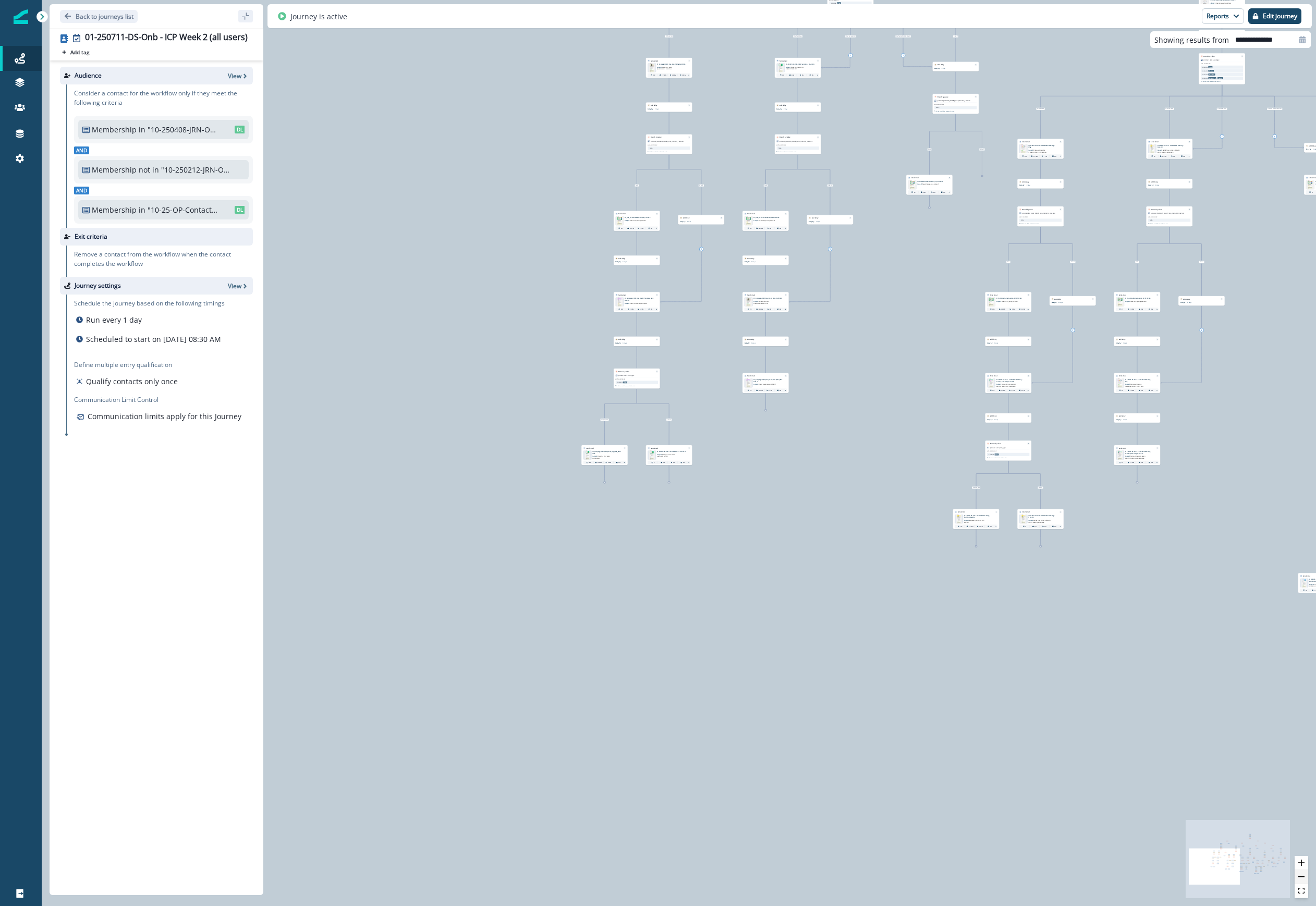
click at [787, 877] on icon "zoom out" at bounding box center [1301, 877] width 6 height 1
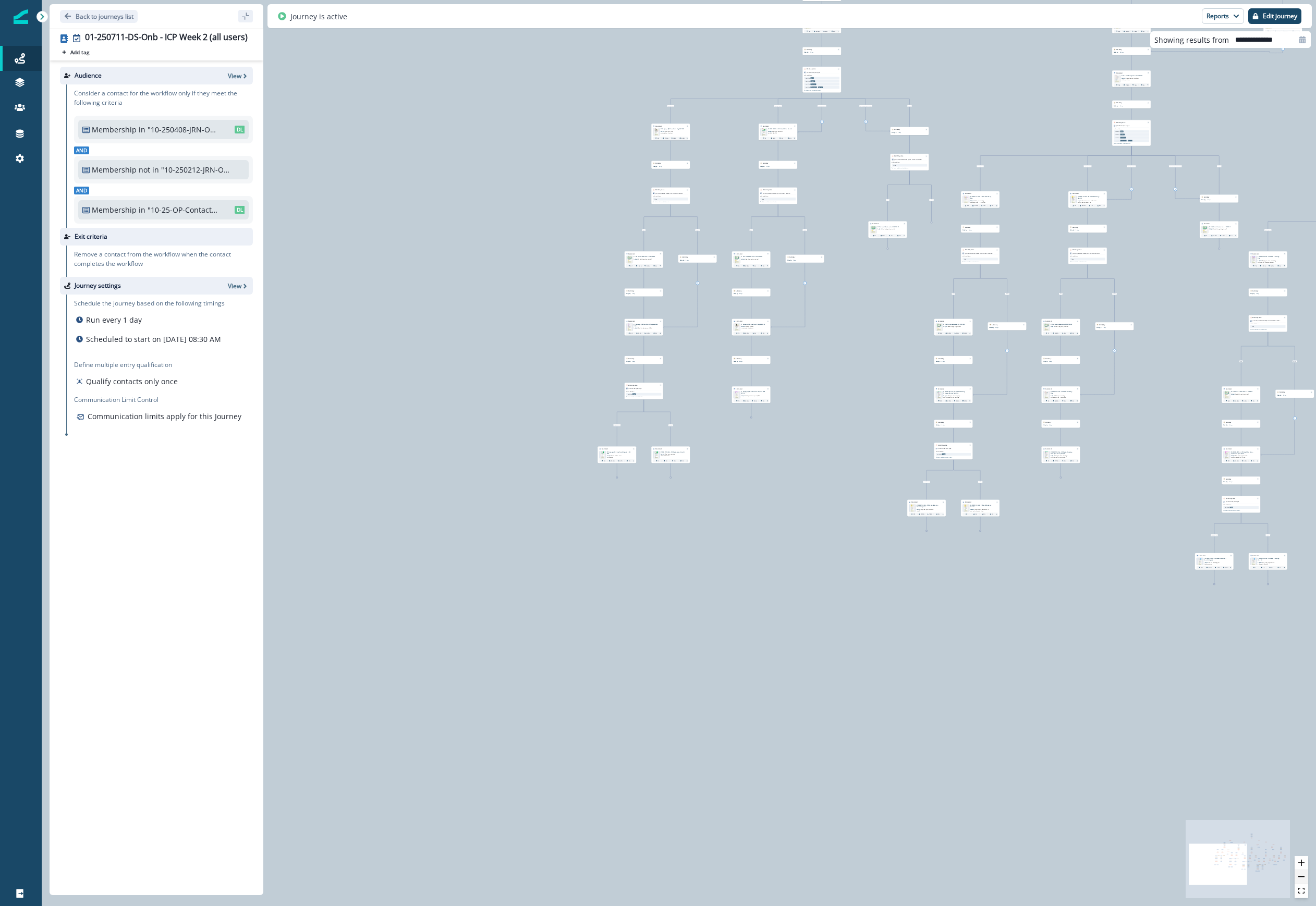
click at [787, 877] on icon "zoom out" at bounding box center [1301, 877] width 6 height 1
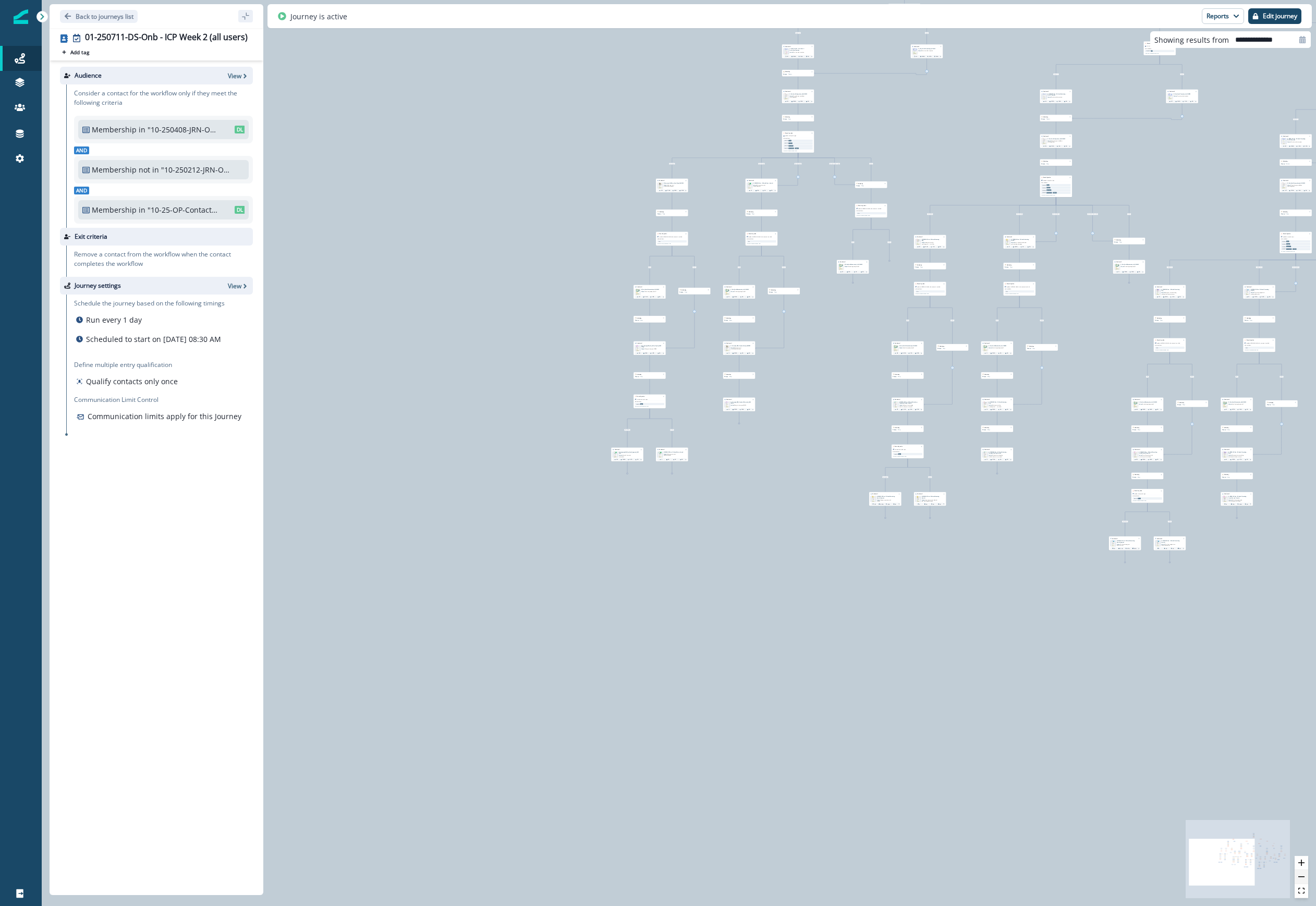
click at [787, 877] on icon "zoom out" at bounding box center [1301, 877] width 6 height 1
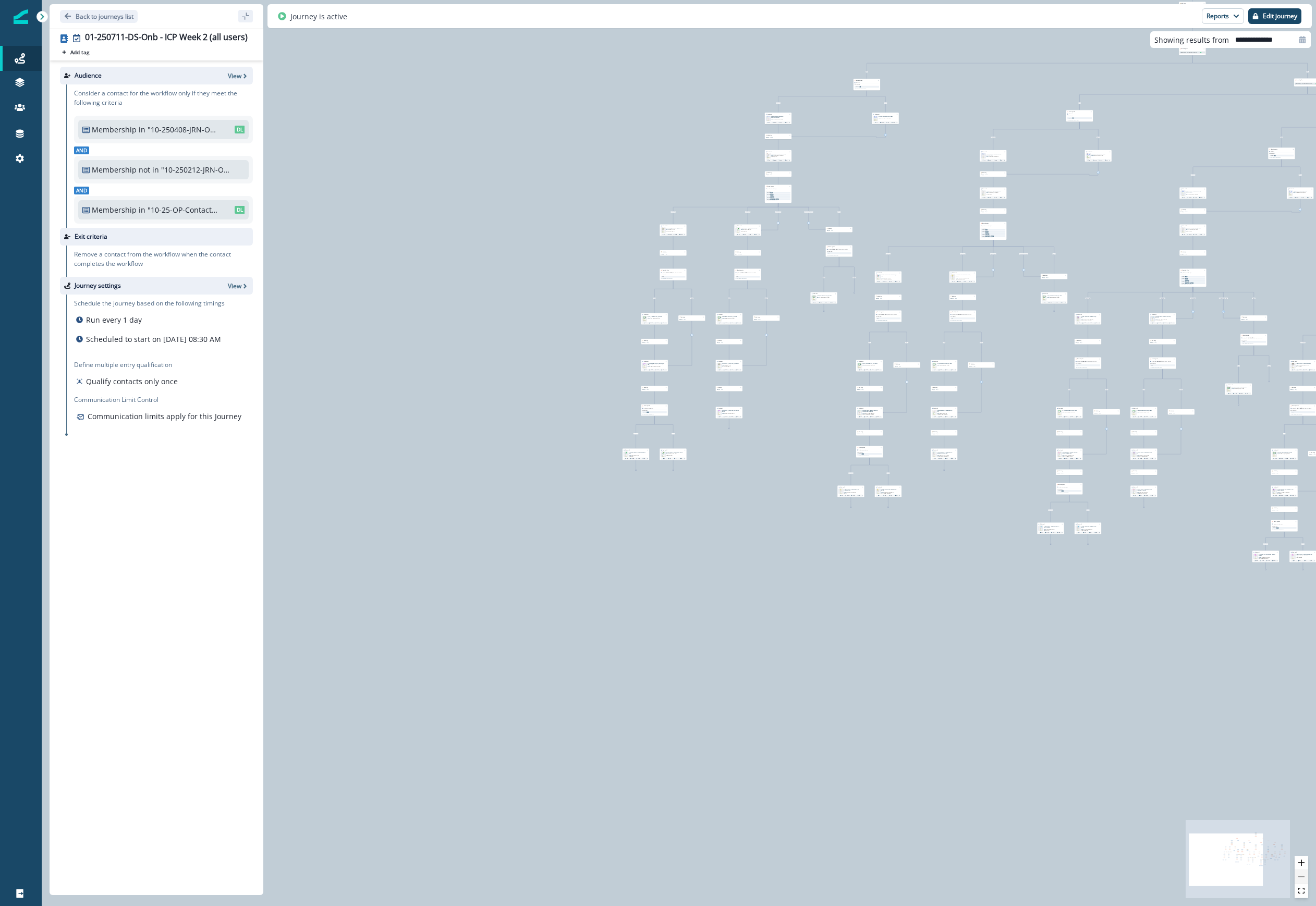
click at [787, 877] on div at bounding box center [1301, 877] width 13 height 42
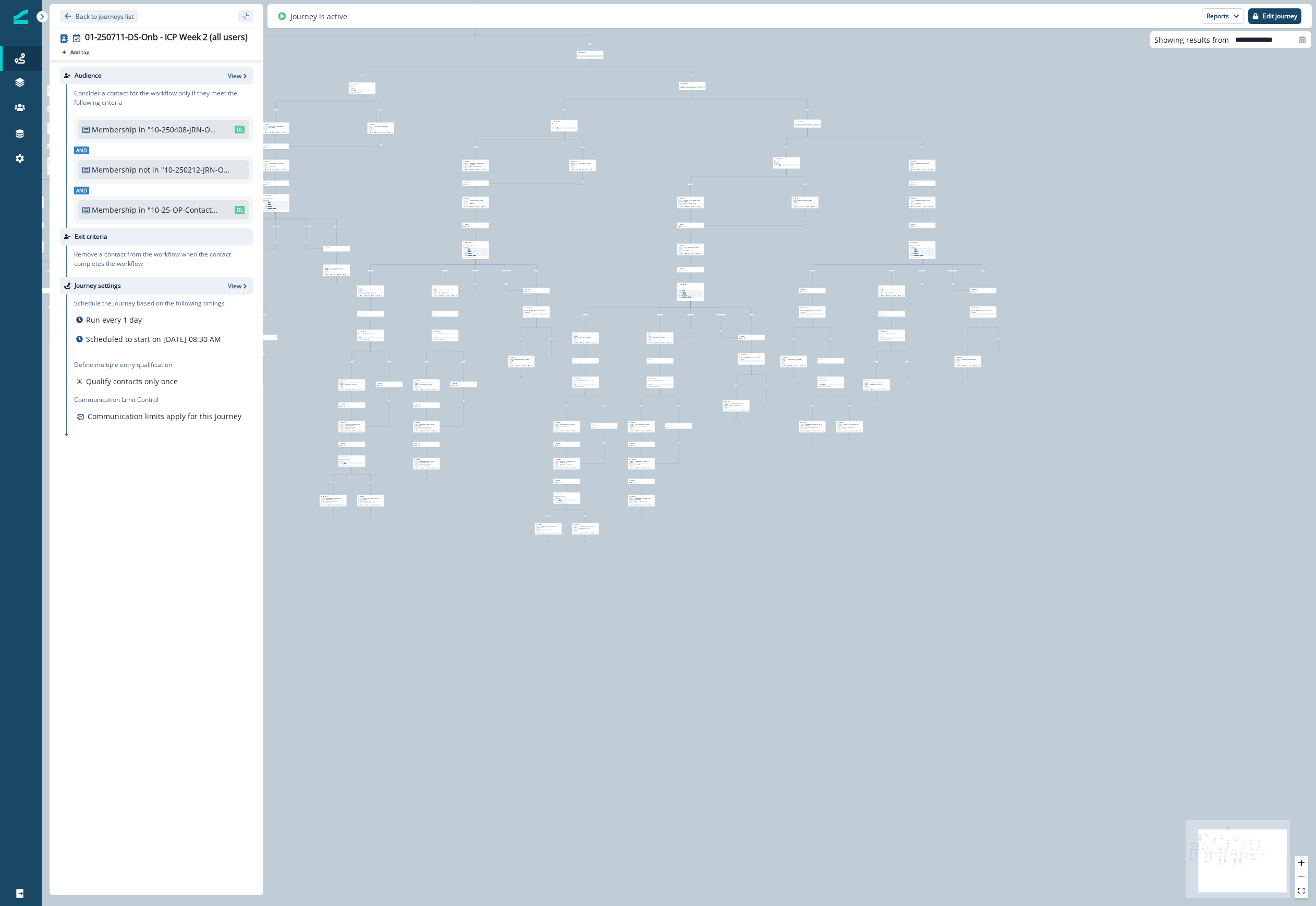
drag, startPoint x: 1088, startPoint y: 743, endPoint x: 559, endPoint y: 706, distance: 530.3
click at [559, 706] on div "88,172 contacts have entered the journey Send email Email asset changed, journe…" at bounding box center [679, 453] width 1274 height 906
click at [787, 862] on icon "zoom in" at bounding box center [1301, 863] width 6 height 6
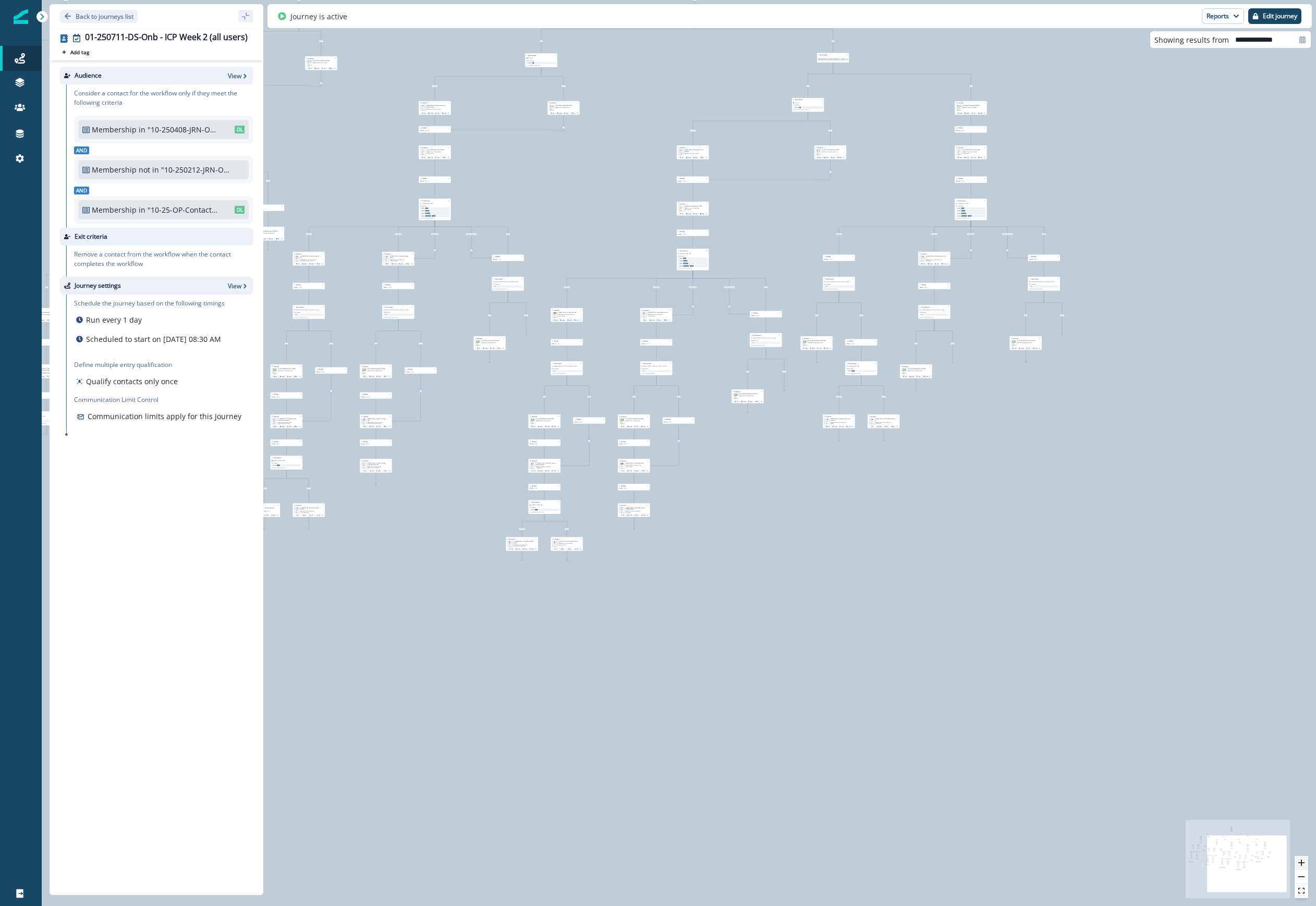
click at [787, 862] on icon "zoom in" at bounding box center [1301, 863] width 6 height 6
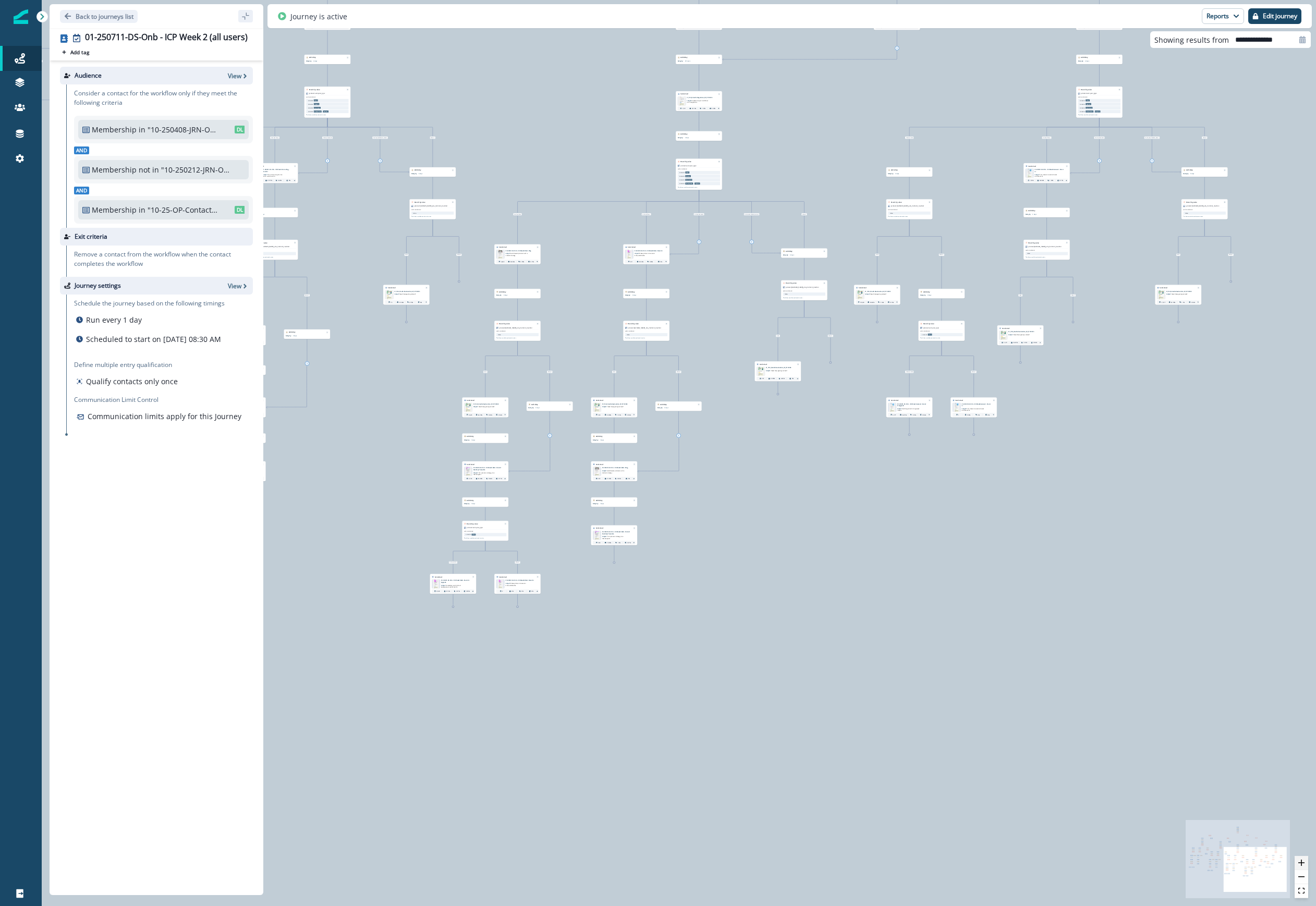
click at [787, 862] on icon "zoom in" at bounding box center [1301, 863] width 6 height 6
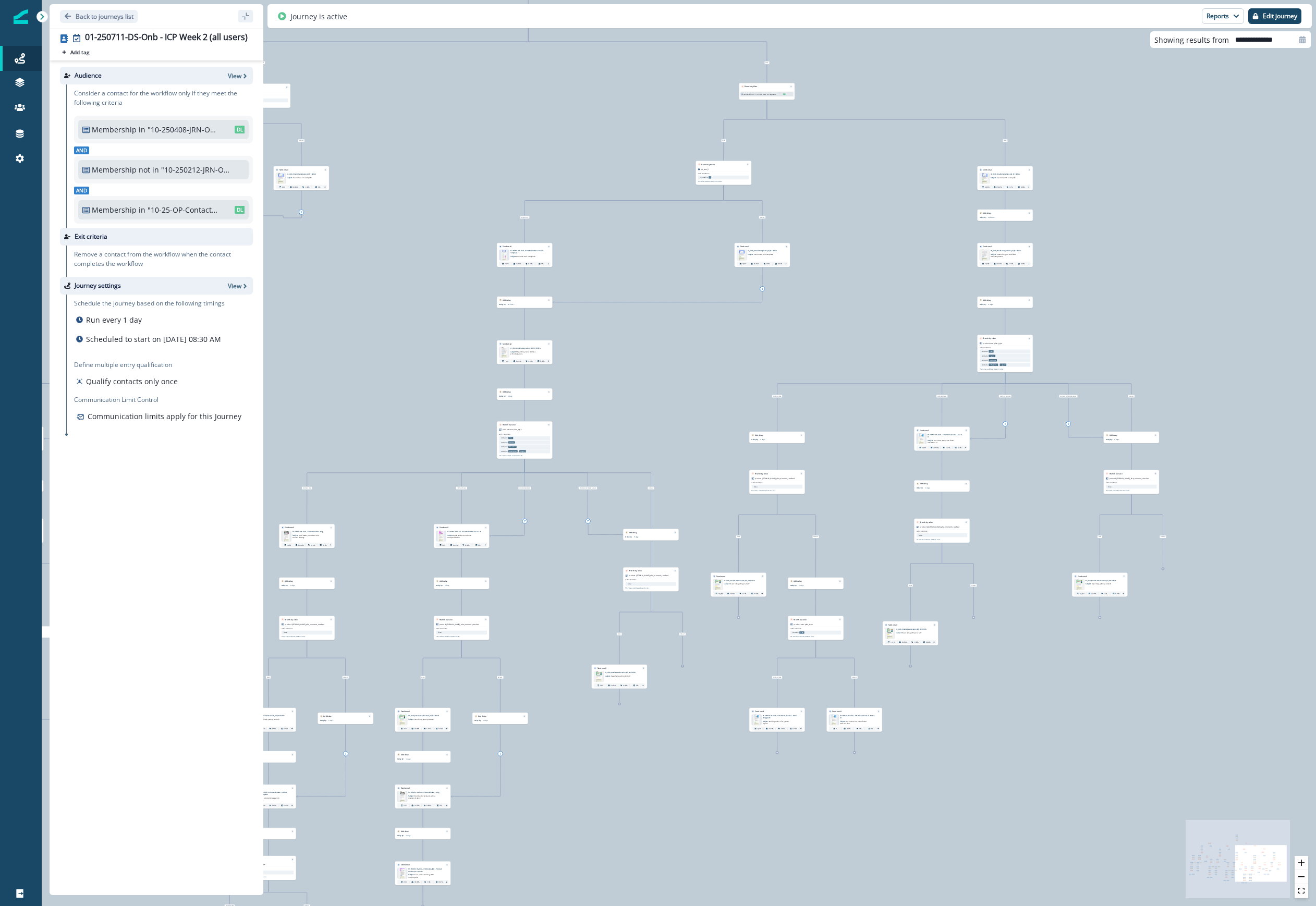
drag, startPoint x: 1181, startPoint y: 449, endPoint x: 1047, endPoint y: 712, distance: 295.2
click at [787, 712] on div "88,172 contacts have entered the journey Send email Email asset changed, journe…" at bounding box center [679, 453] width 1274 height 906
click at [787, 860] on icon "zoom in" at bounding box center [1301, 863] width 6 height 6
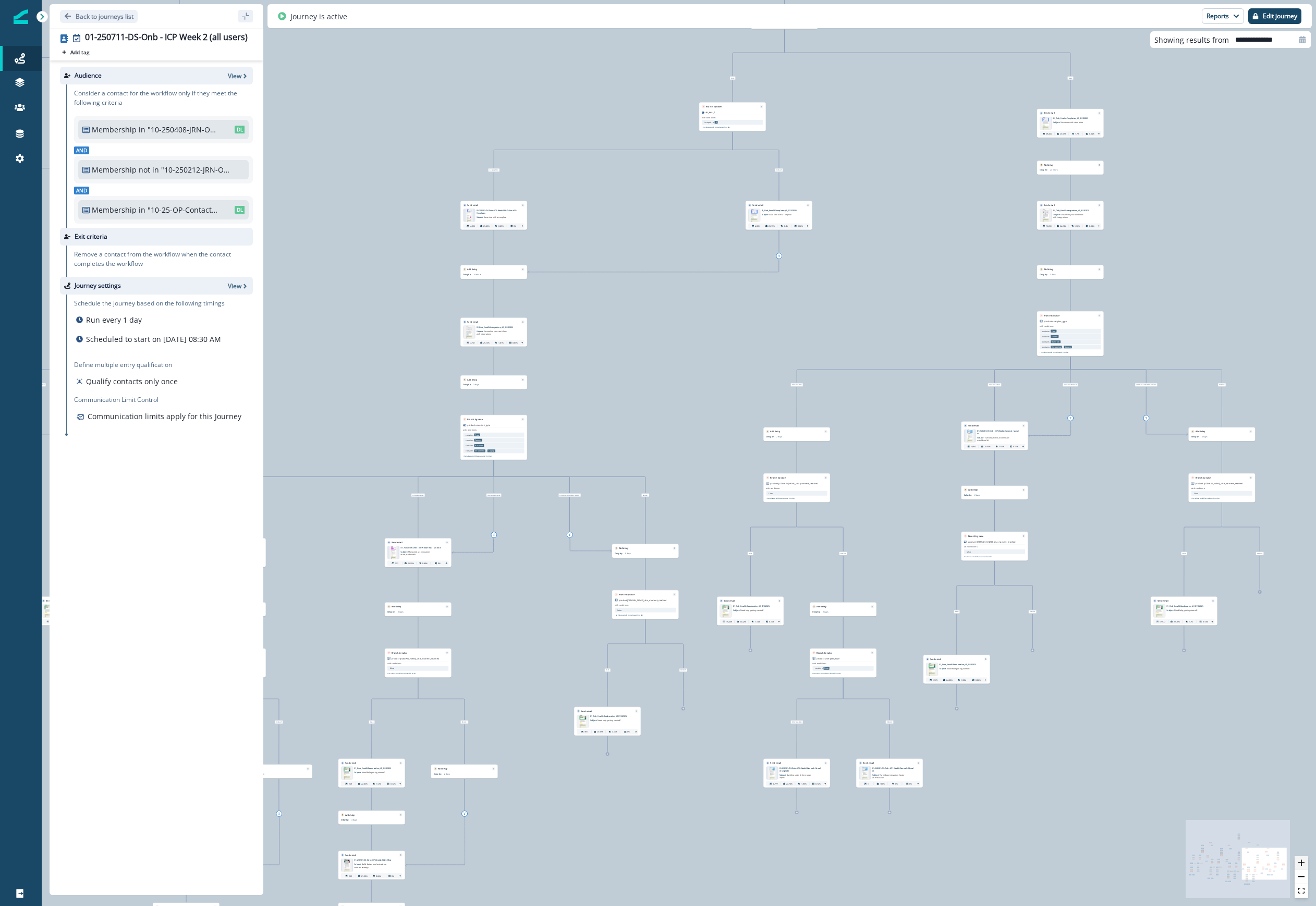
click at [787, 860] on icon "zoom in" at bounding box center [1301, 863] width 6 height 6
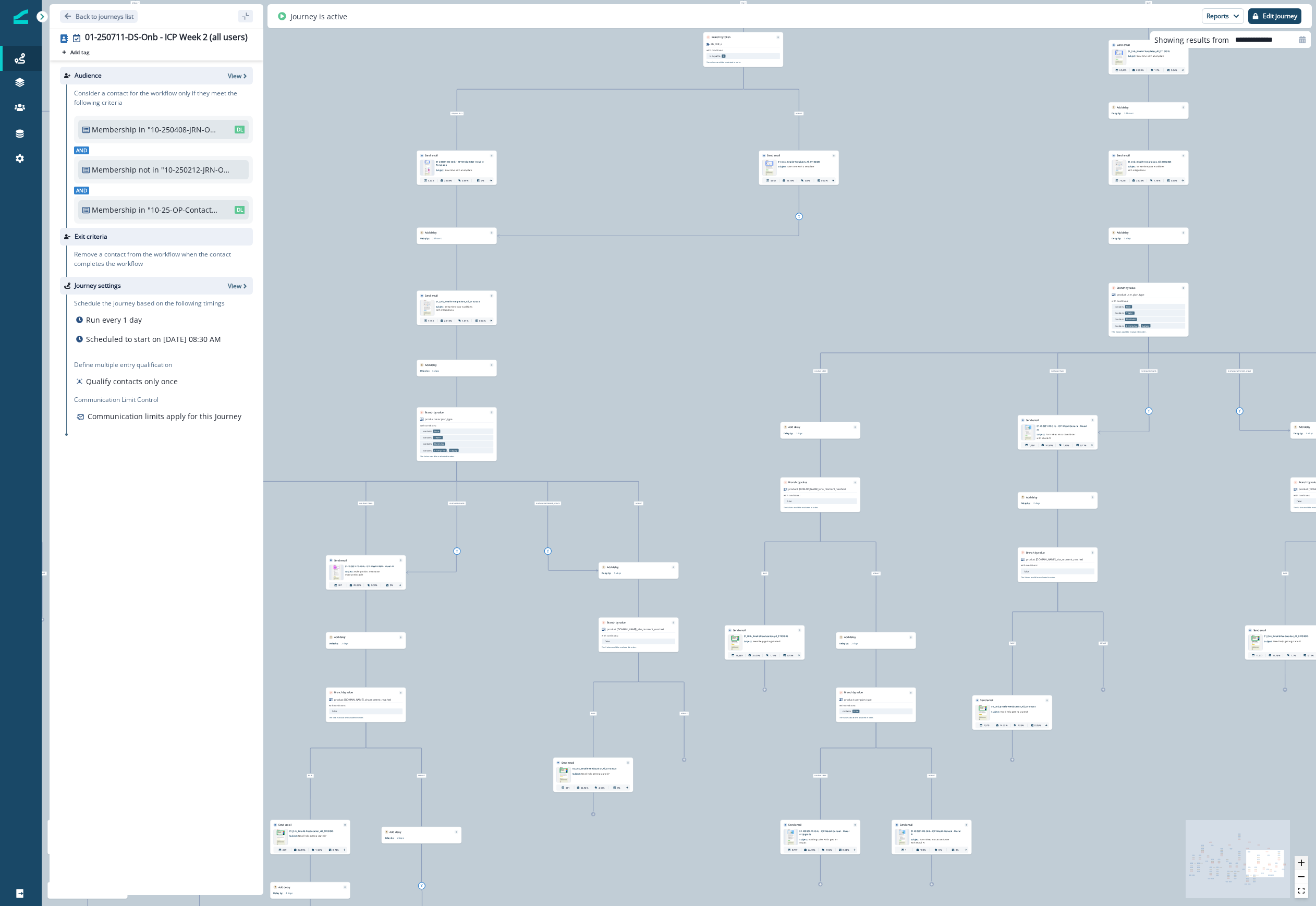
click at [787, 860] on icon "zoom in" at bounding box center [1301, 863] width 6 height 6
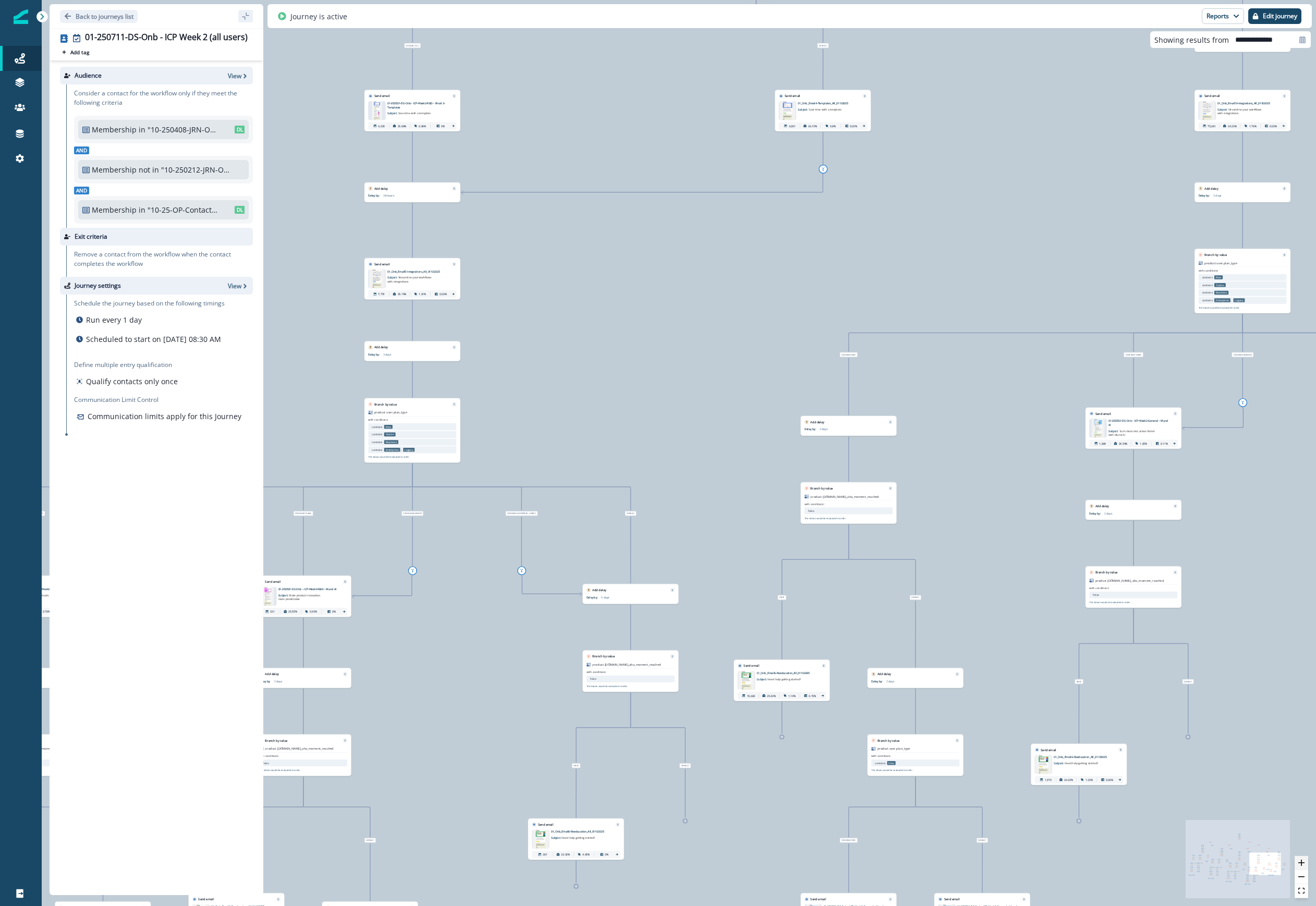
click at [787, 860] on icon "zoom in" at bounding box center [1301, 863] width 6 height 6
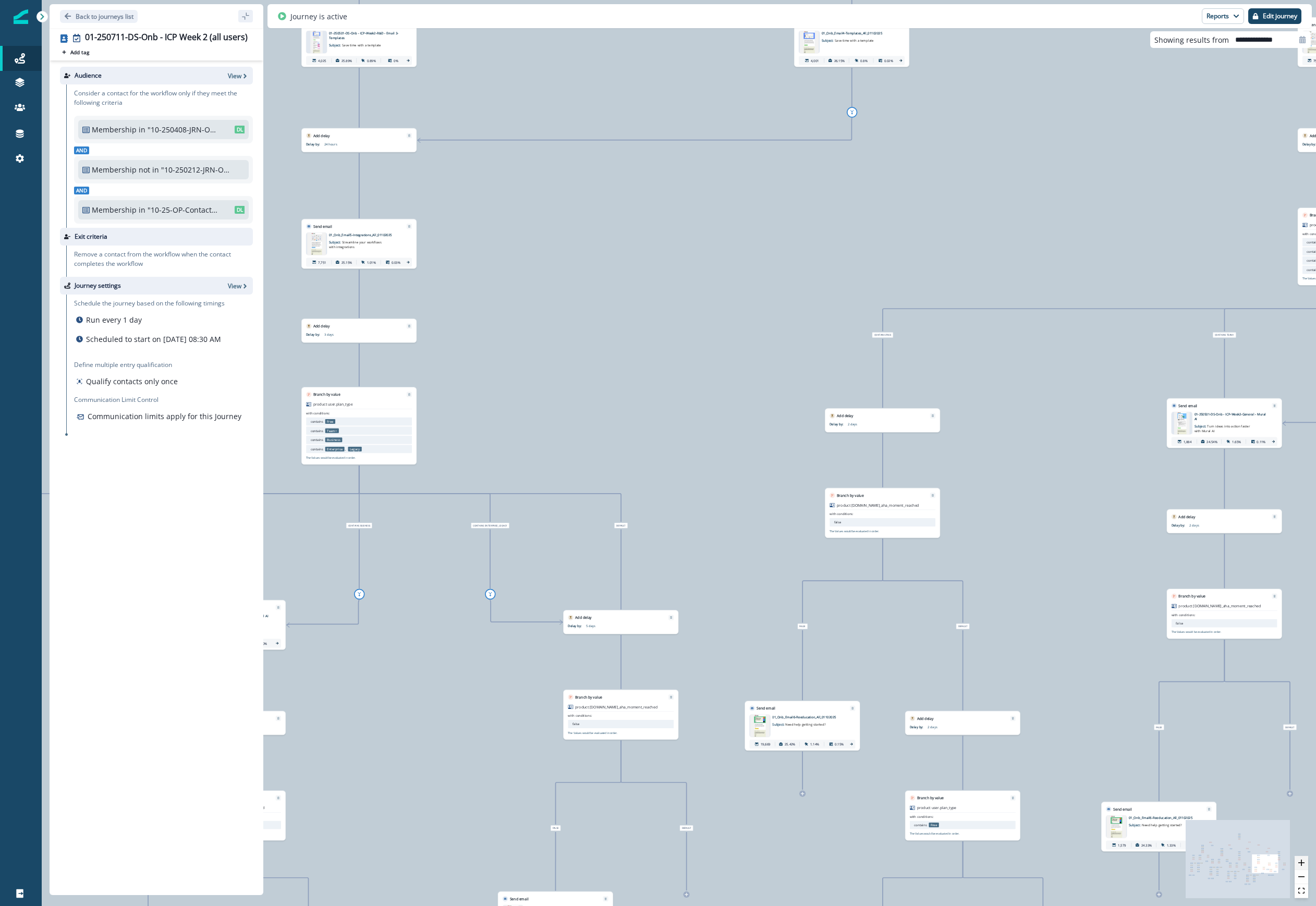
click at [787, 860] on icon "zoom in" at bounding box center [1301, 863] width 6 height 6
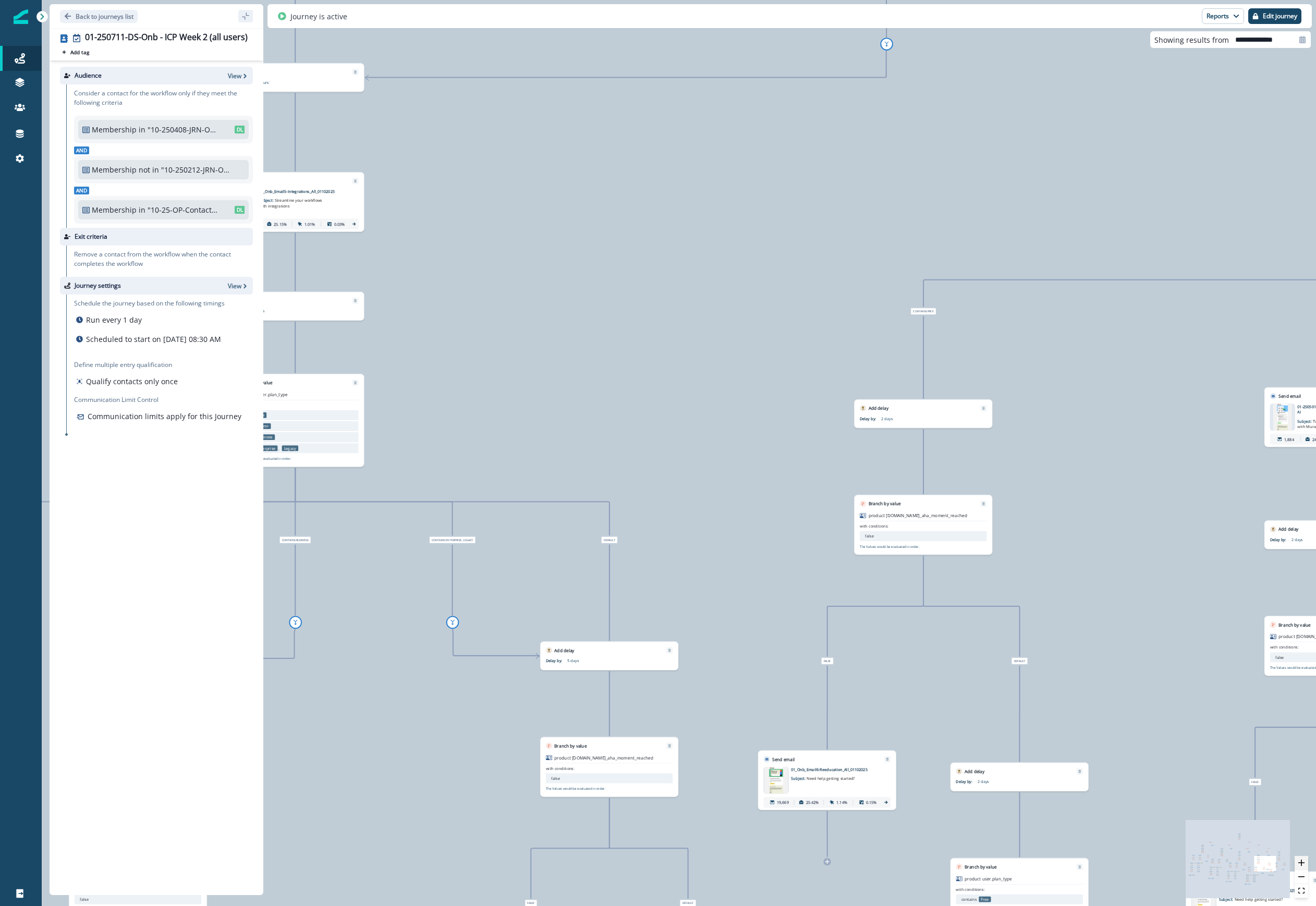
click at [787, 860] on icon "zoom in" at bounding box center [1301, 863] width 6 height 6
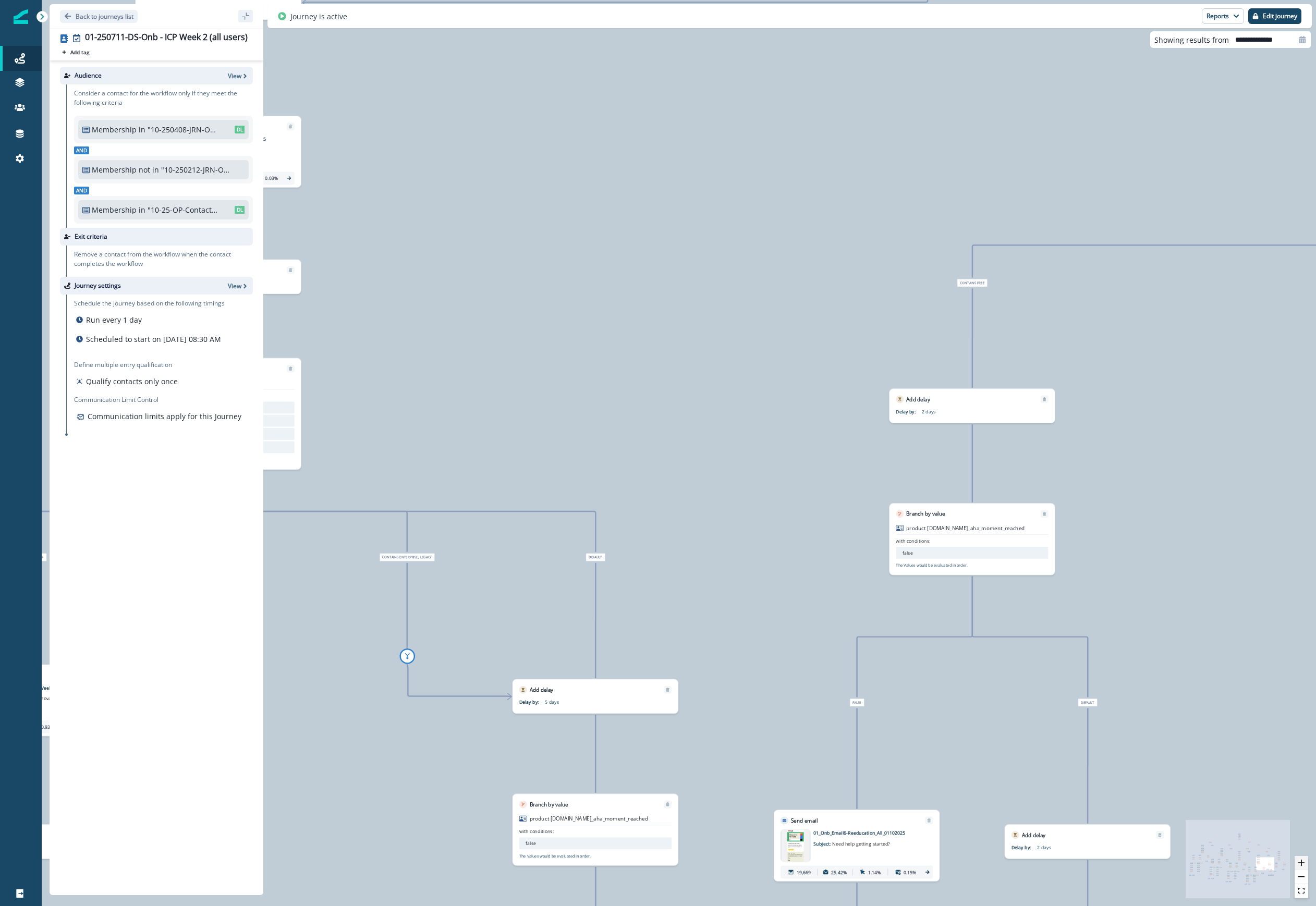
click at [787, 860] on icon "zoom in" at bounding box center [1301, 863] width 6 height 6
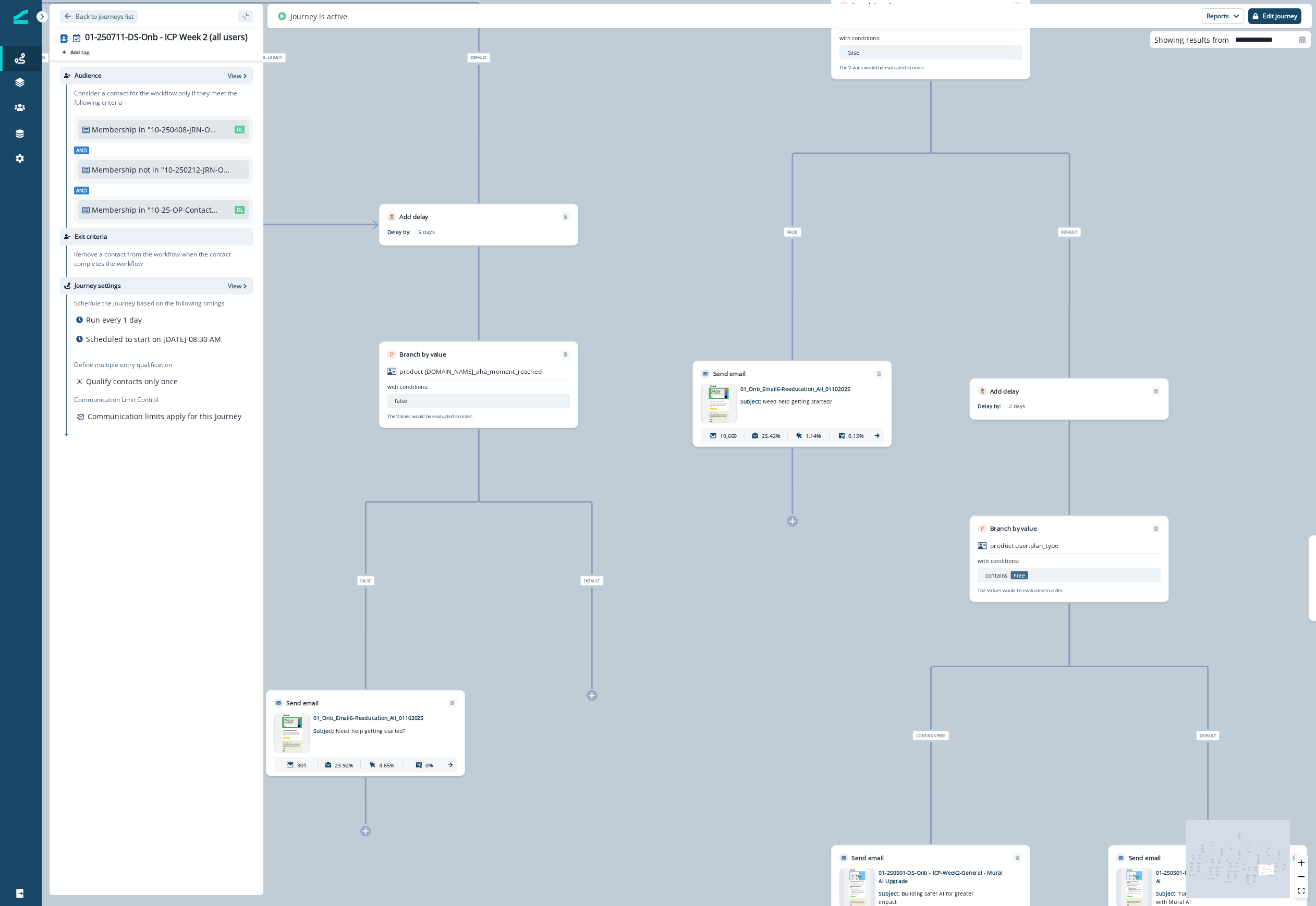
drag, startPoint x: 1209, startPoint y: 592, endPoint x: 1097, endPoint y: 48, distance: 555.4
click at [787, 48] on div "88,172 contacts have entered the journey Send email Email asset changed, journe…" at bounding box center [679, 453] width 1274 height 906
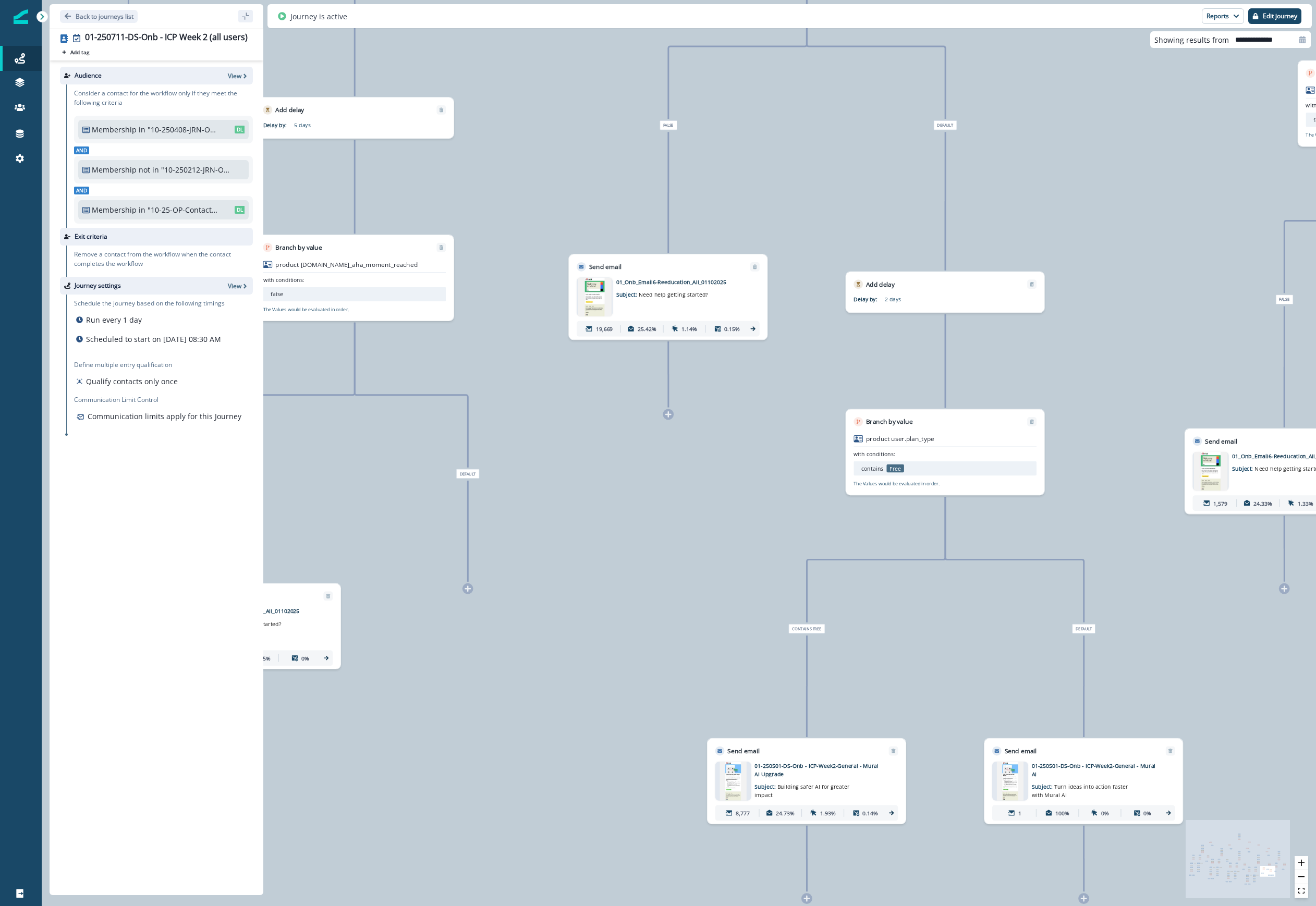
drag, startPoint x: 1224, startPoint y: 490, endPoint x: 1111, endPoint y: 407, distance: 140.2
click at [787, 407] on div "88,172 contacts have entered the journey Send email Email asset changed, journe…" at bounding box center [679, 453] width 1274 height 906
click at [787, 672] on div "88,172 contacts have entered the journey Send email Email asset changed, journe…" at bounding box center [679, 453] width 1274 height 906
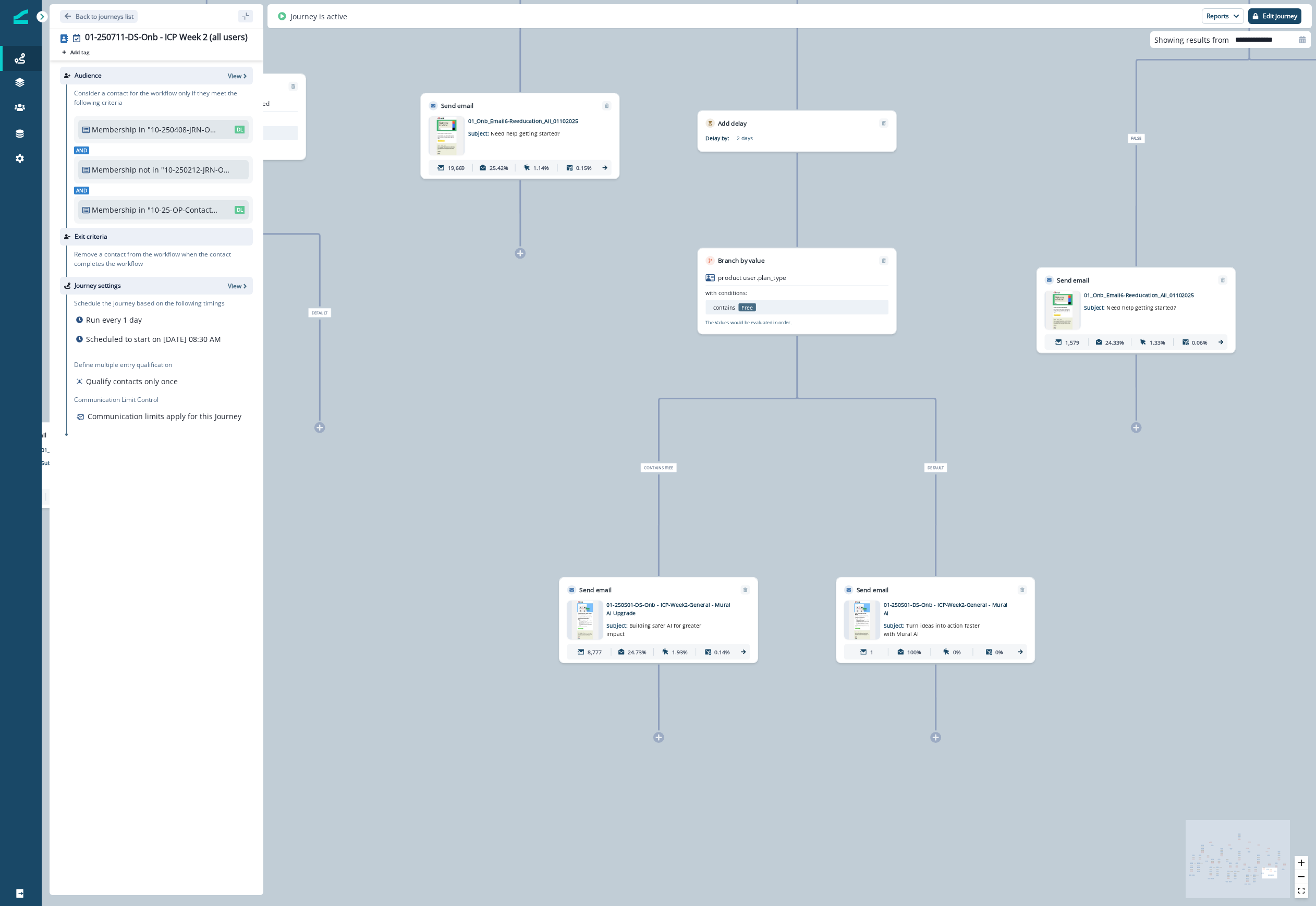
drag, startPoint x: 1222, startPoint y: 691, endPoint x: 1074, endPoint y: 530, distance: 218.7
click at [787, 530] on div "88,172 contacts have entered the journey Send email Email asset changed, journe…" at bounding box center [679, 453] width 1274 height 906
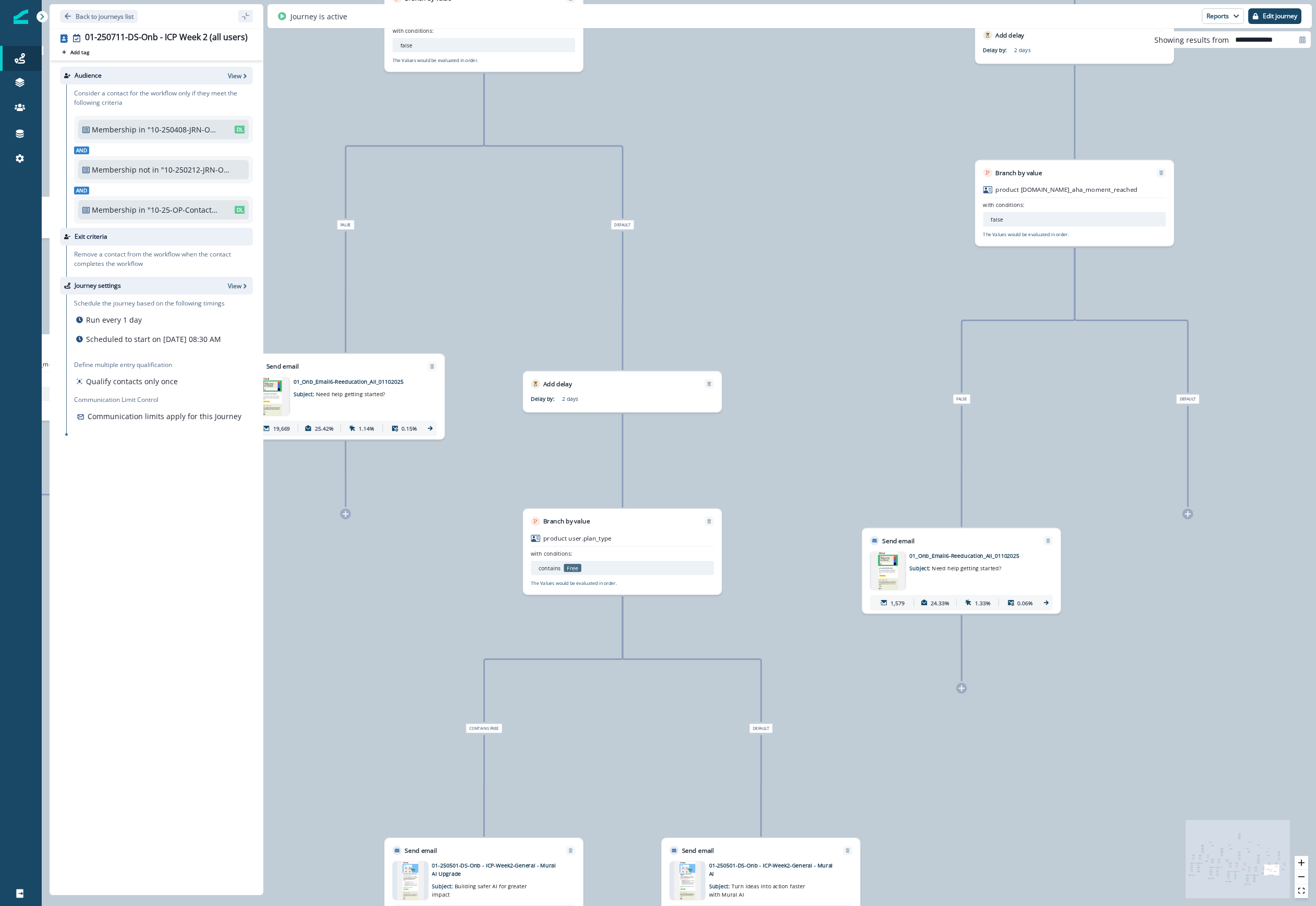
drag, startPoint x: 1186, startPoint y: 526, endPoint x: 1200, endPoint y: 449, distance: 78.3
click at [787, 789] on div "88,172 contacts have entered the journey Send email Email asset changed, journe…" at bounding box center [679, 453] width 1274 height 906
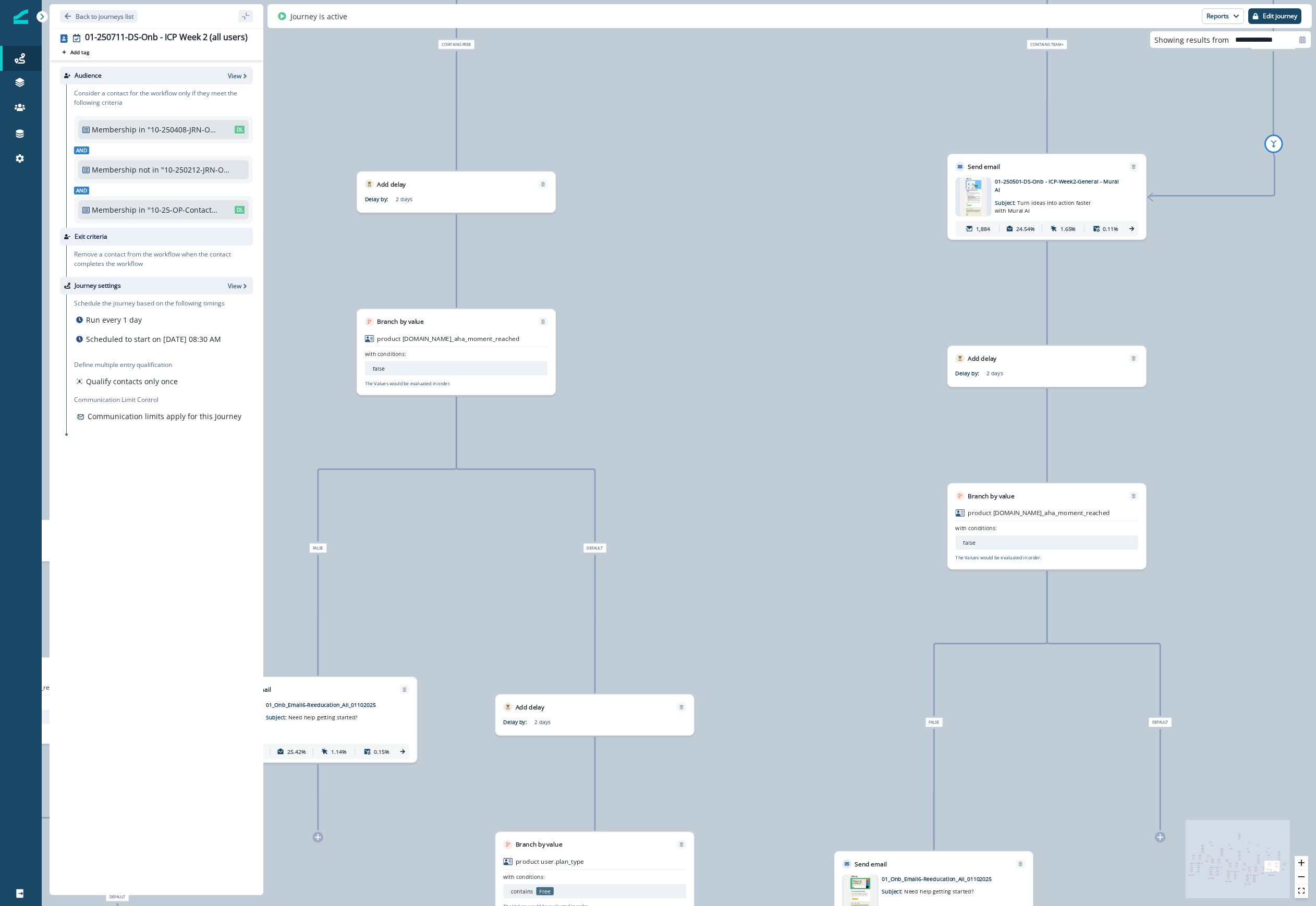
drag, startPoint x: 1201, startPoint y: 488, endPoint x: 1201, endPoint y: 518, distance: 30.0
click at [787, 518] on div "88,172 contacts have entered the journey Send email Email asset changed, journe…" at bounding box center [679, 453] width 1274 height 906
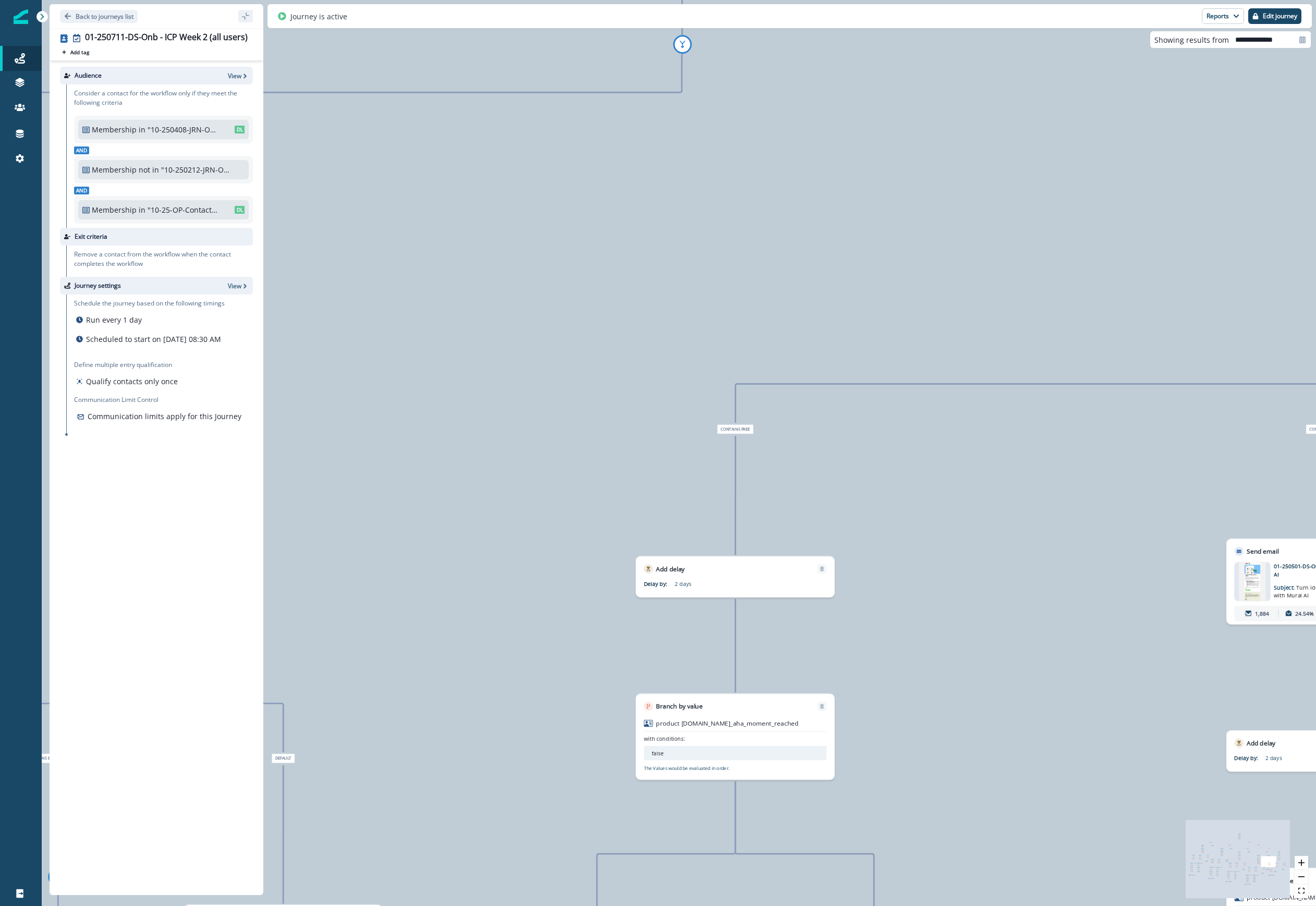
drag, startPoint x: 814, startPoint y: 555, endPoint x: 1075, endPoint y: 771, distance: 338.8
click at [787, 905] on html "A newer version of Inflection.io is available. Refresh your page to load the la…" at bounding box center [658, 453] width 1316 height 906
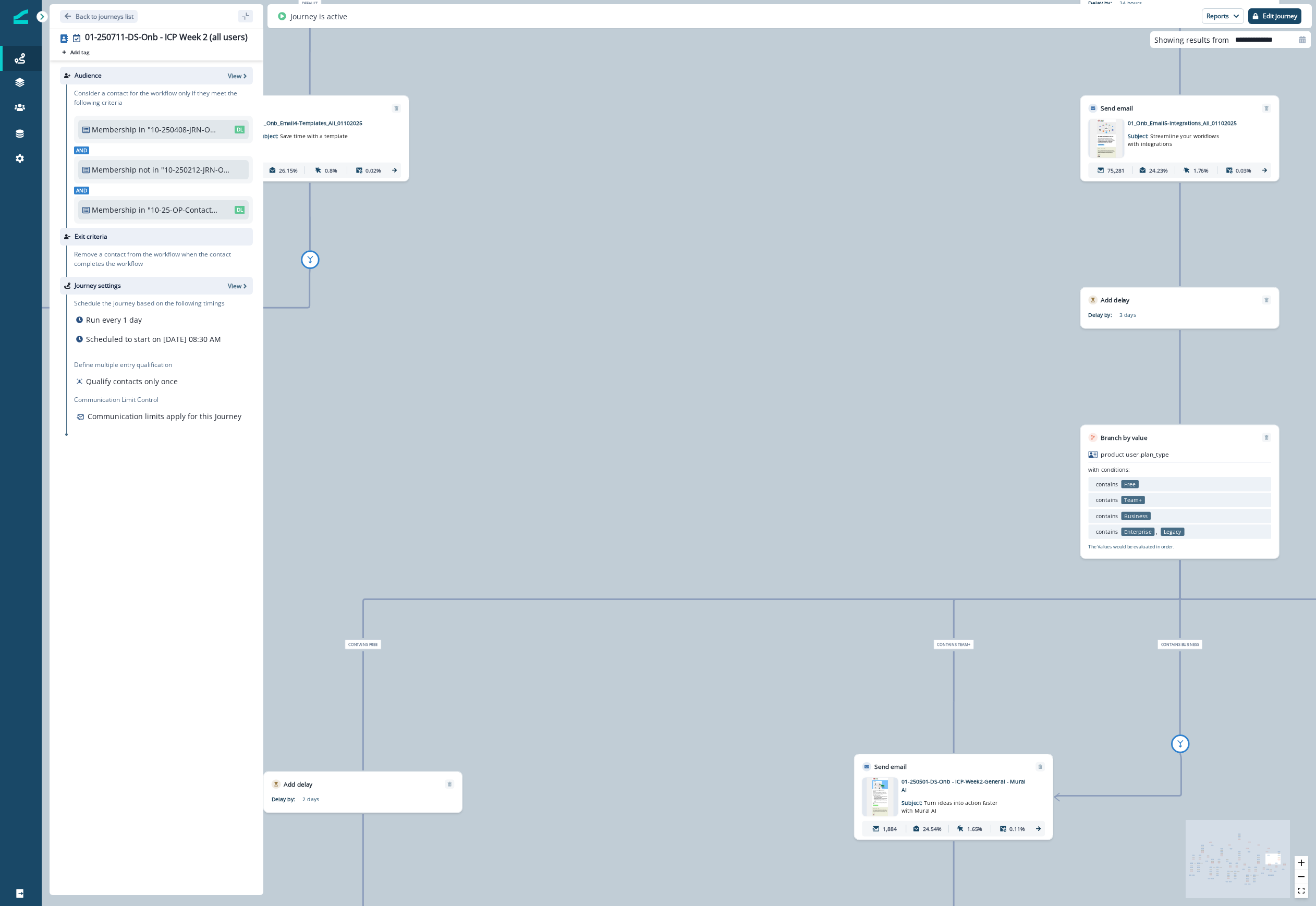
drag, startPoint x: 889, startPoint y: 718, endPoint x: 710, endPoint y: 741, distance: 180.5
click at [710, 741] on div "88,172 contacts have entered the journey Send email Email asset changed, journe…" at bounding box center [679, 453] width 1274 height 906
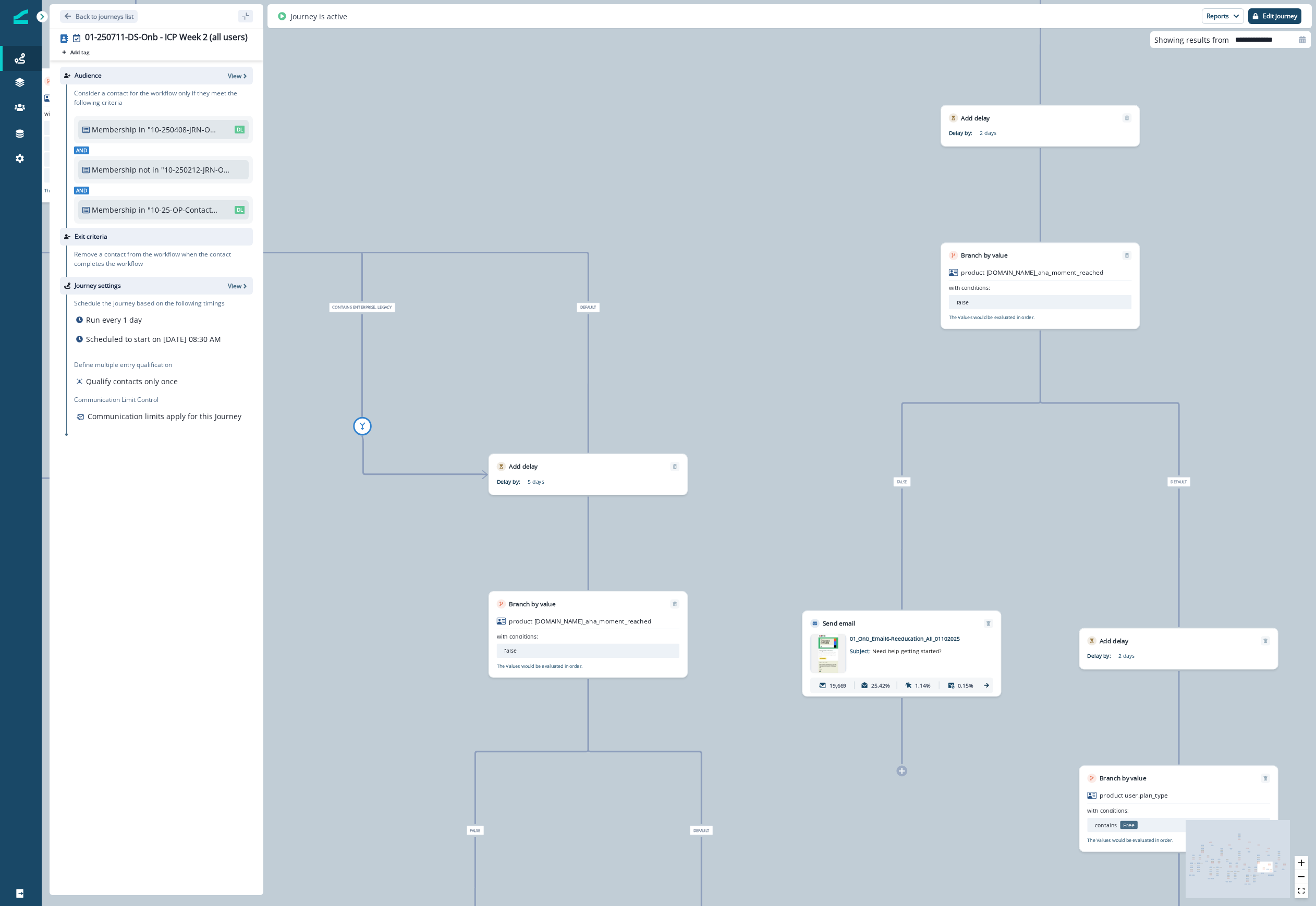
drag, startPoint x: 1160, startPoint y: 402, endPoint x: 1298, endPoint y: 125, distance: 309.5
click at [787, 125] on div "88,172 contacts have entered the journey Send email Email asset changed, journe…" at bounding box center [679, 453] width 1274 height 906
click at [787, 235] on div "88,172 contacts have entered the journey Send email Email asset changed, journe…" at bounding box center [679, 453] width 1274 height 906
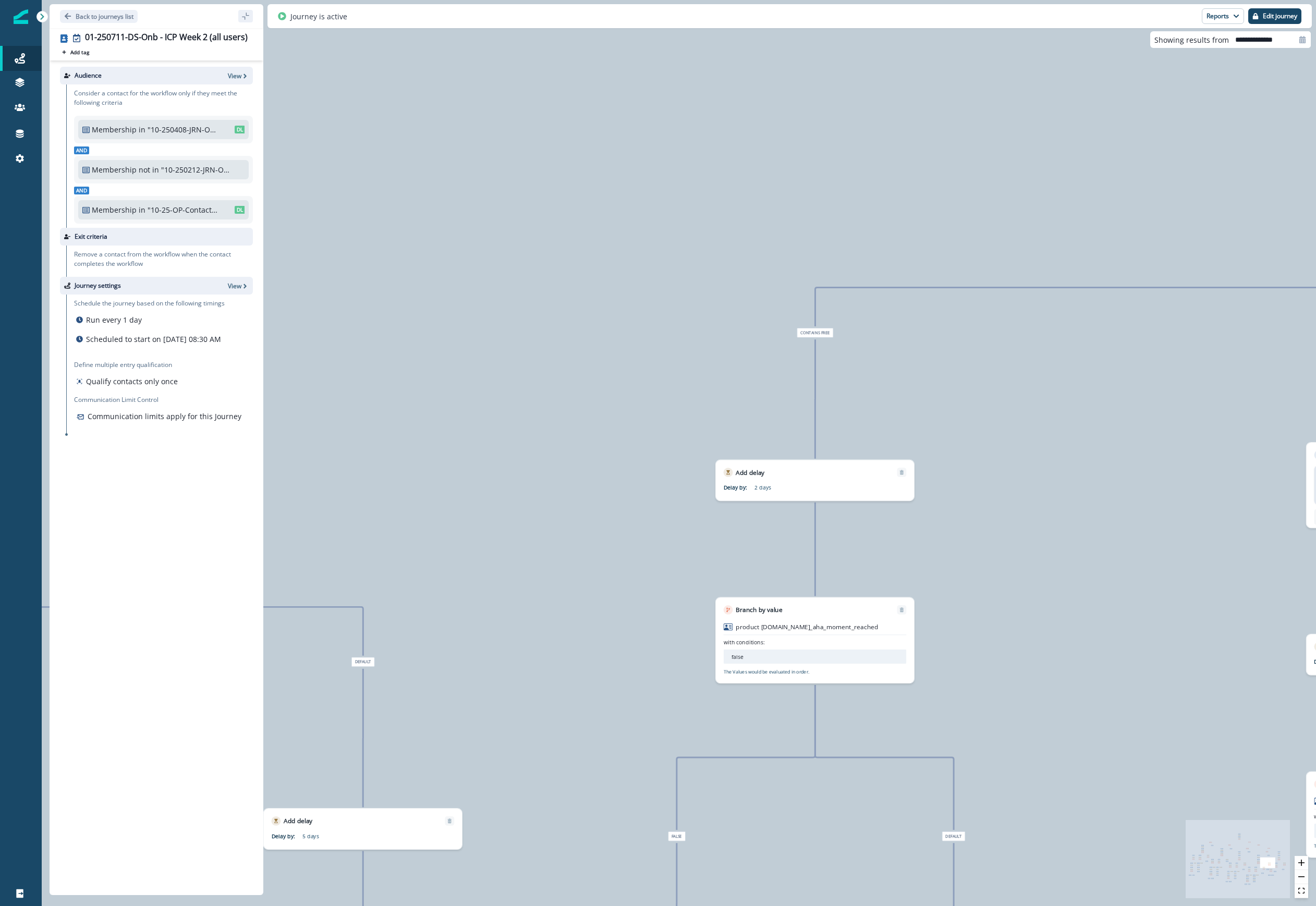
drag, startPoint x: 802, startPoint y: 207, endPoint x: 573, endPoint y: 563, distance: 423.3
click at [575, 566] on div "88,172 contacts have entered the journey Send email Email asset changed, journe…" at bounding box center [679, 453] width 1274 height 906
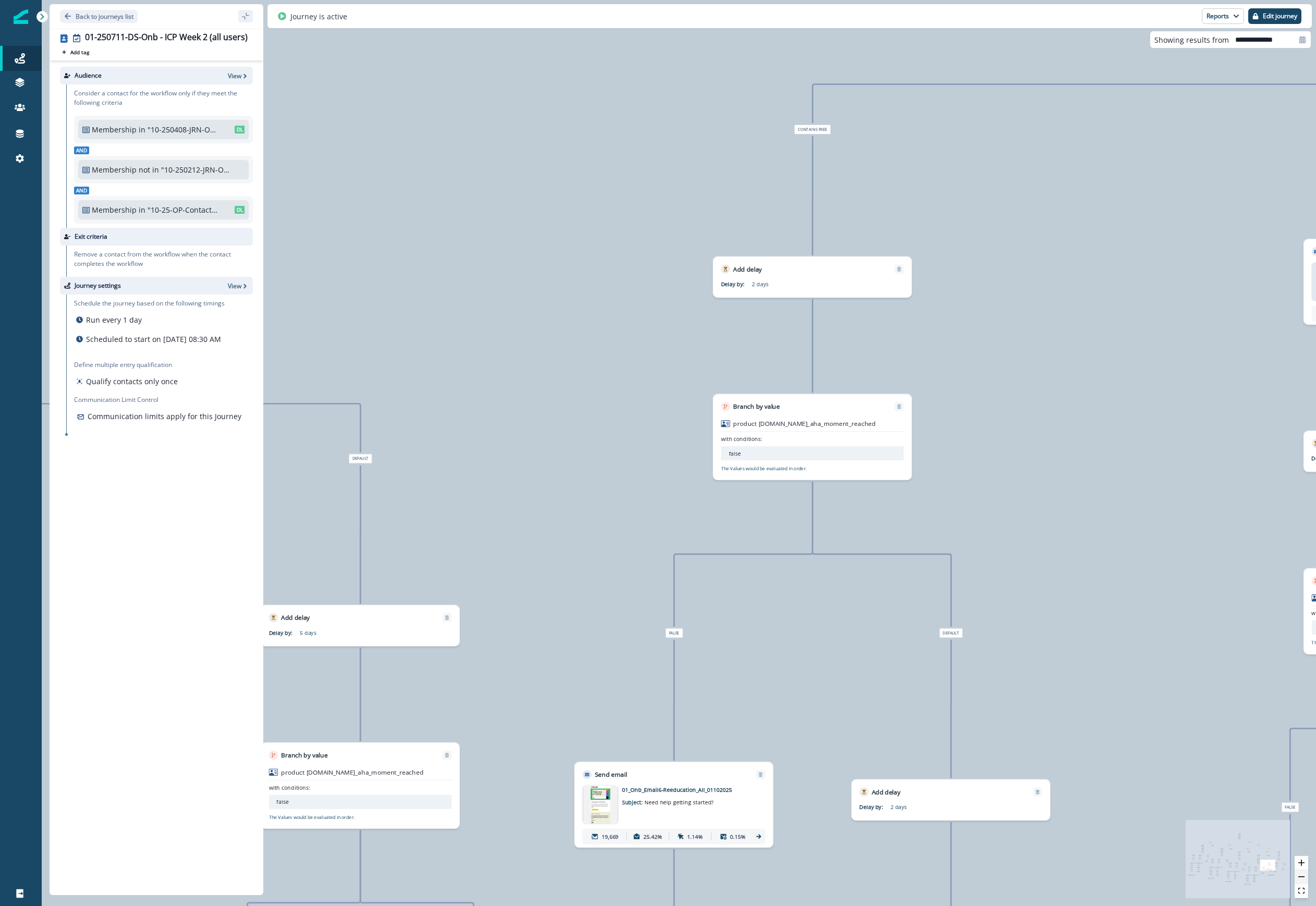
click at [787, 879] on button "zoom out" at bounding box center [1301, 877] width 13 height 14
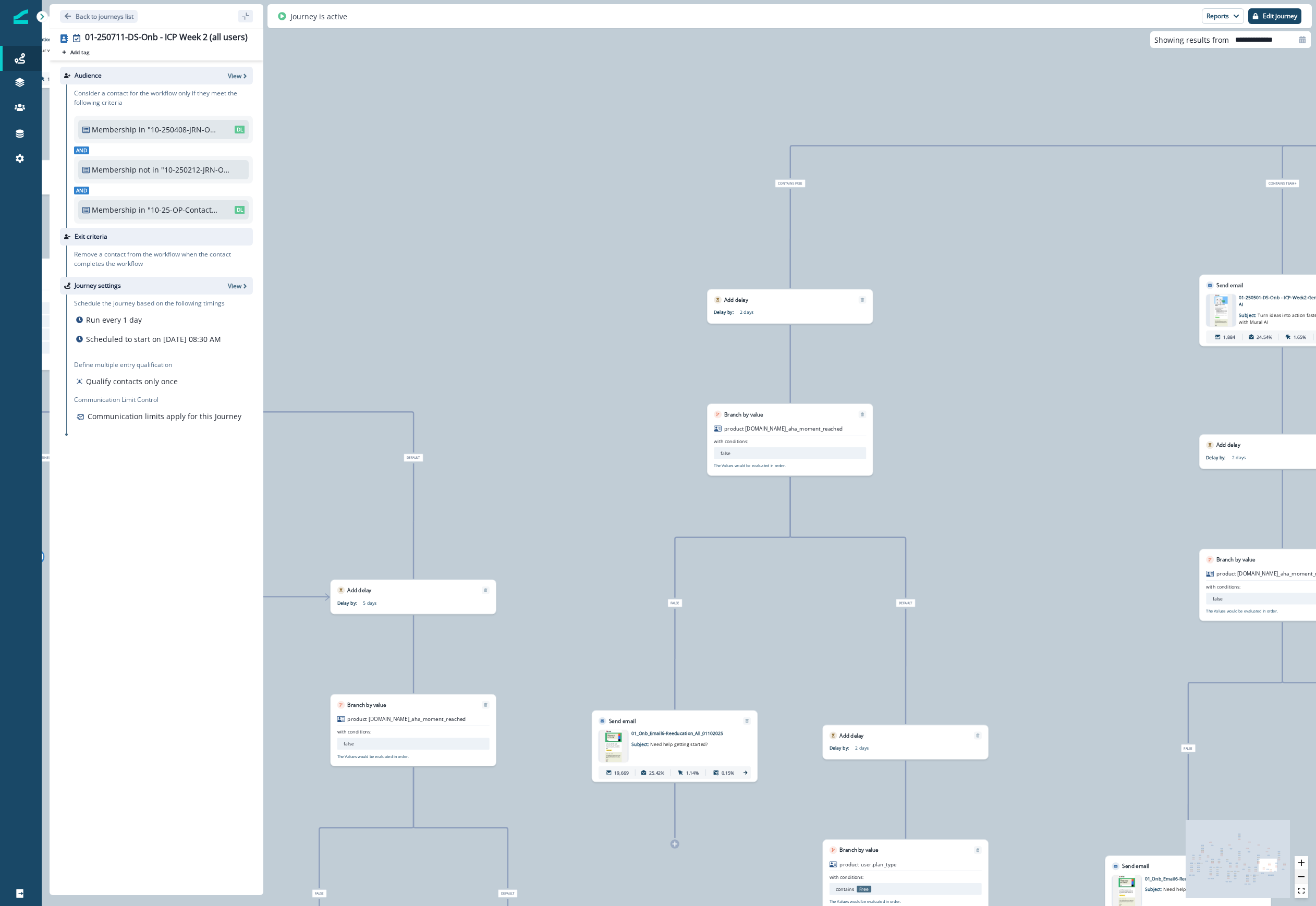
click at [787, 879] on button "zoom out" at bounding box center [1301, 877] width 13 height 14
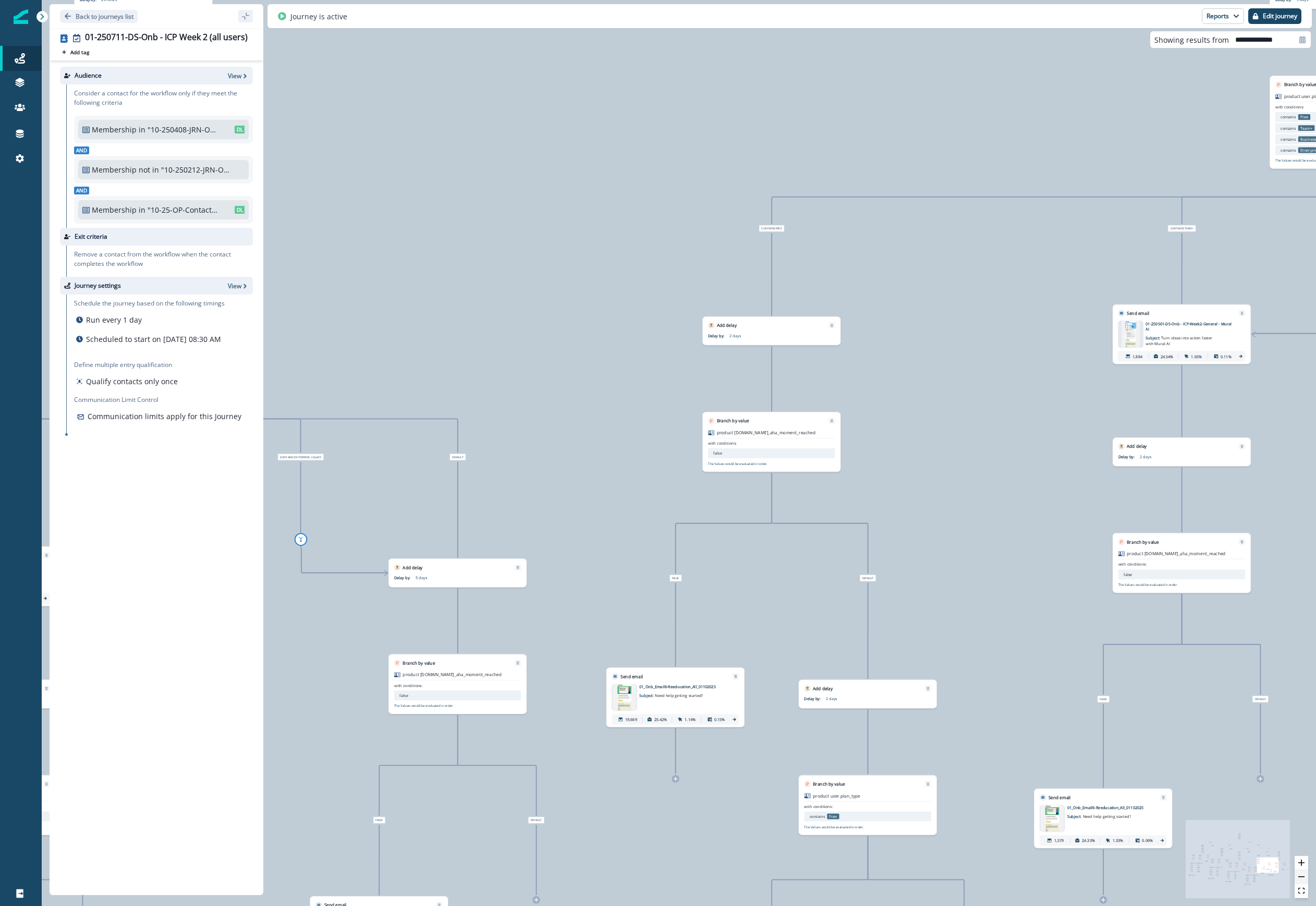
click at [787, 879] on button "zoom out" at bounding box center [1301, 877] width 13 height 14
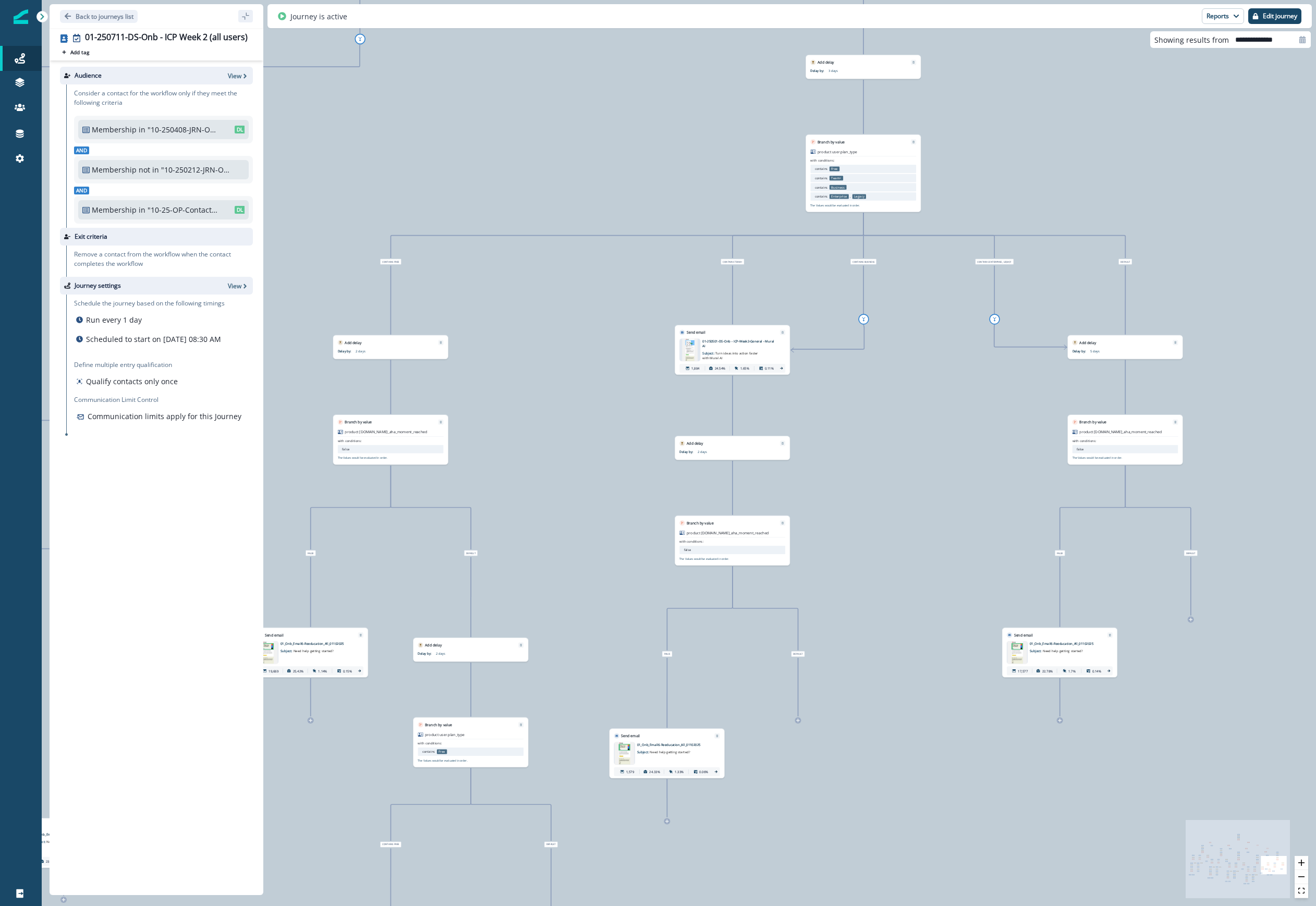
drag, startPoint x: 1279, startPoint y: 463, endPoint x: 913, endPoint y: 459, distance: 366.0
click at [787, 459] on div "88,172 contacts have entered the journey Send email Email asset changed, journe…" at bounding box center [679, 453] width 1274 height 906
click at [787, 868] on button "zoom in" at bounding box center [1301, 863] width 13 height 14
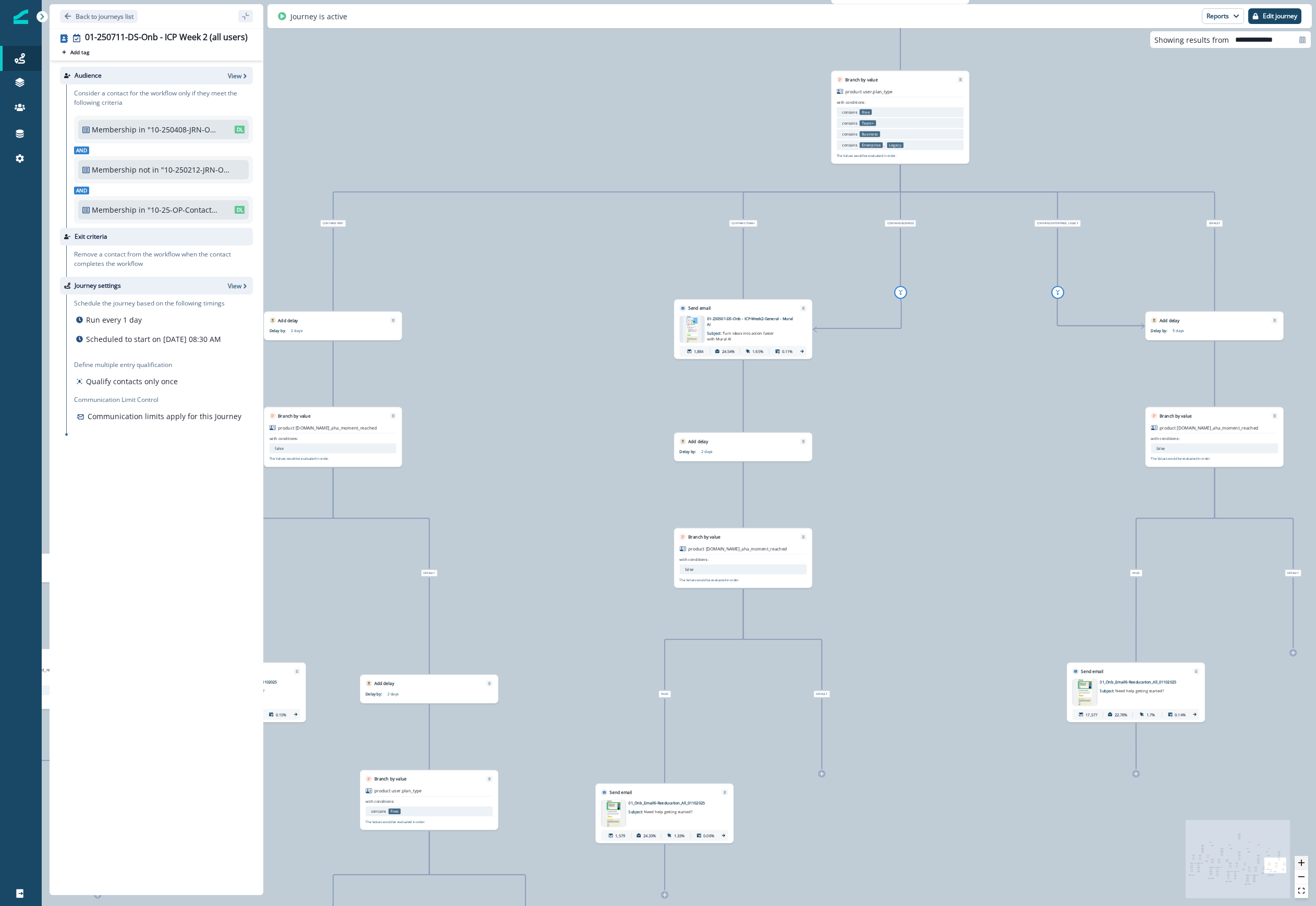
click at [787, 868] on button "zoom in" at bounding box center [1301, 863] width 13 height 14
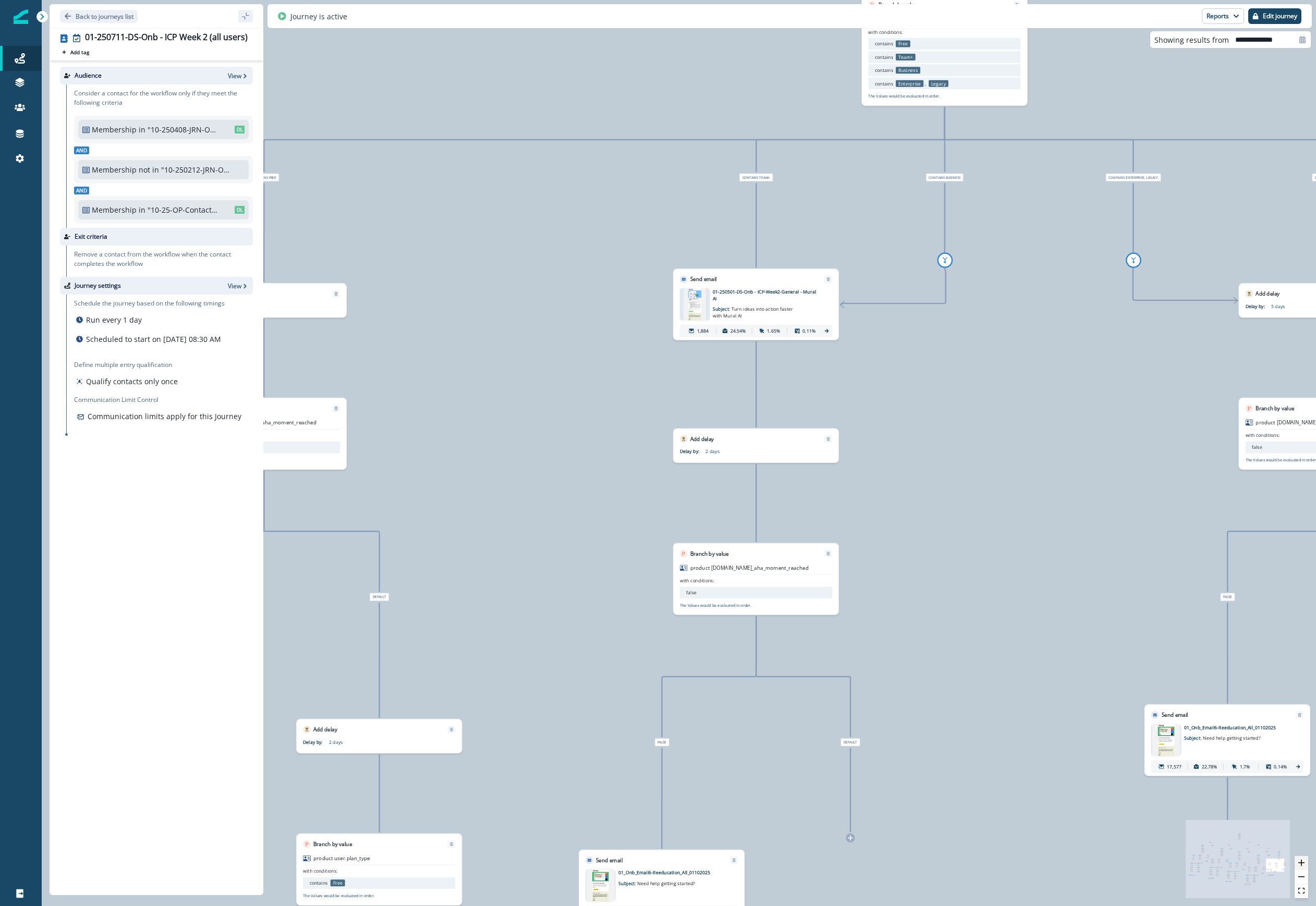
click at [787, 868] on button "zoom in" at bounding box center [1301, 863] width 13 height 14
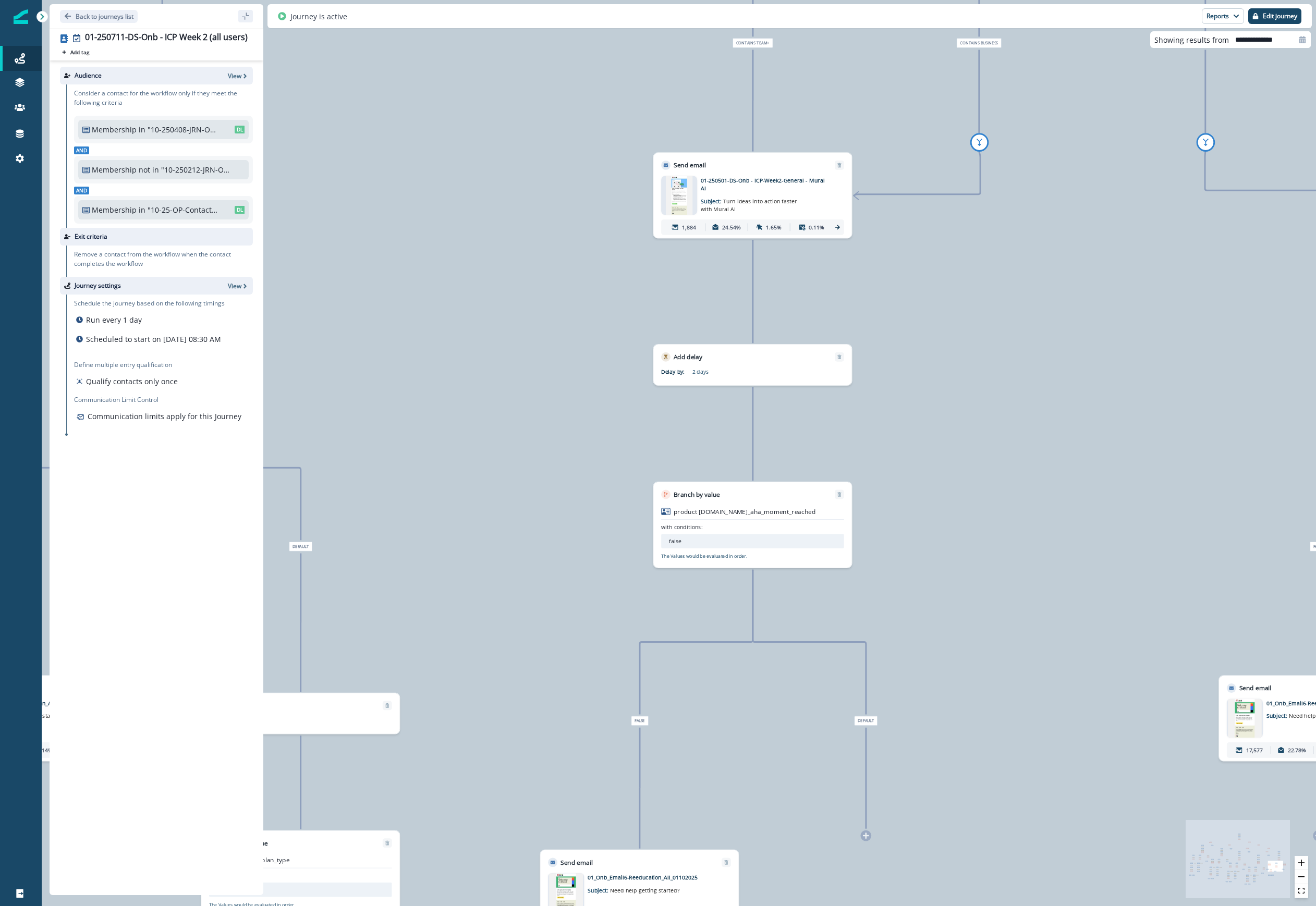
drag, startPoint x: 917, startPoint y: 743, endPoint x: 899, endPoint y: 664, distance: 81.0
click at [787, 664] on div "88,172 contacts have entered the journey Send email Email asset changed, journe…" at bounding box center [679, 453] width 1274 height 906
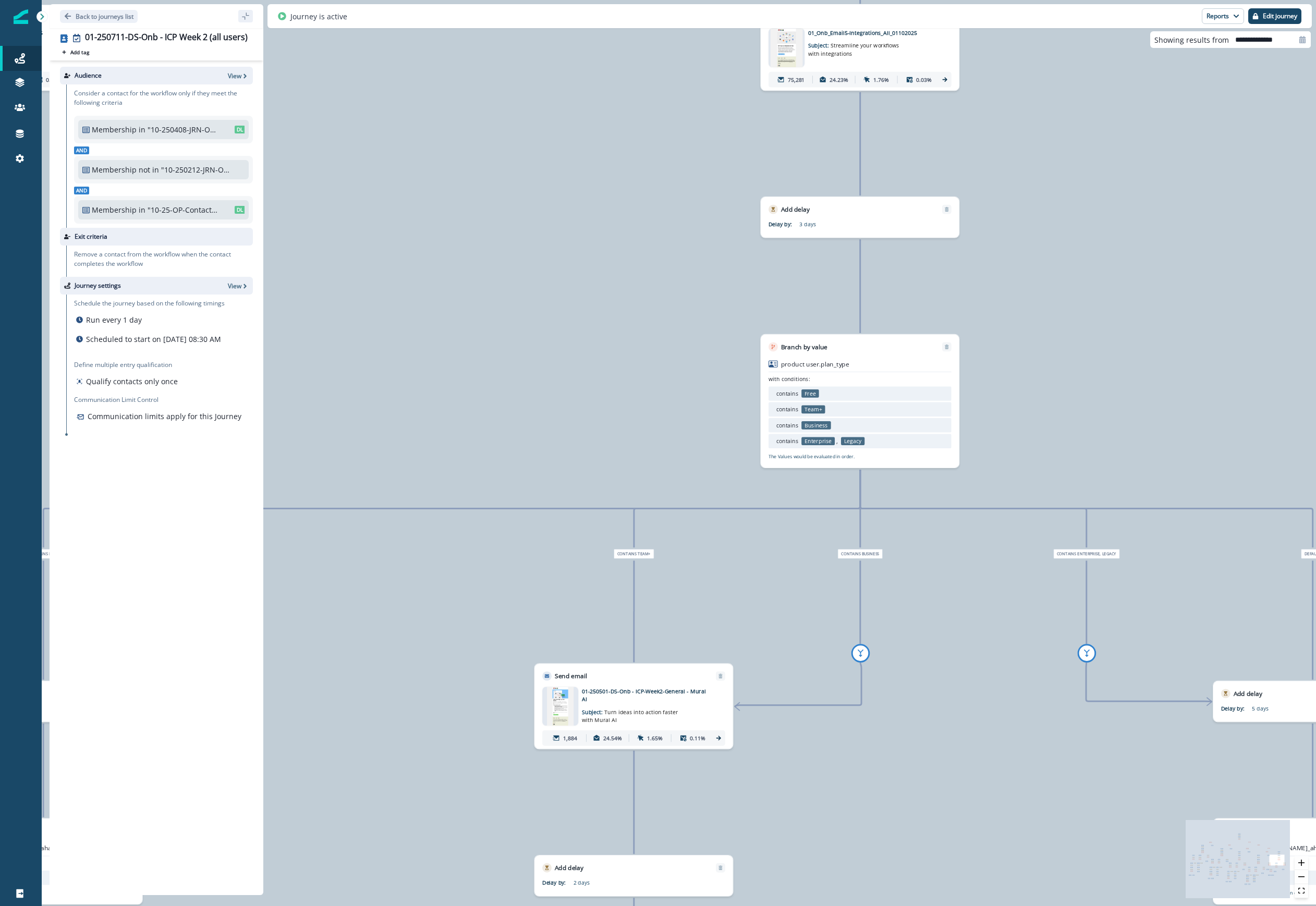
drag, startPoint x: 952, startPoint y: 769, endPoint x: 932, endPoint y: 858, distance: 91.2
click at [787, 858] on div "88,172 contacts have entered the journey Send email Email asset changed, journe…" at bounding box center [679, 453] width 1274 height 906
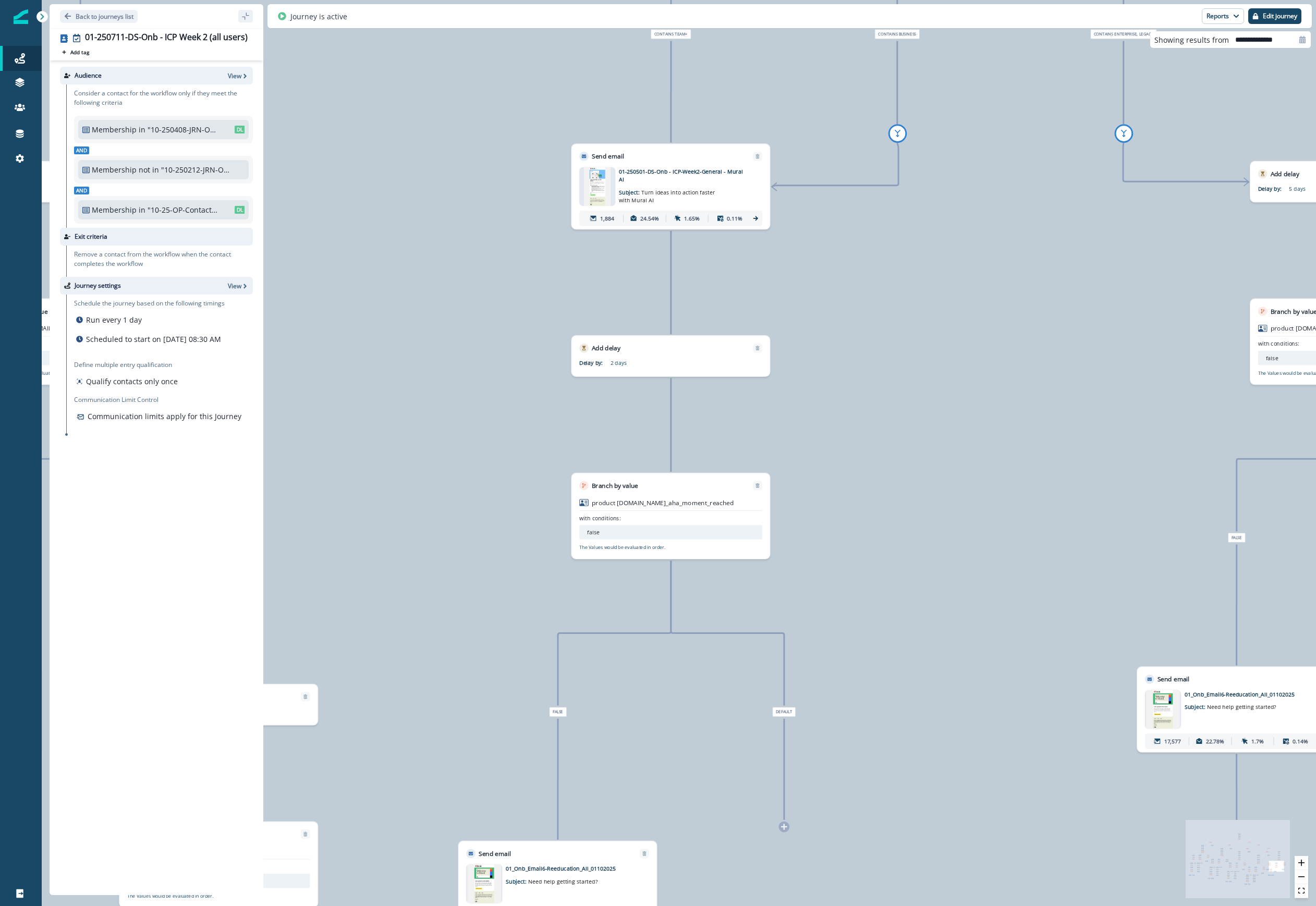
drag, startPoint x: 879, startPoint y: 730, endPoint x: 884, endPoint y: 307, distance: 423.0
click at [787, 307] on div "88,172 contacts have entered the journey Send email Email asset changed, journe…" at bounding box center [679, 453] width 1274 height 906
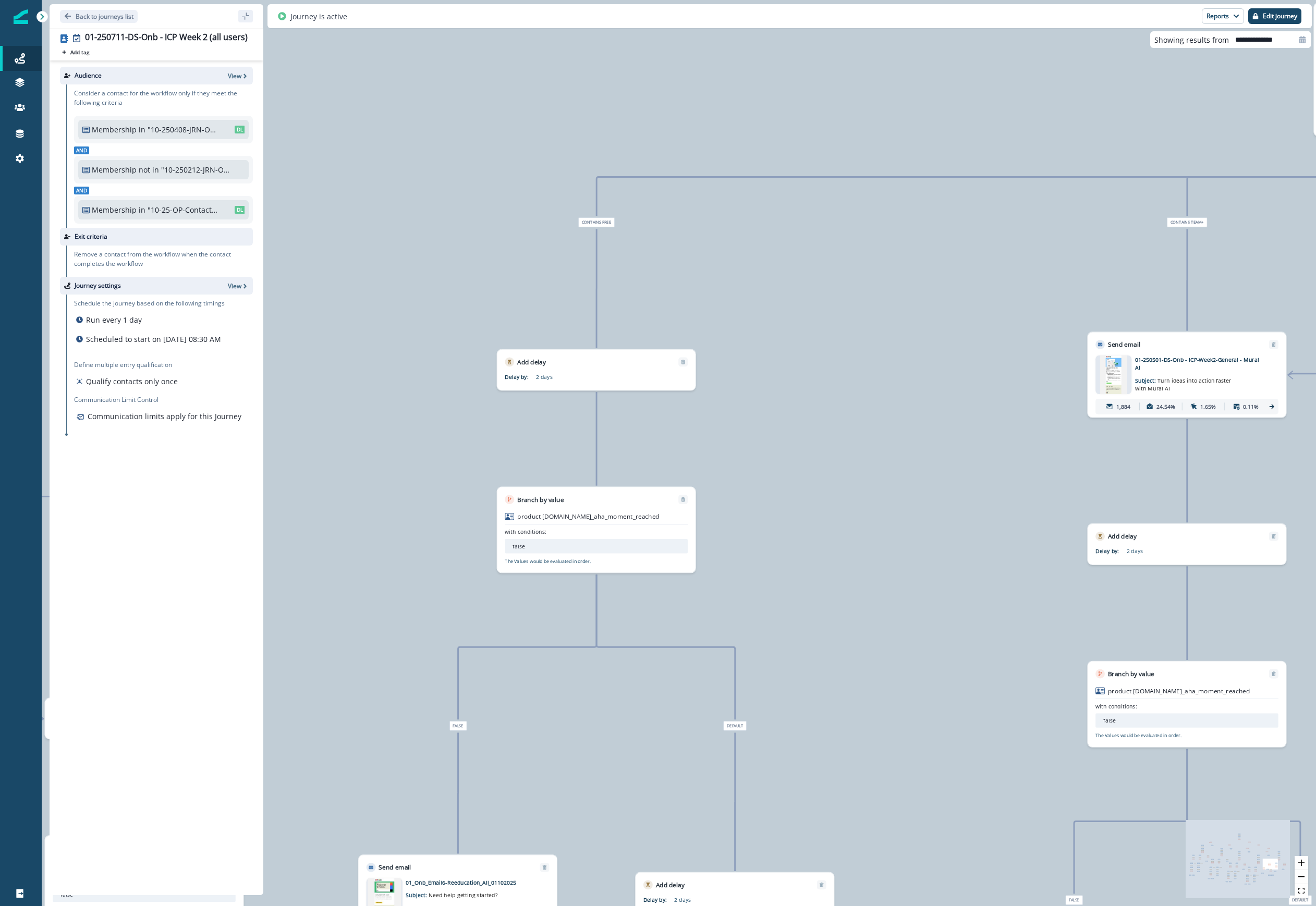
drag, startPoint x: 910, startPoint y: 736, endPoint x: 1415, endPoint y: 914, distance: 535.5
click at [787, 905] on html "A newer version of Inflection.io is available. Refresh your page to load the la…" at bounding box center [658, 453] width 1316 height 906
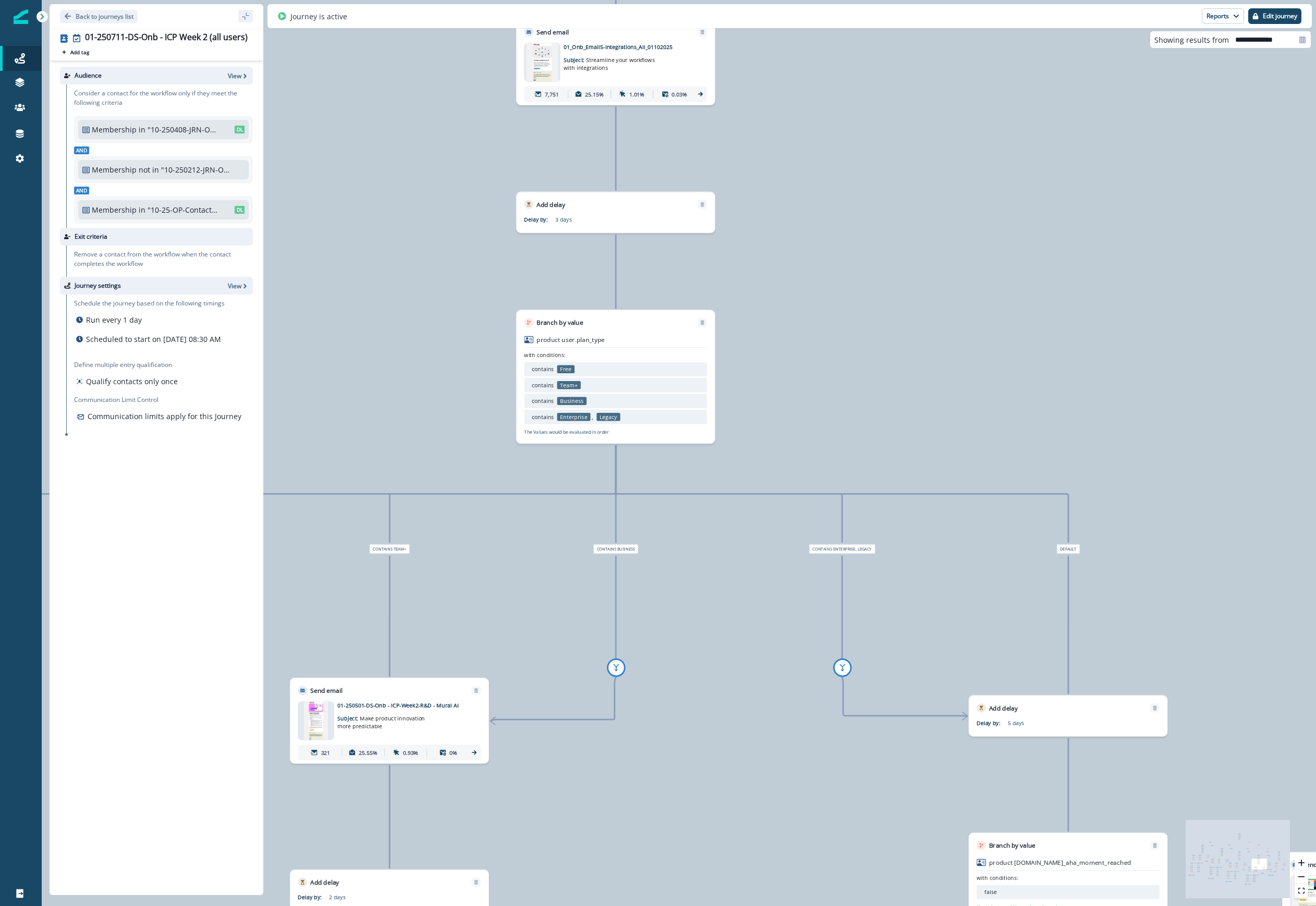
drag, startPoint x: 1675, startPoint y: 553, endPoint x: 1777, endPoint y: 547, distance: 102.2
click at [787, 547] on html "A newer version of Inflection.io is available. Refresh your page to load the la…" at bounding box center [658, 453] width 1316 height 906
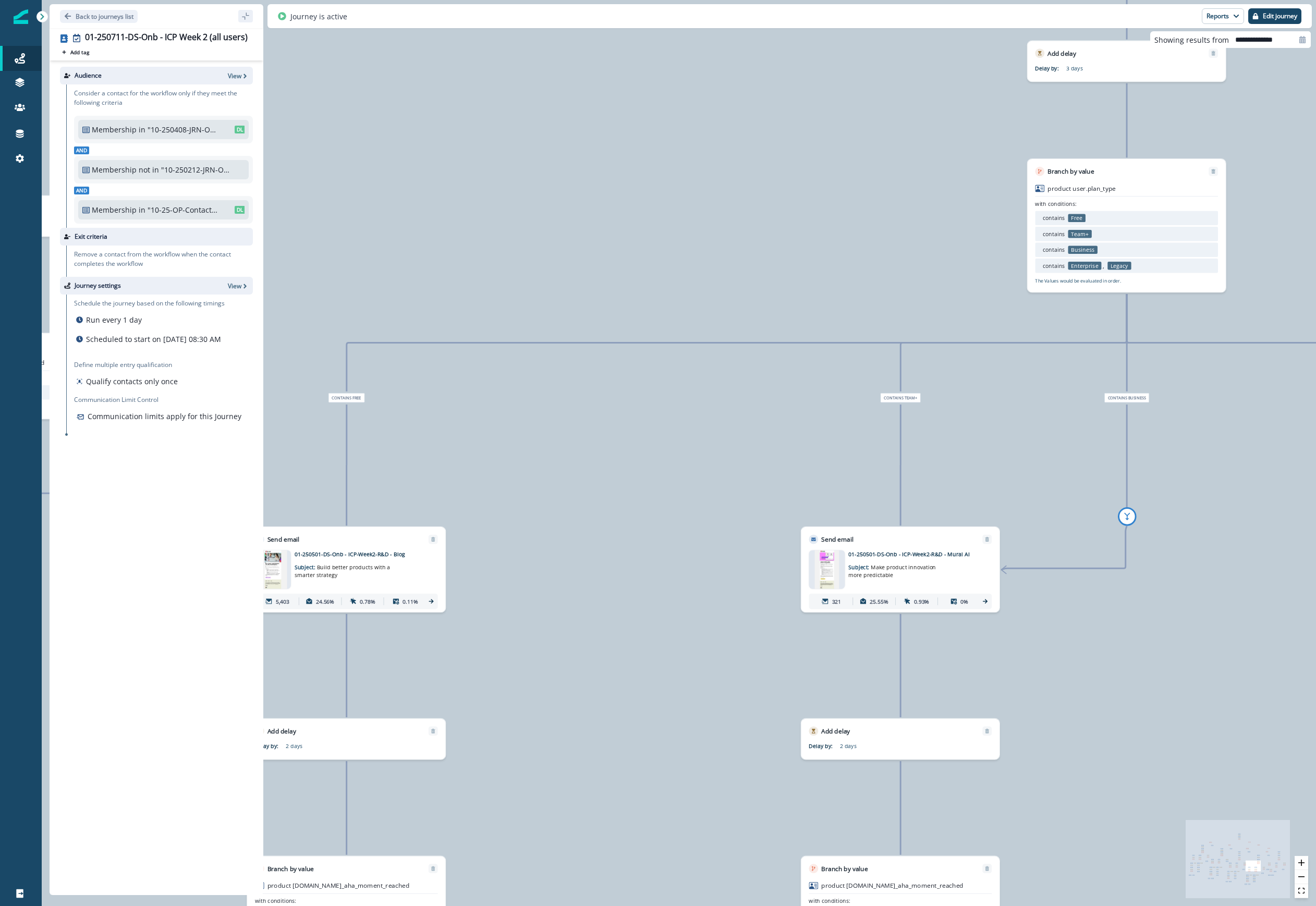
drag, startPoint x: 885, startPoint y: 328, endPoint x: 1402, endPoint y: 157, distance: 544.5
click at [787, 157] on html "A newer version of Inflection.io is available. Refresh your page to load the la…" at bounding box center [658, 453] width 1316 height 906
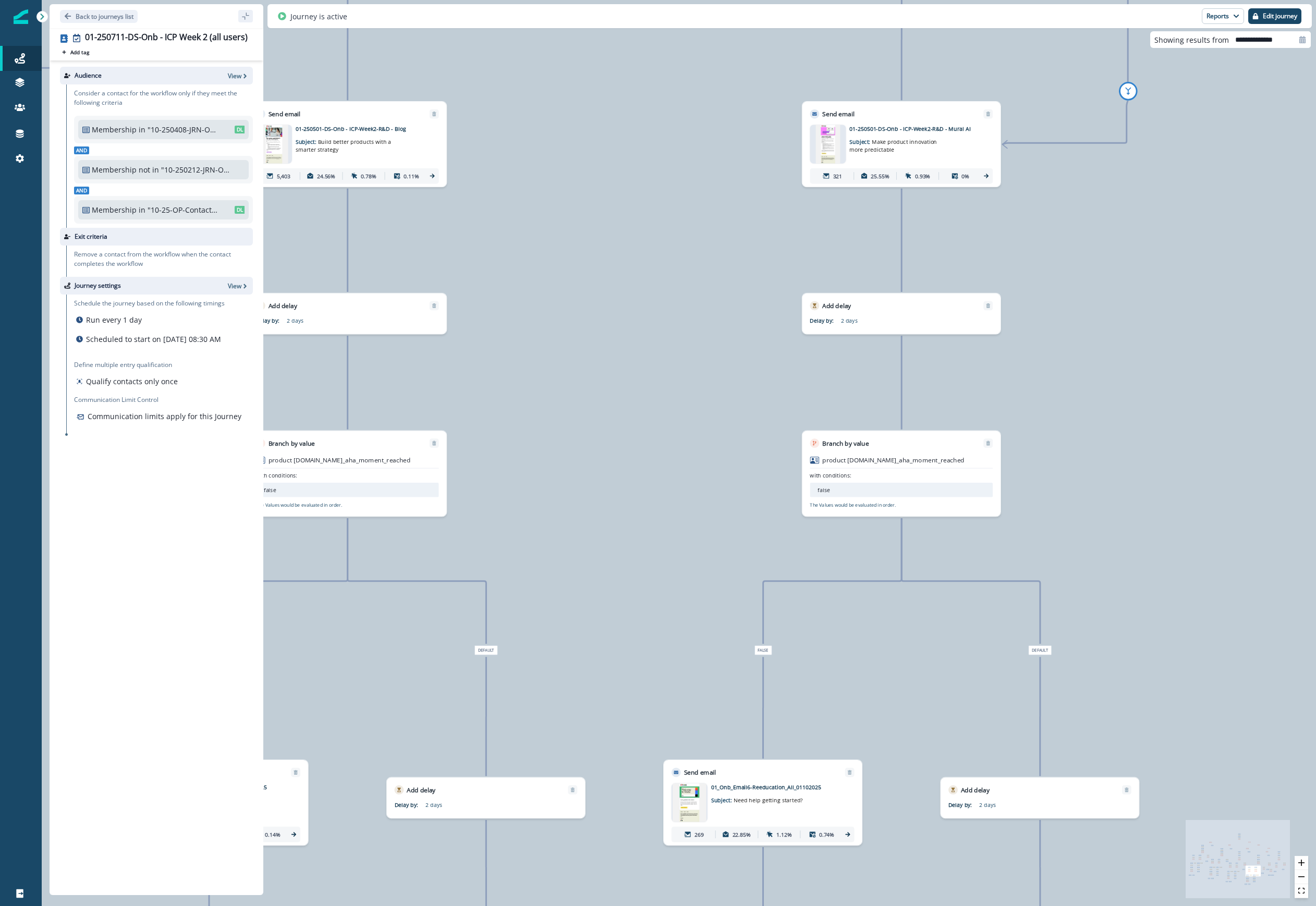
drag, startPoint x: 1123, startPoint y: 685, endPoint x: 1109, endPoint y: 308, distance: 377.3
click at [787, 308] on div "88,172 contacts have entered the journey Send email Email asset changed, journe…" at bounding box center [679, 453] width 1274 height 906
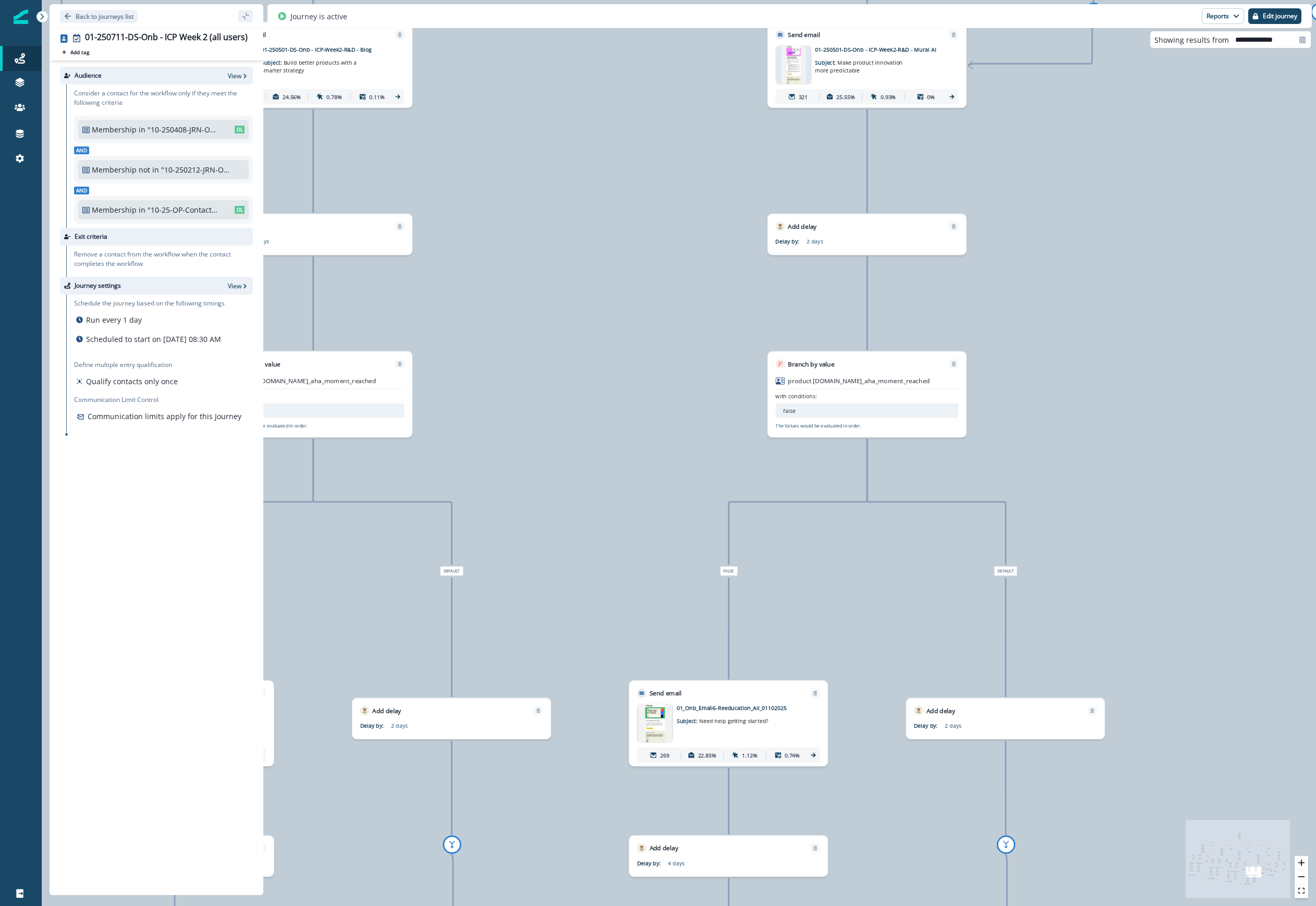
drag, startPoint x: 1250, startPoint y: 369, endPoint x: 1216, endPoint y: 296, distance: 80.5
click at [787, 296] on div "88,172 contacts have entered the journey Send email Email asset changed, journe…" at bounding box center [679, 453] width 1274 height 906
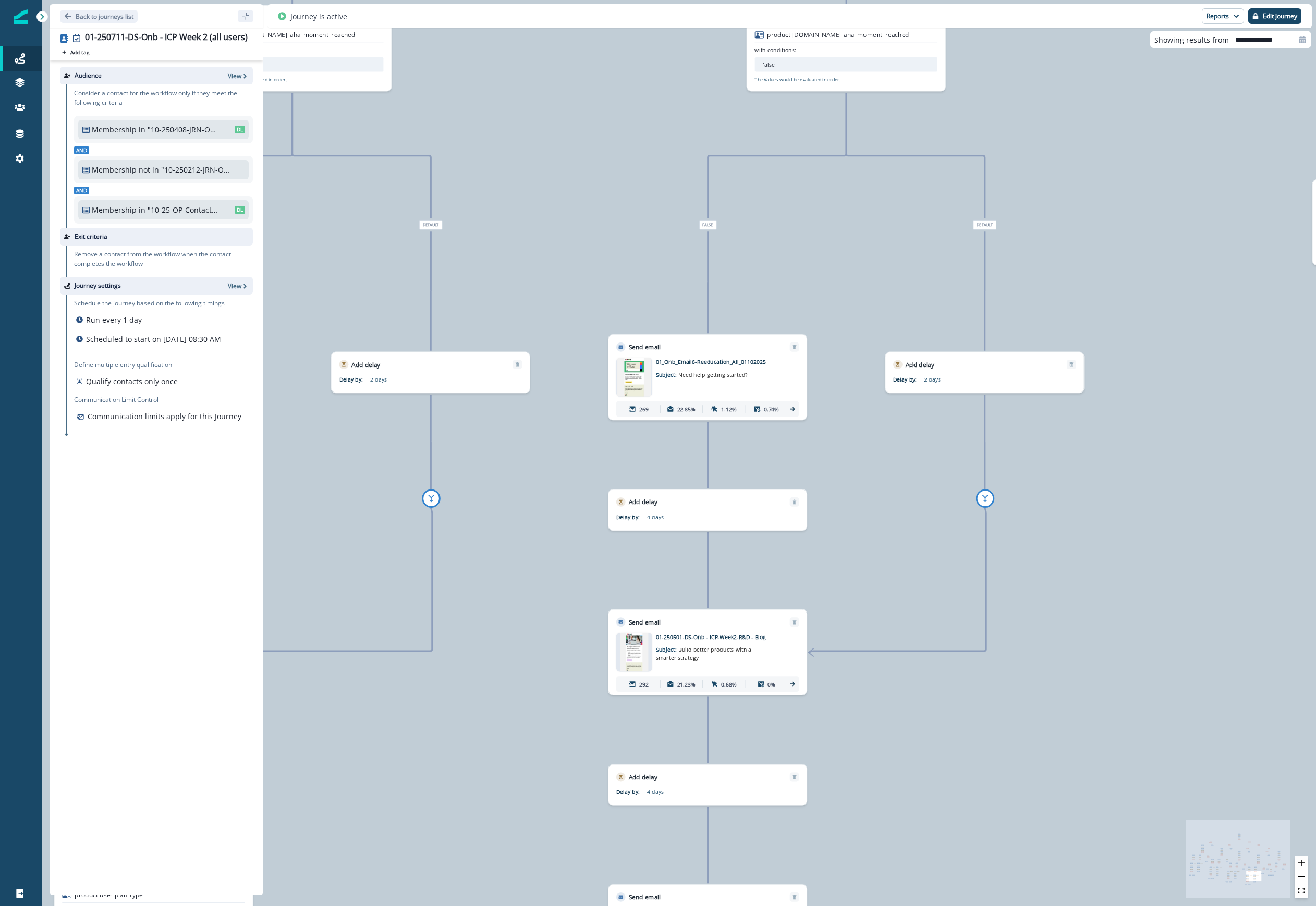
drag, startPoint x: 1198, startPoint y: 399, endPoint x: 1175, endPoint y: 258, distance: 142.9
click at [787, 258] on div "88,172 contacts have entered the journey Send email Email asset changed, journe…" at bounding box center [679, 453] width 1274 height 906
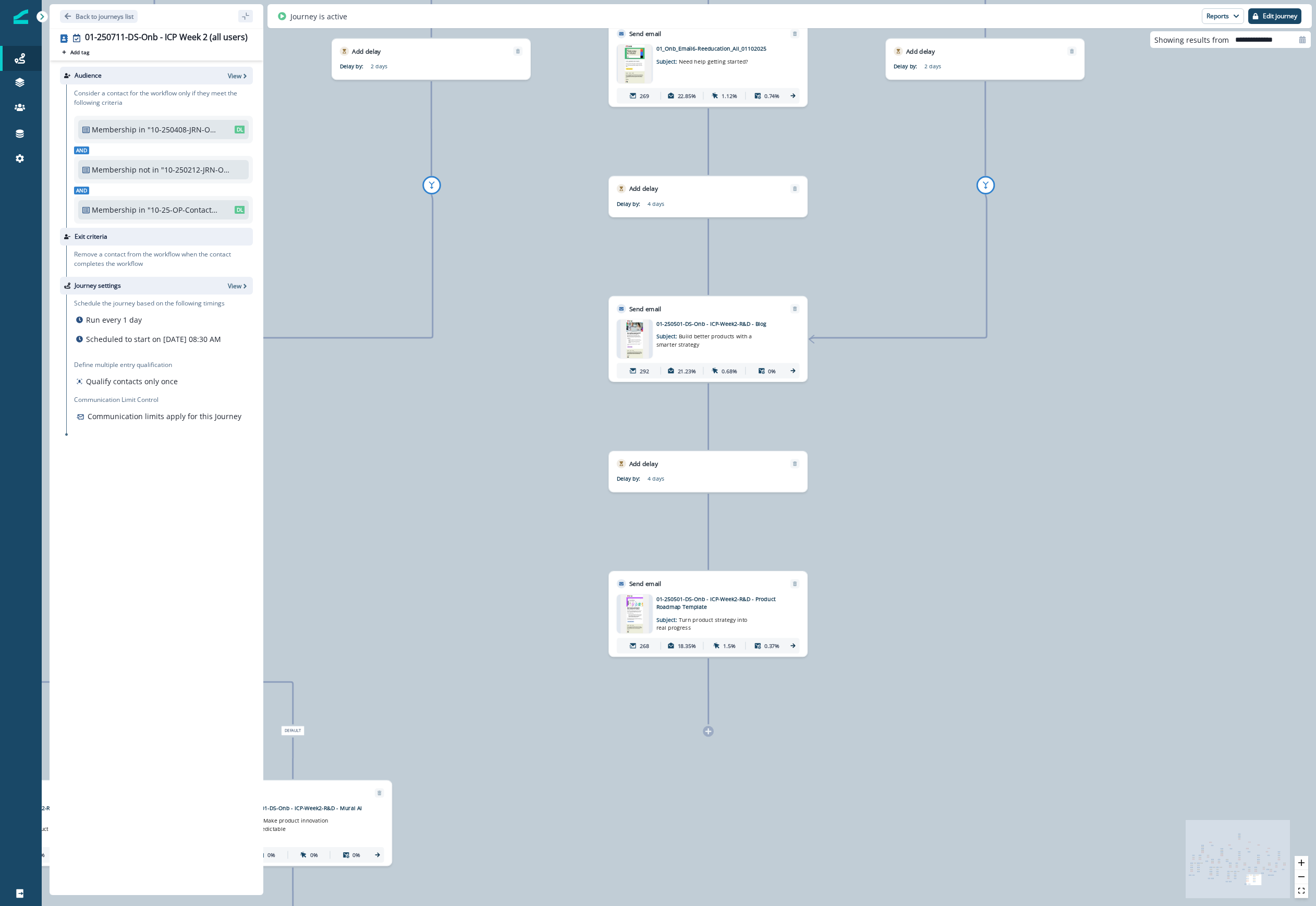
drag, startPoint x: 1151, startPoint y: 739, endPoint x: 1151, endPoint y: 426, distance: 313.0
click at [787, 426] on div "88,172 contacts have entered the journey Send email Email asset changed, journe…" at bounding box center [679, 453] width 1274 height 906
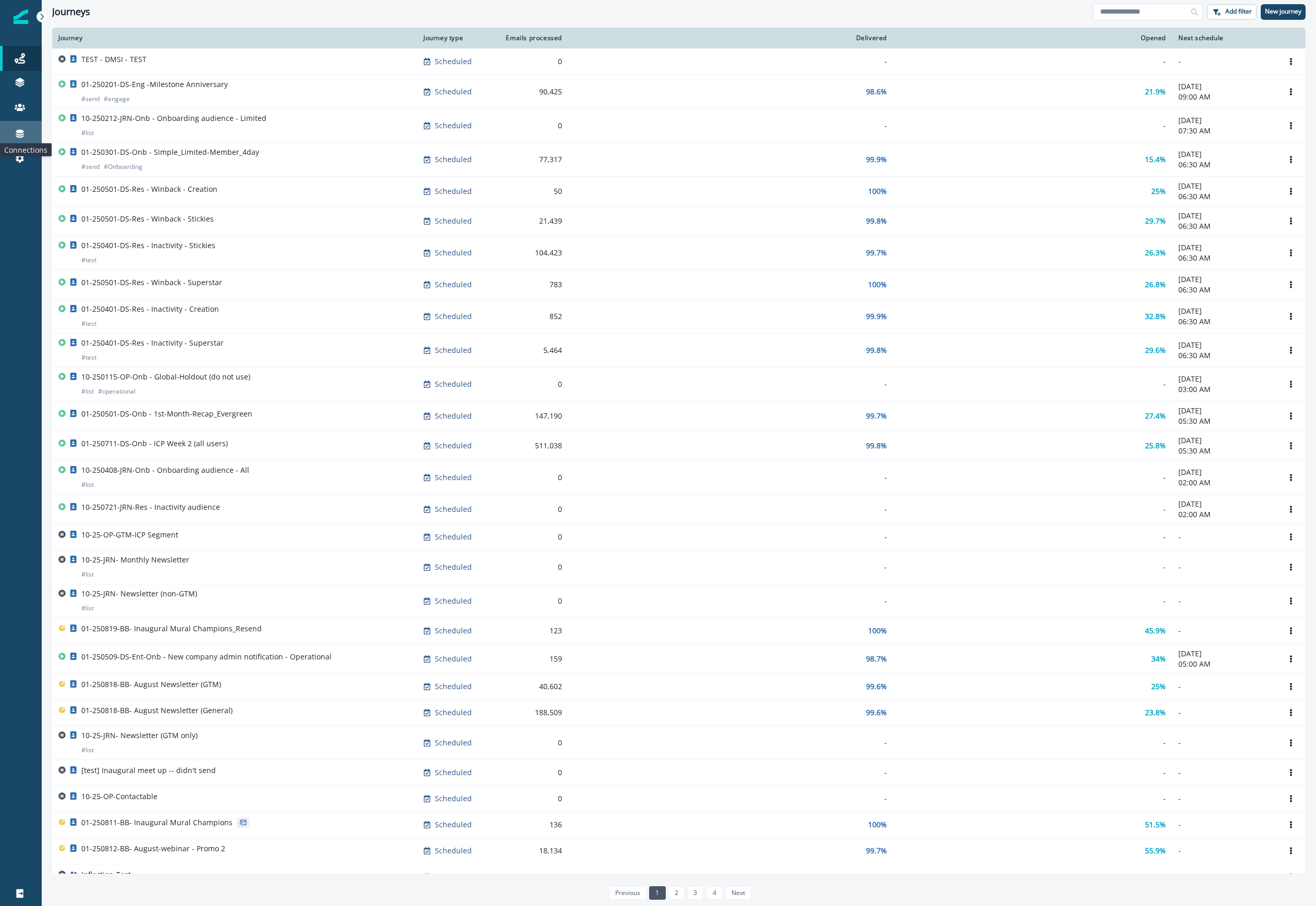
click at [17, 131] on icon at bounding box center [20, 134] width 8 height 8
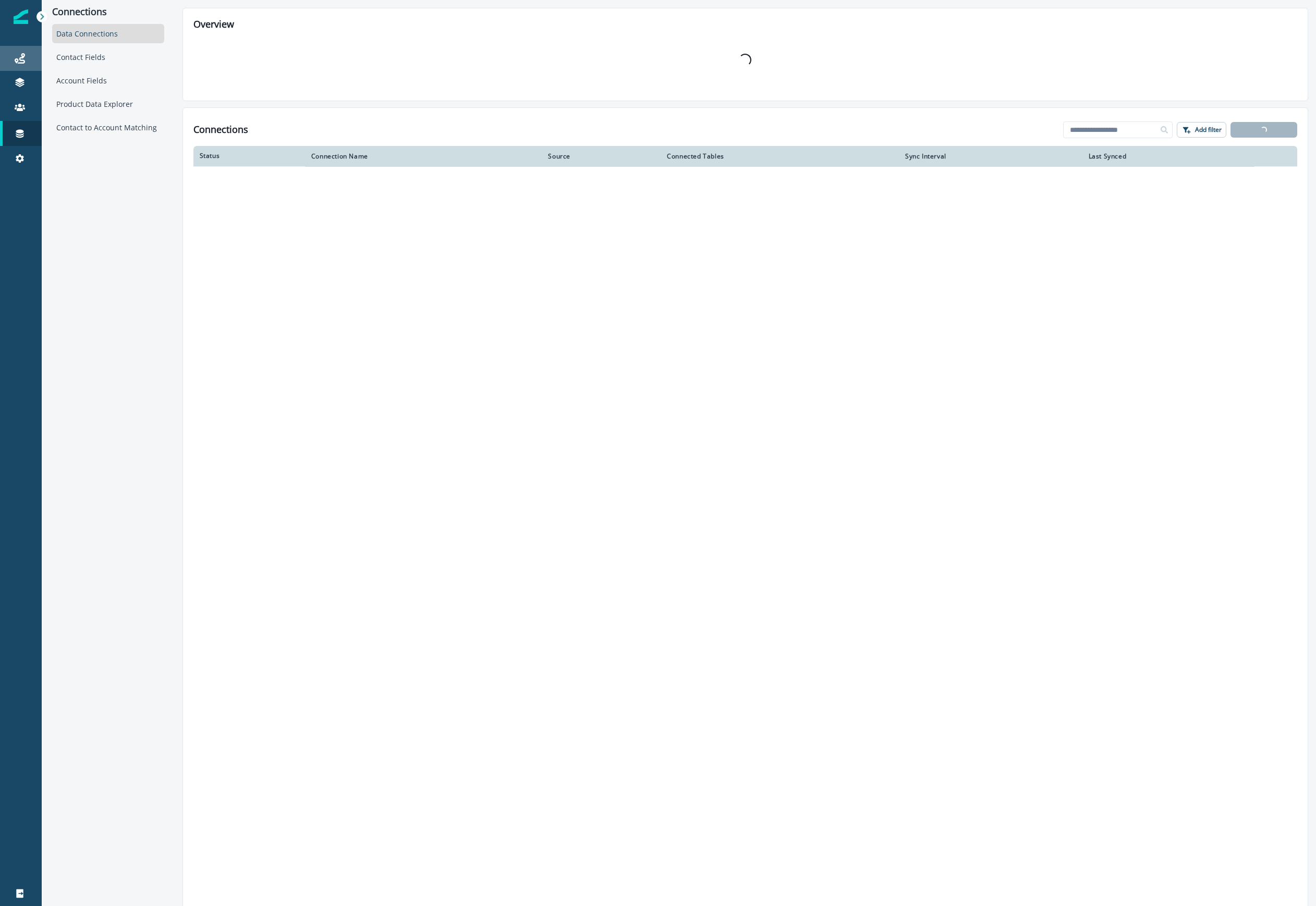
click at [28, 55] on div "Journeys" at bounding box center [21, 58] width 34 height 13
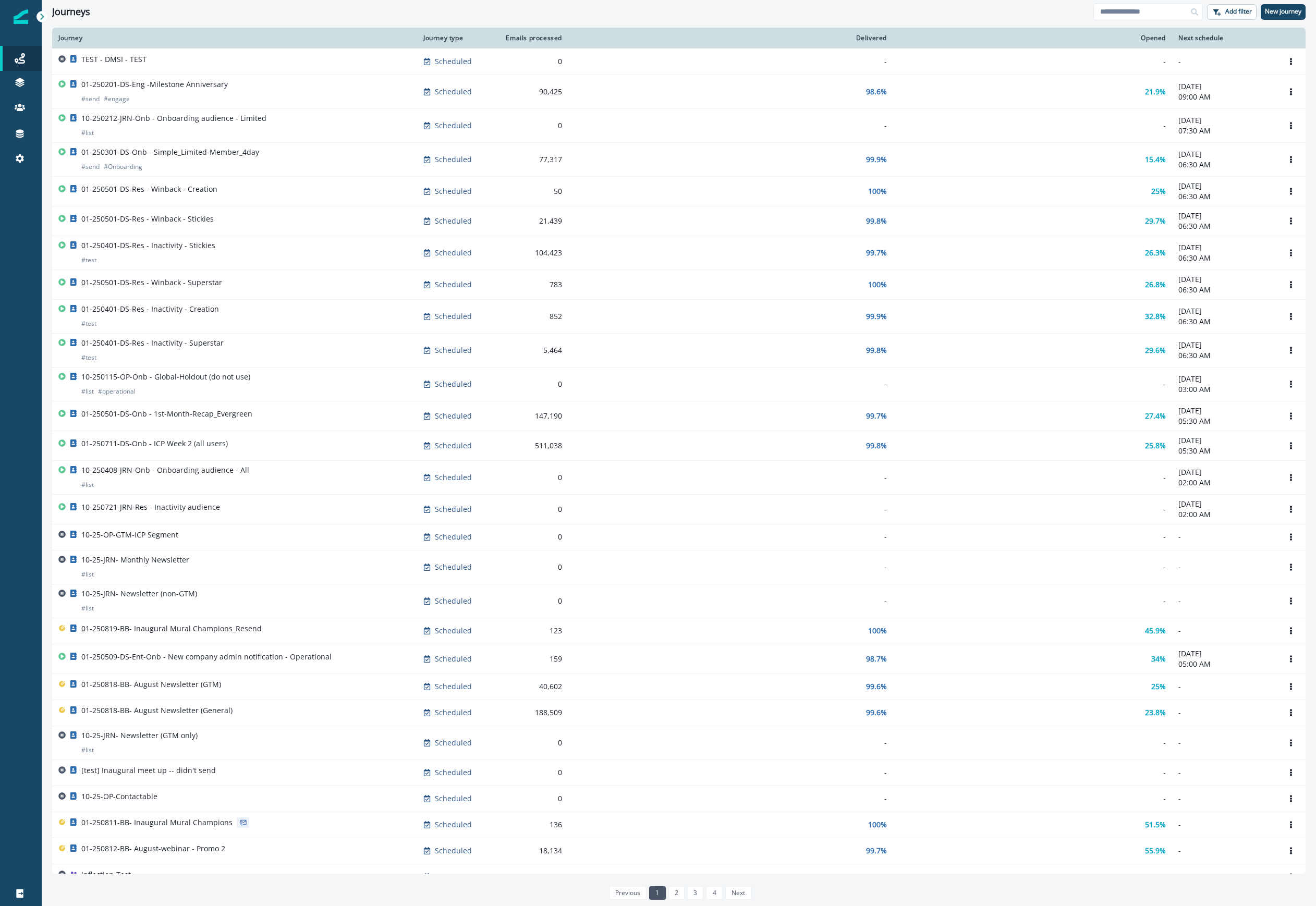
click at [148, 60] on div "TEST - DMSI - TEST" at bounding box center [234, 61] width 352 height 15
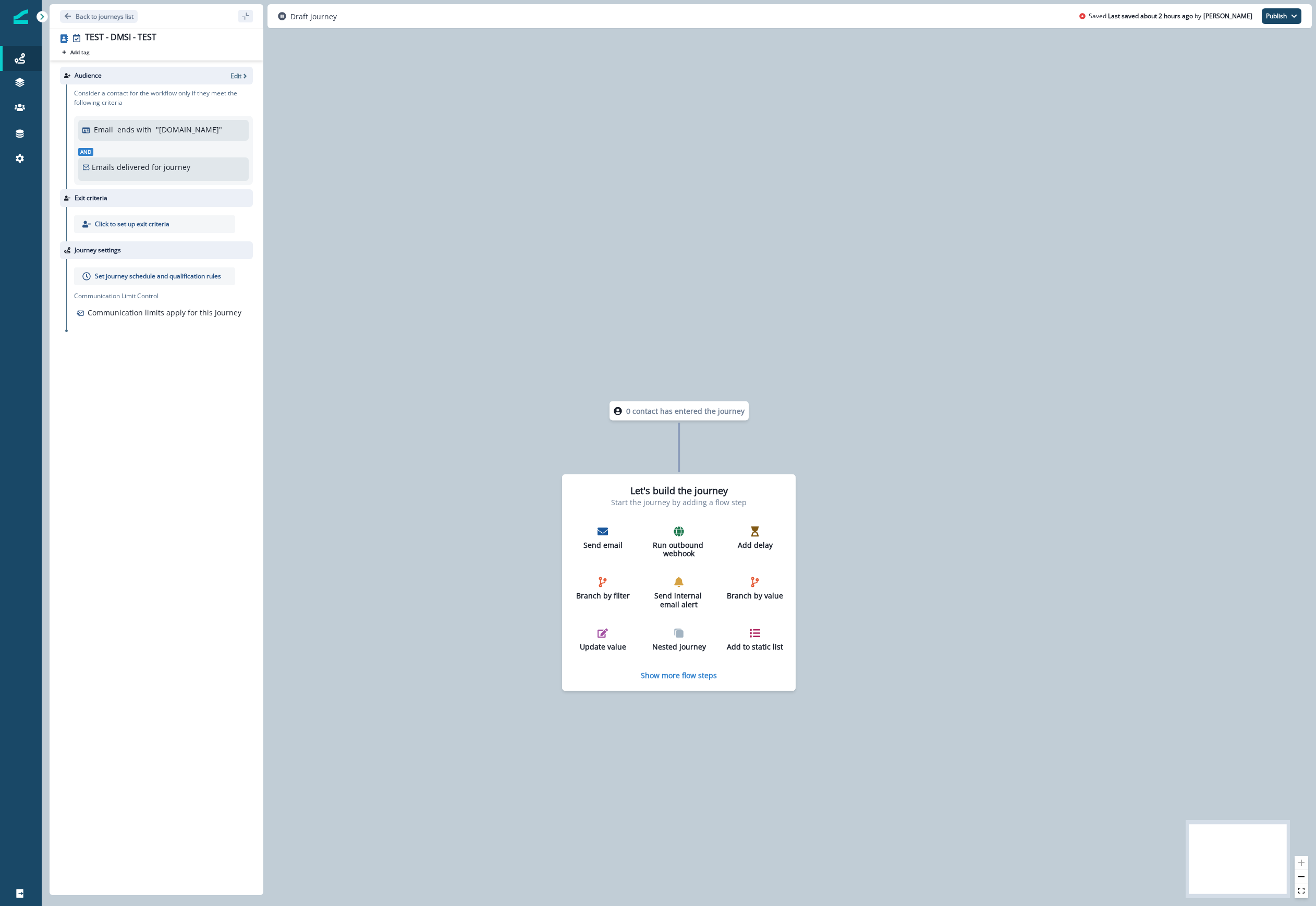
click at [241, 76] on icon "button" at bounding box center [245, 76] width 7 height 7
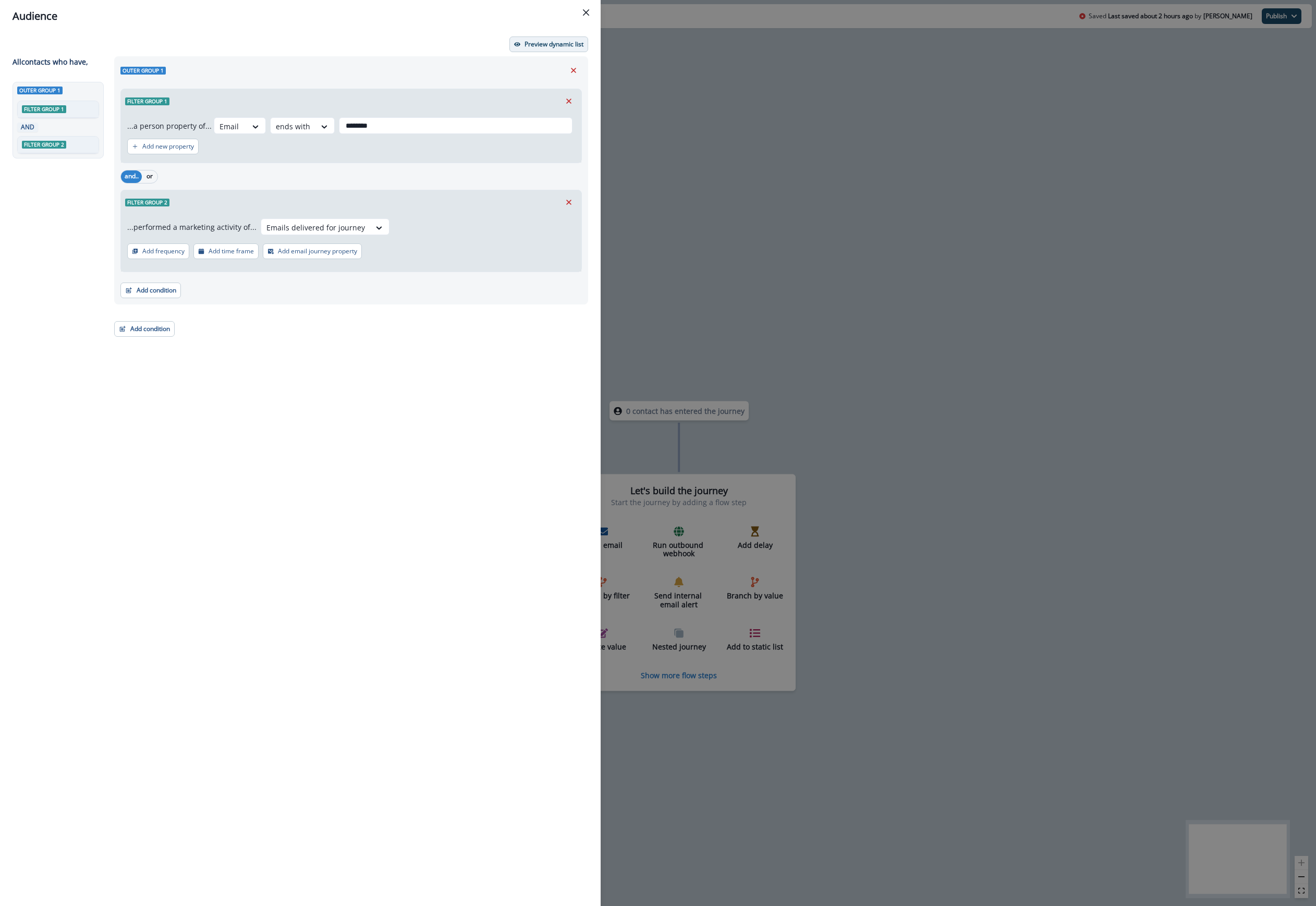
click at [536, 45] on p "Preview dynamic list" at bounding box center [554, 44] width 59 height 7
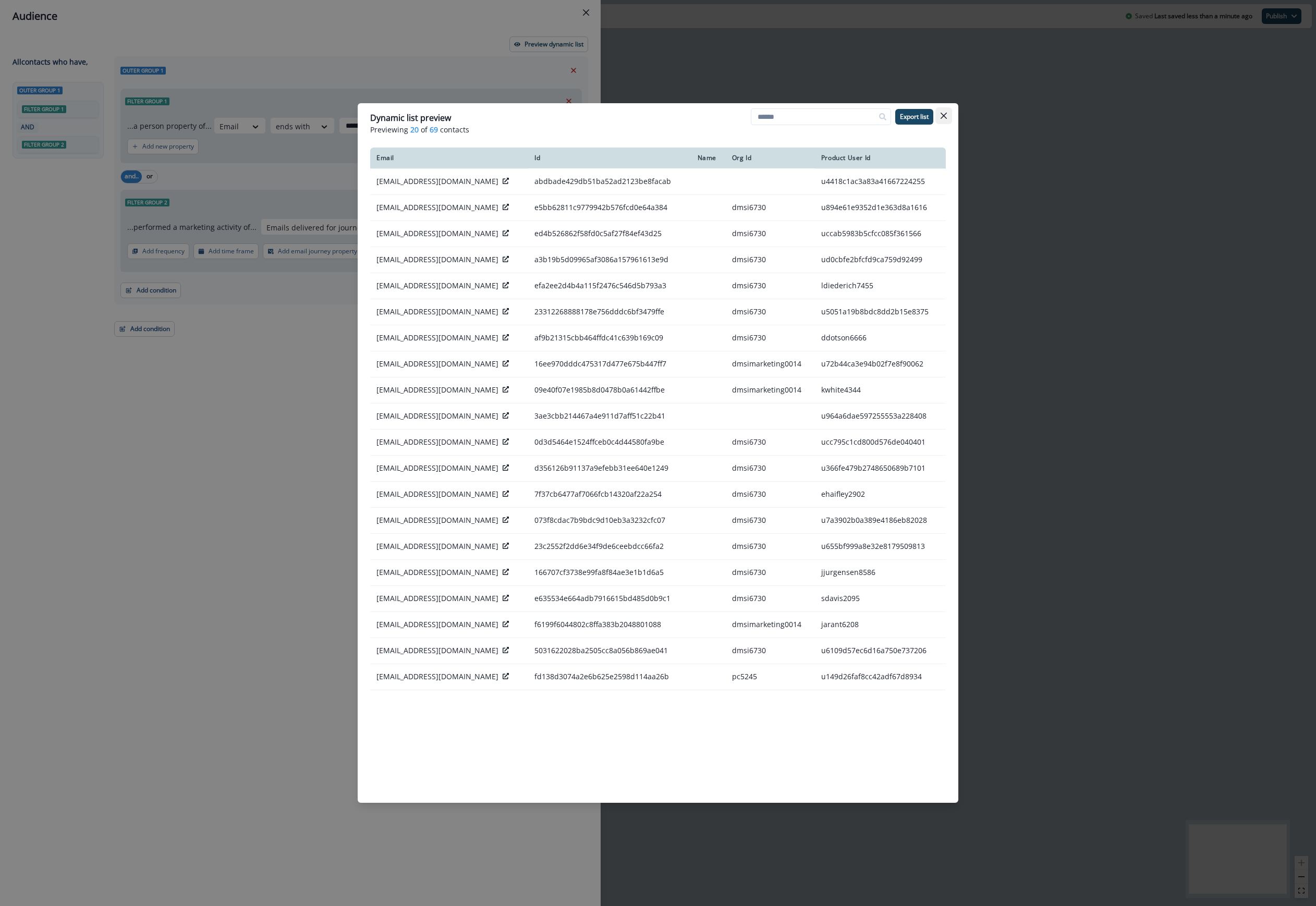
click at [943, 117] on icon "Close" at bounding box center [943, 116] width 6 height 6
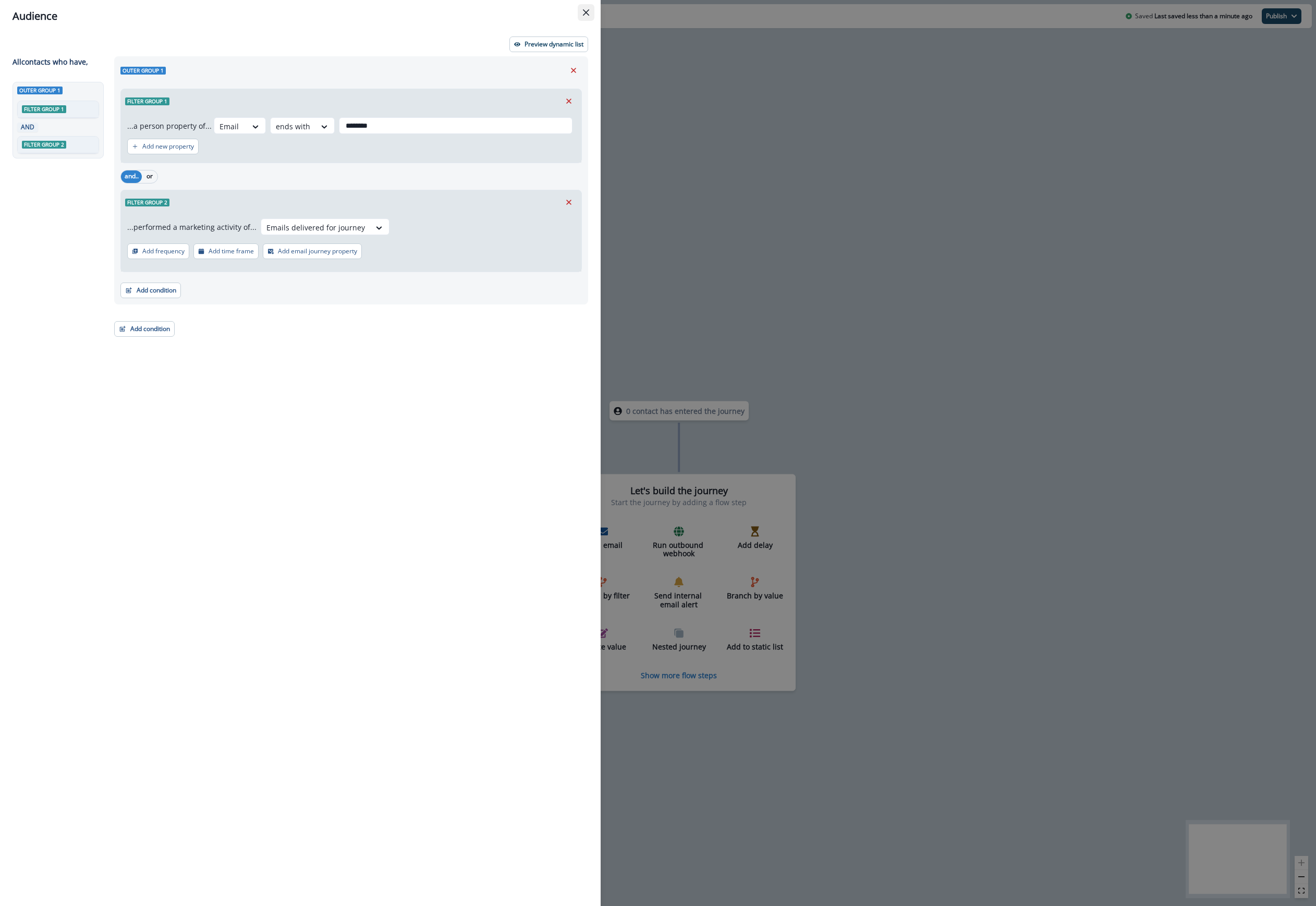
click at [591, 9] on button "Close" at bounding box center [586, 13] width 17 height 17
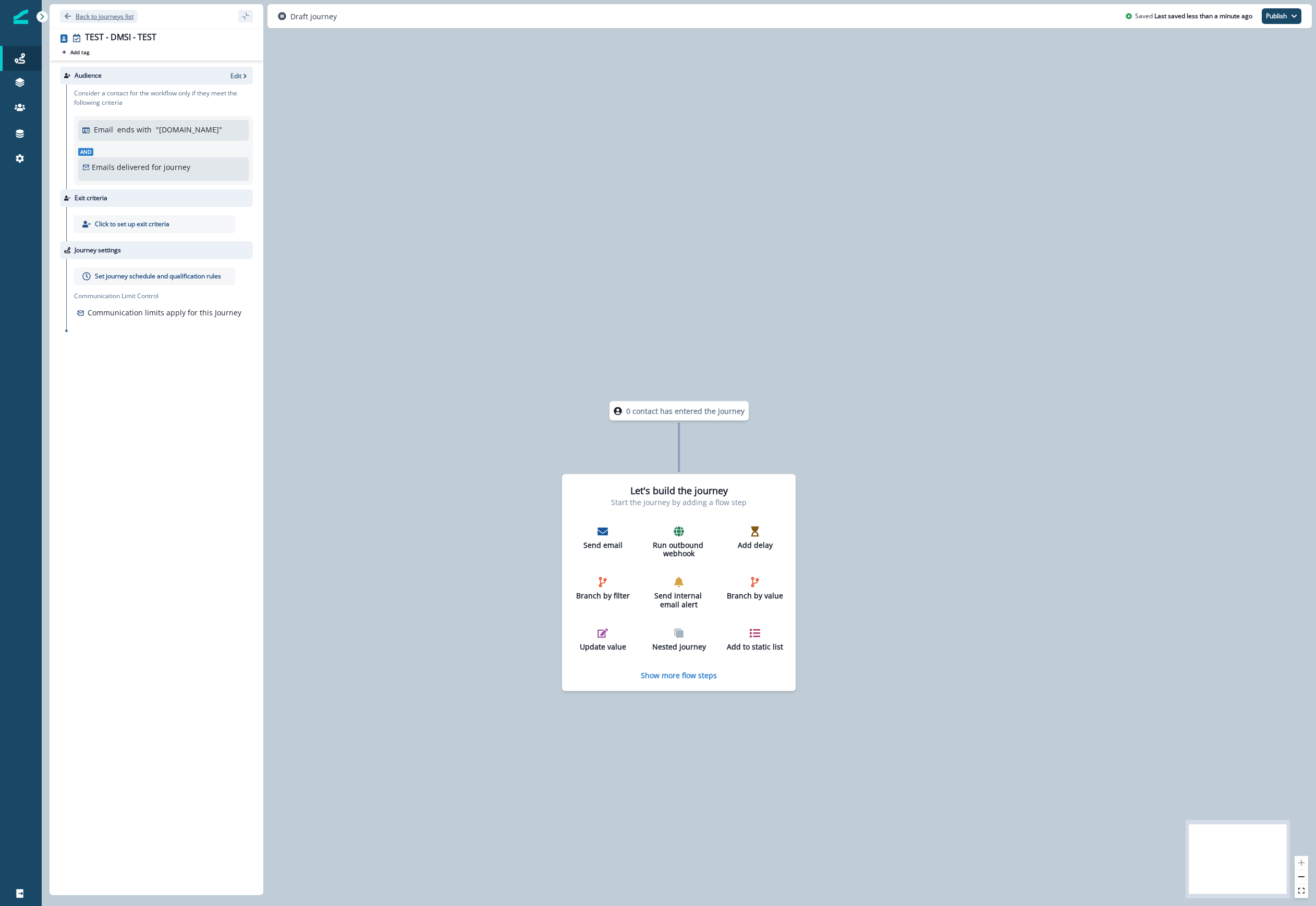
click at [90, 13] on p "Back to journeys list" at bounding box center [104, 16] width 58 height 9
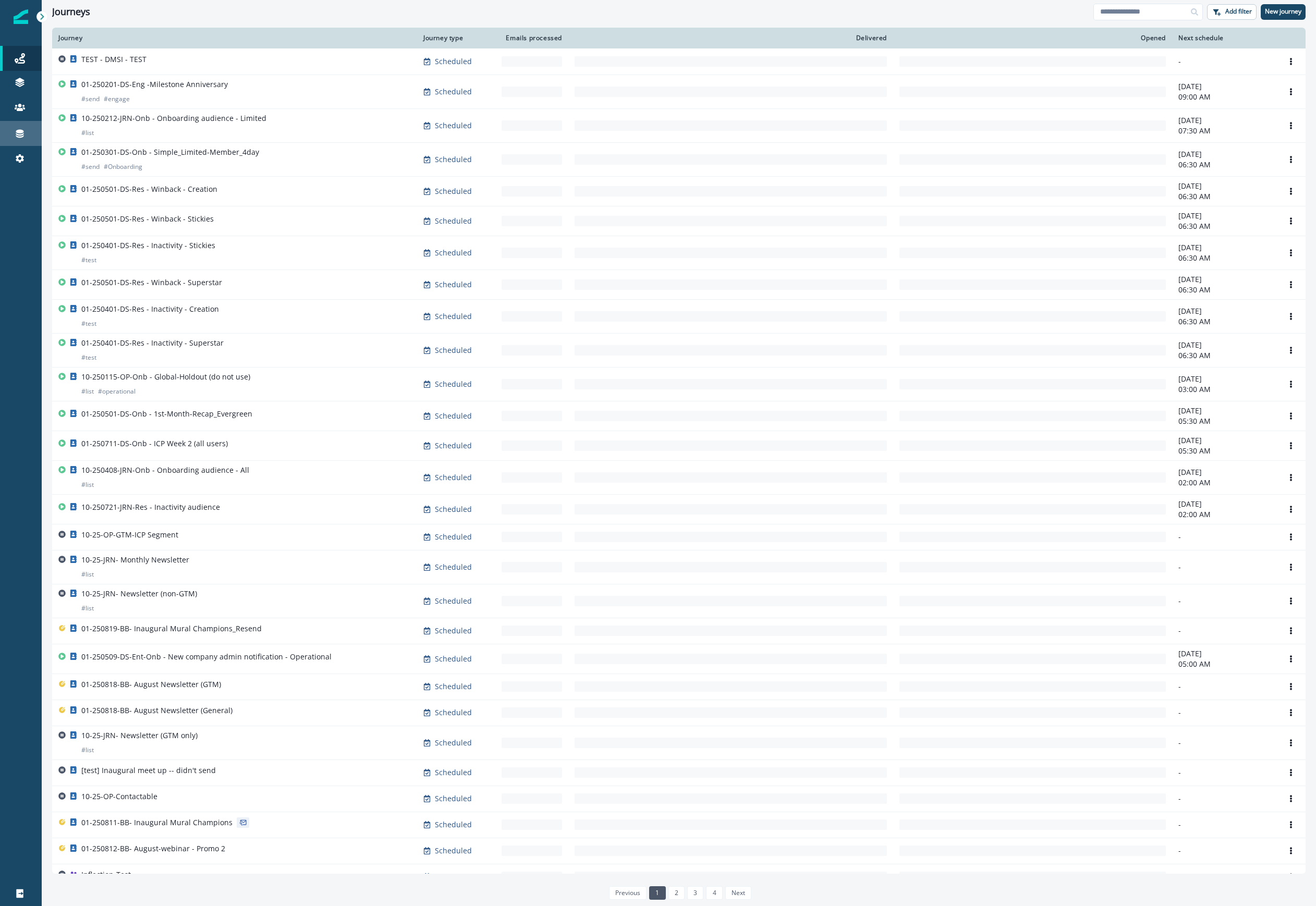
click at [13, 130] on div "Connections" at bounding box center [21, 134] width 34 height 13
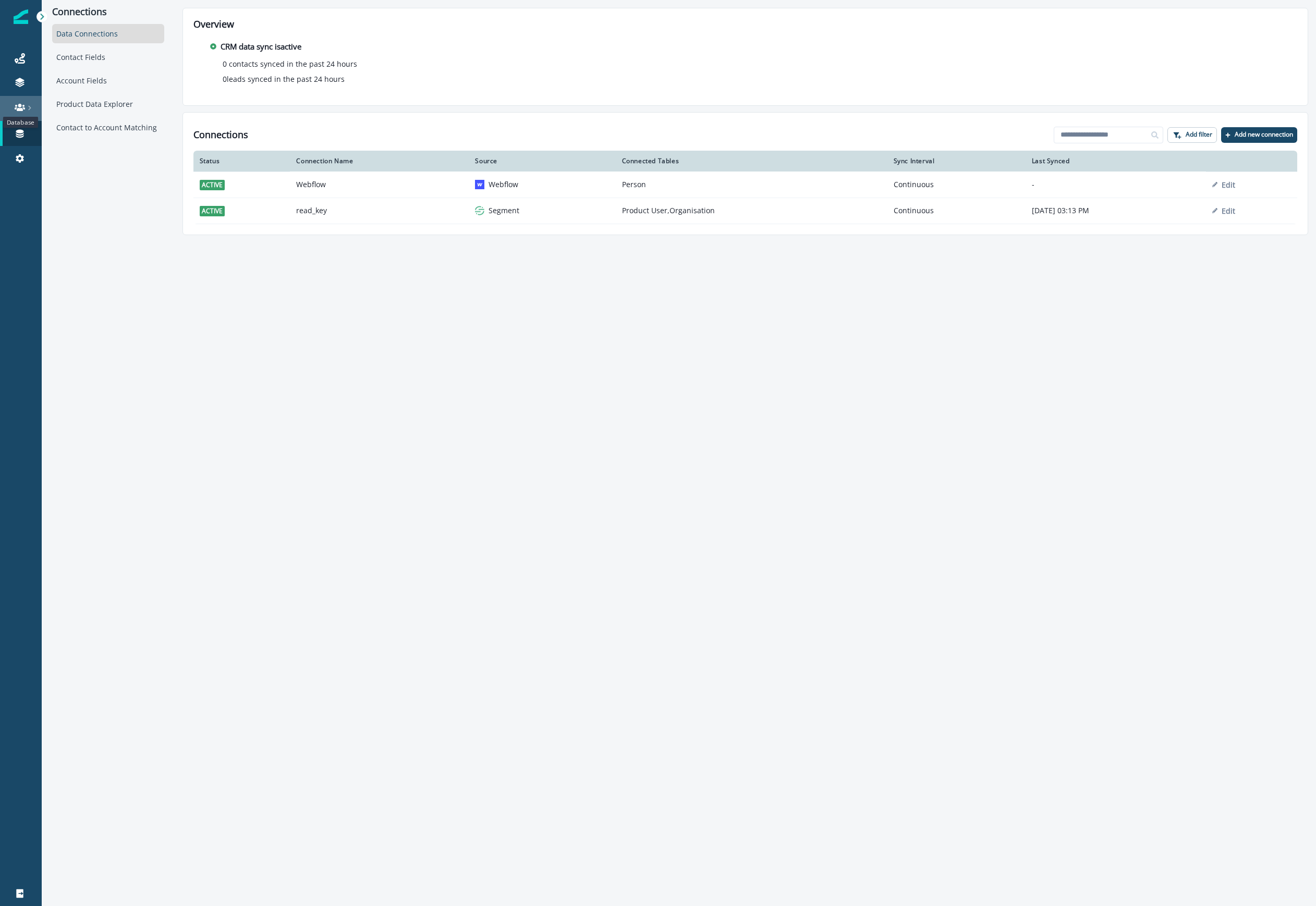
click at [18, 105] on icon at bounding box center [20, 107] width 11 height 11
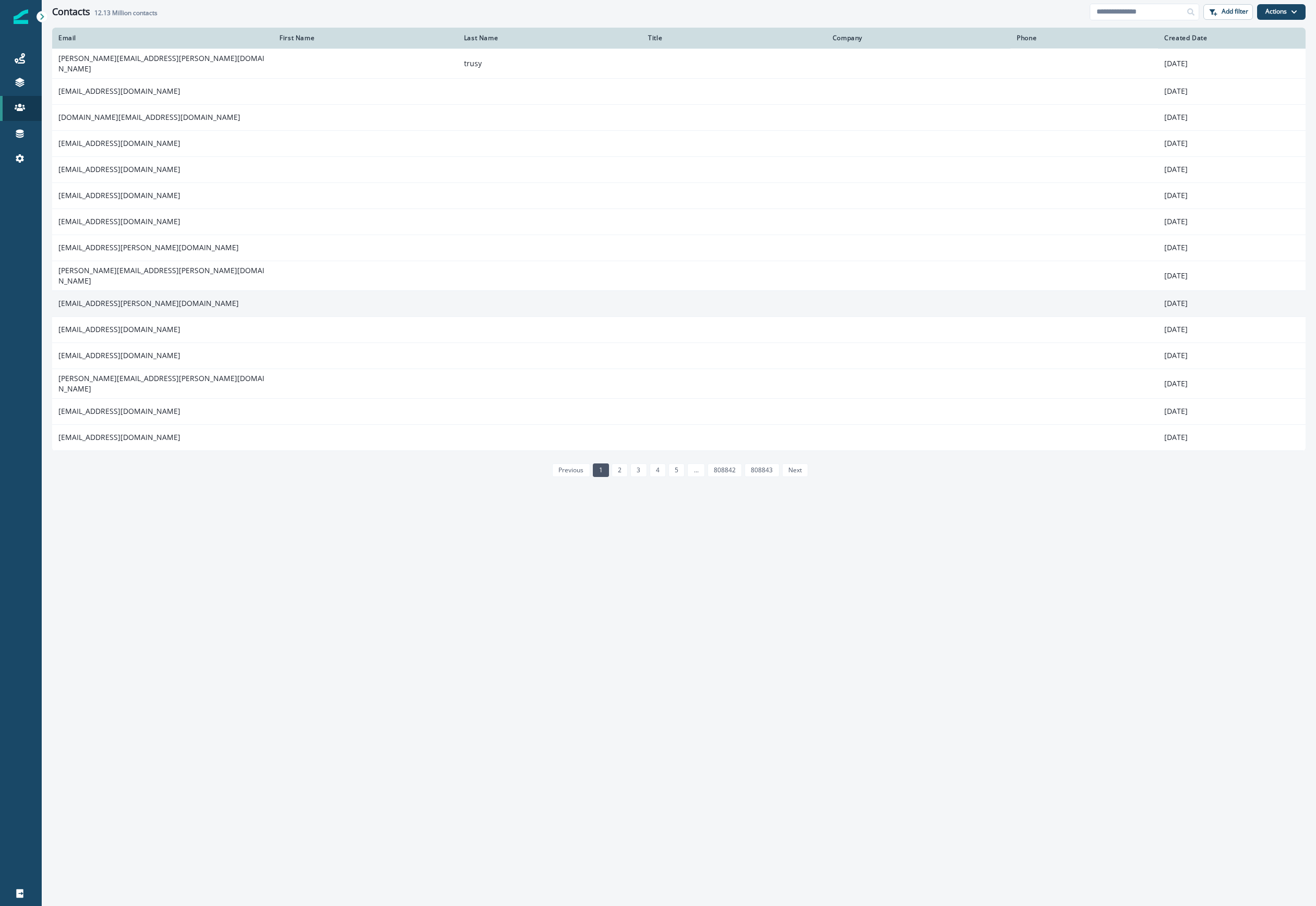
click at [116, 291] on td "[EMAIL_ADDRESS][PERSON_NAME][DOMAIN_NAME]" at bounding box center [162, 303] width 221 height 26
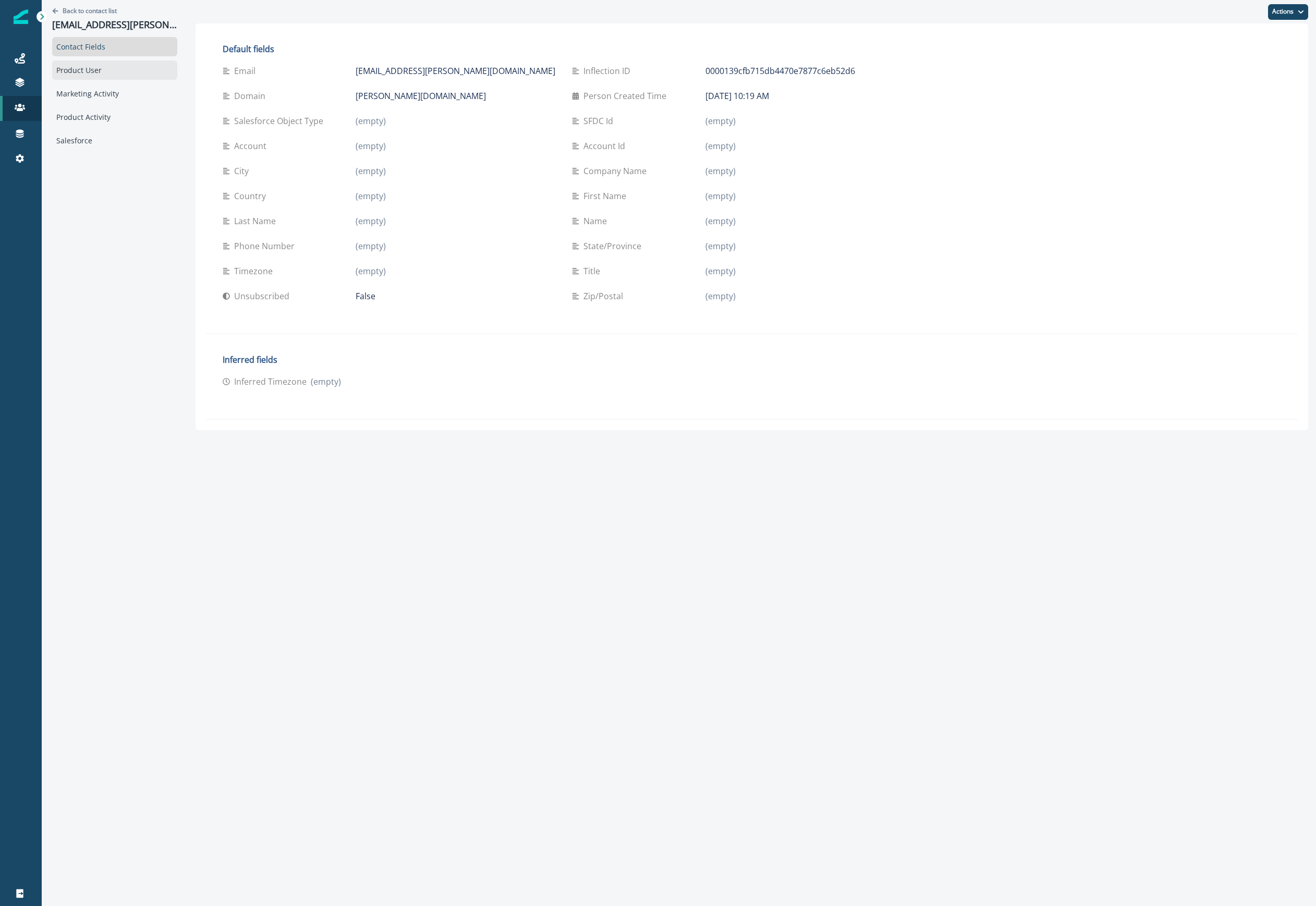
click at [74, 67] on div "Product User" at bounding box center [114, 70] width 125 height 20
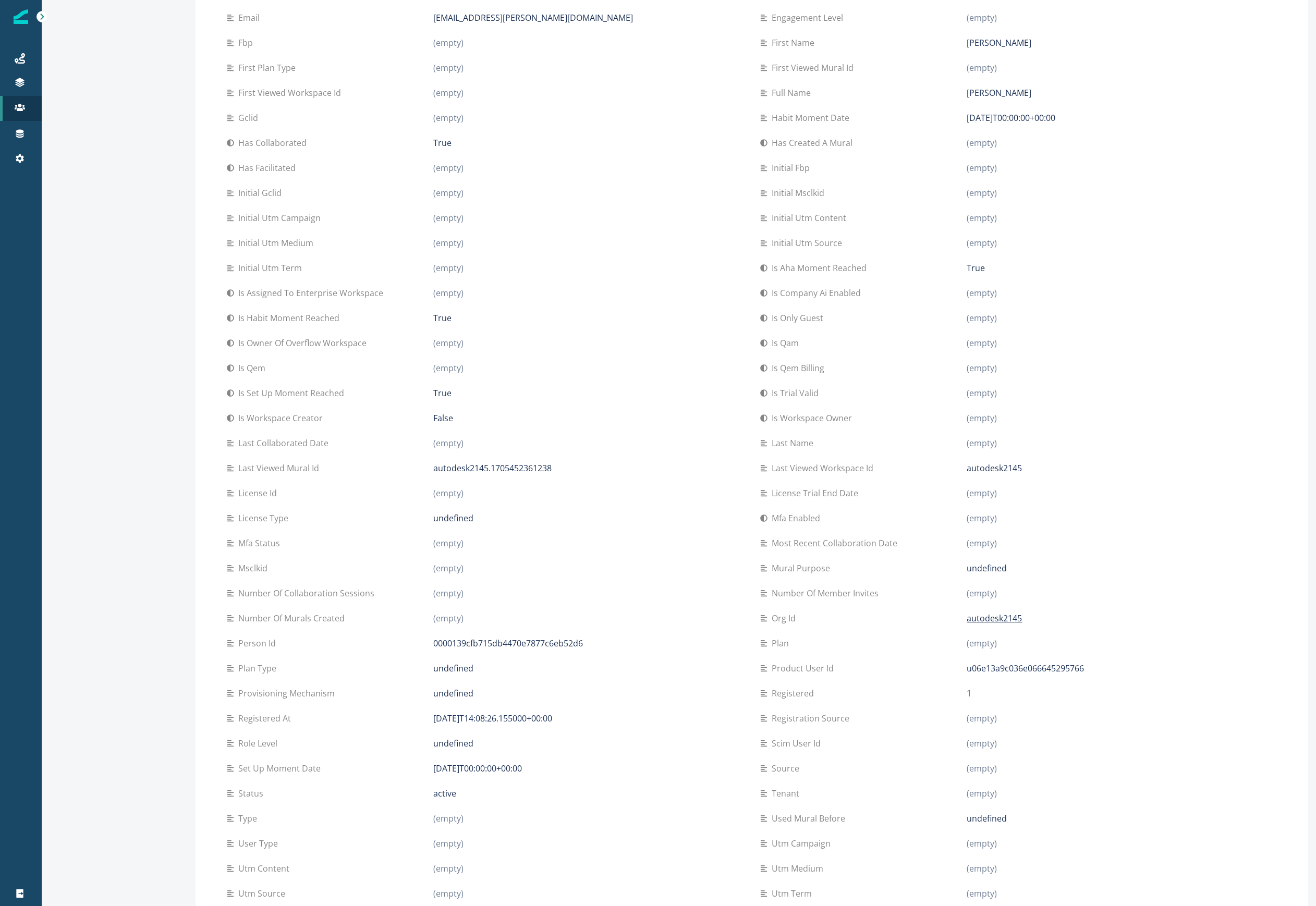
scroll to position [278, 0]
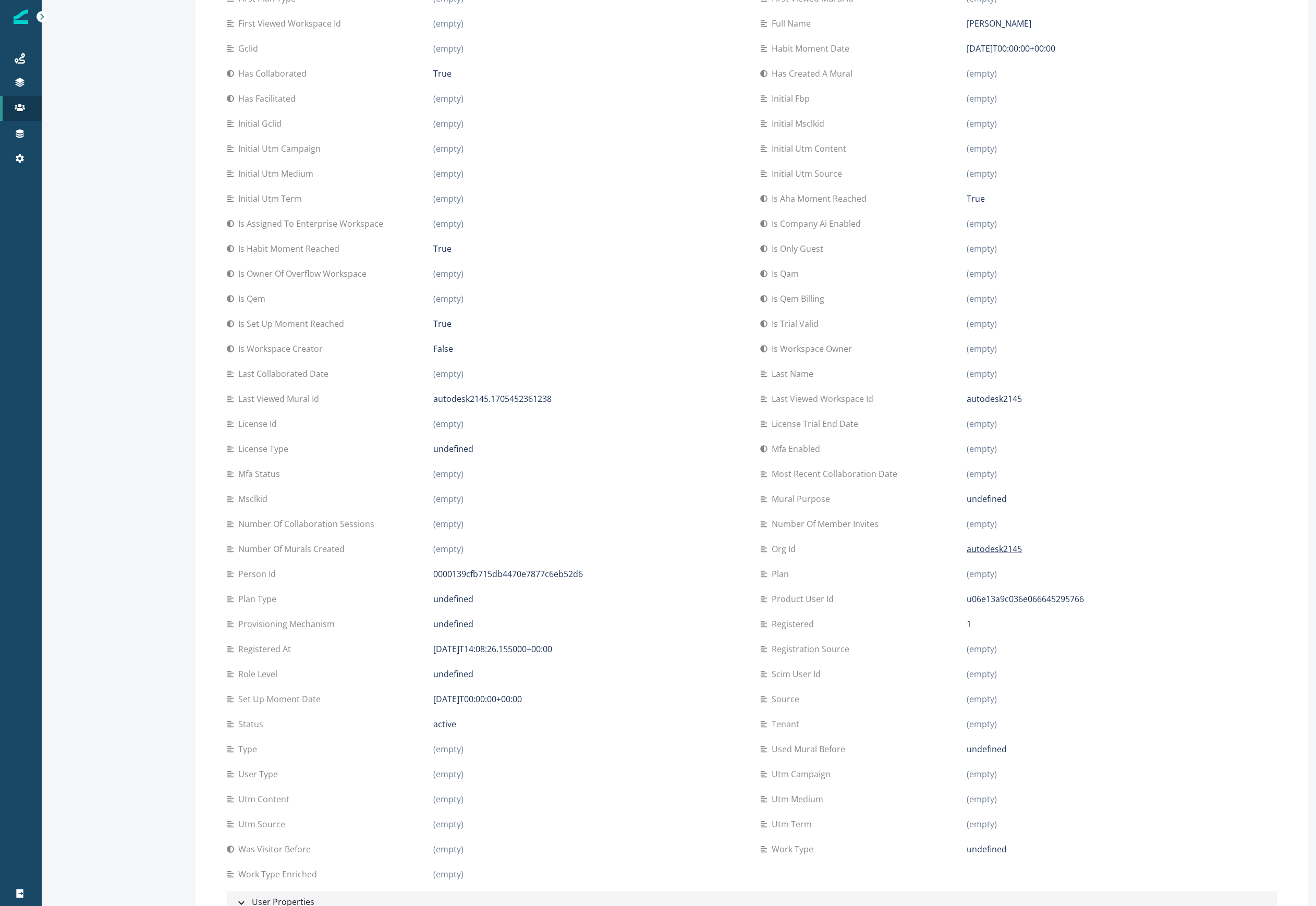
click at [280, 899] on div "User Properties" at bounding box center [275, 902] width 79 height 13
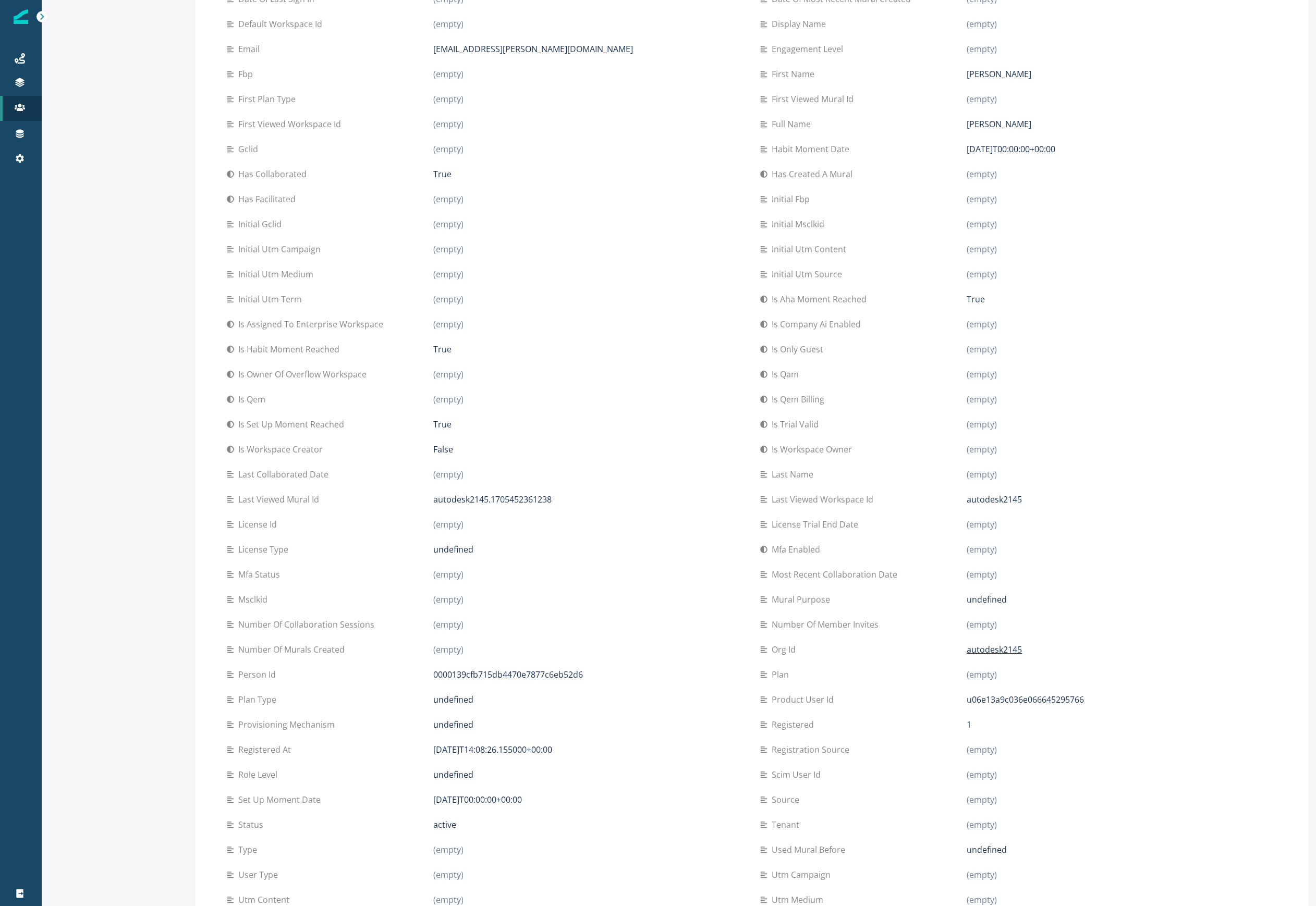
scroll to position [0, 0]
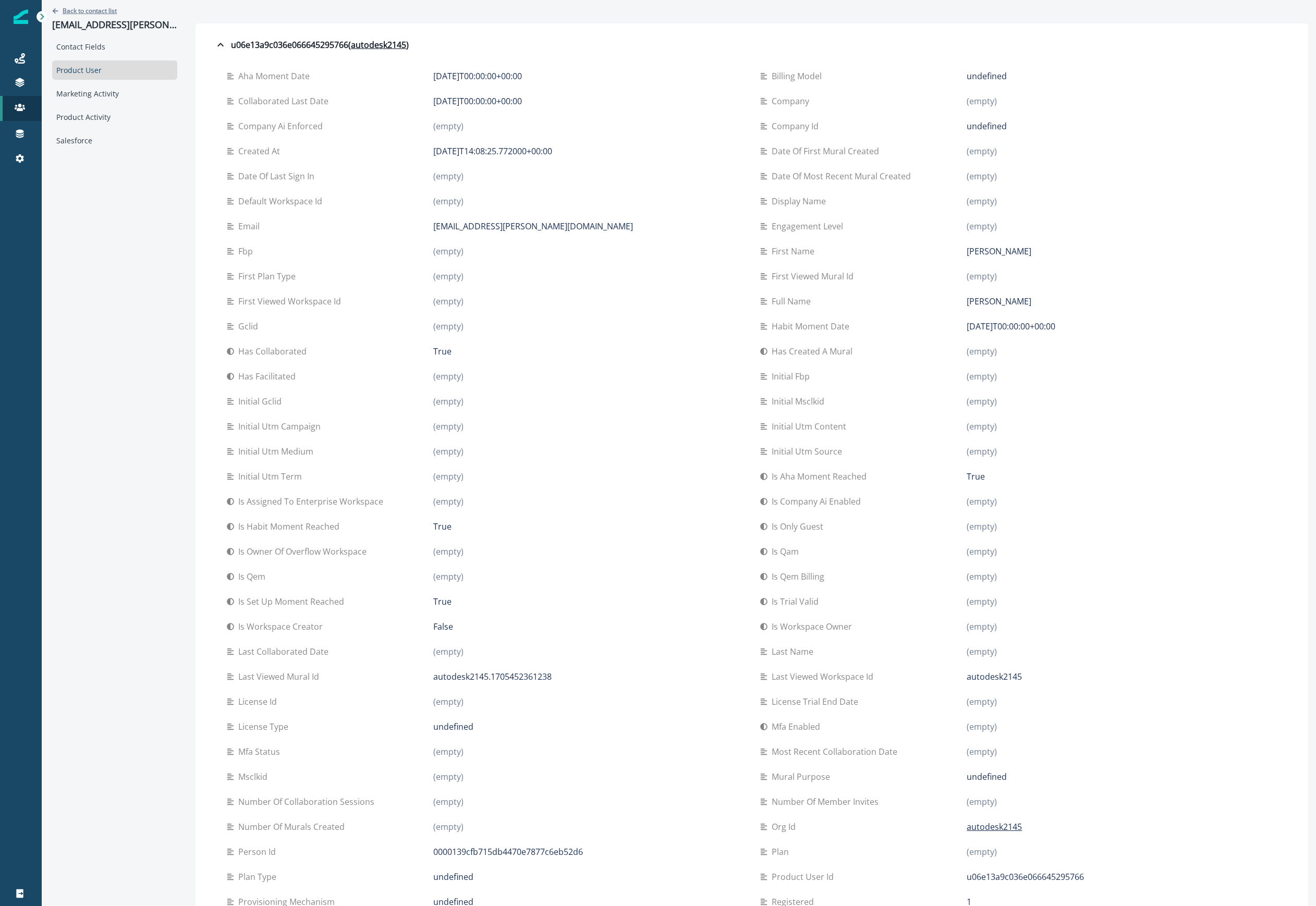
click at [52, 11] on icon "Go back" at bounding box center [55, 11] width 6 height 6
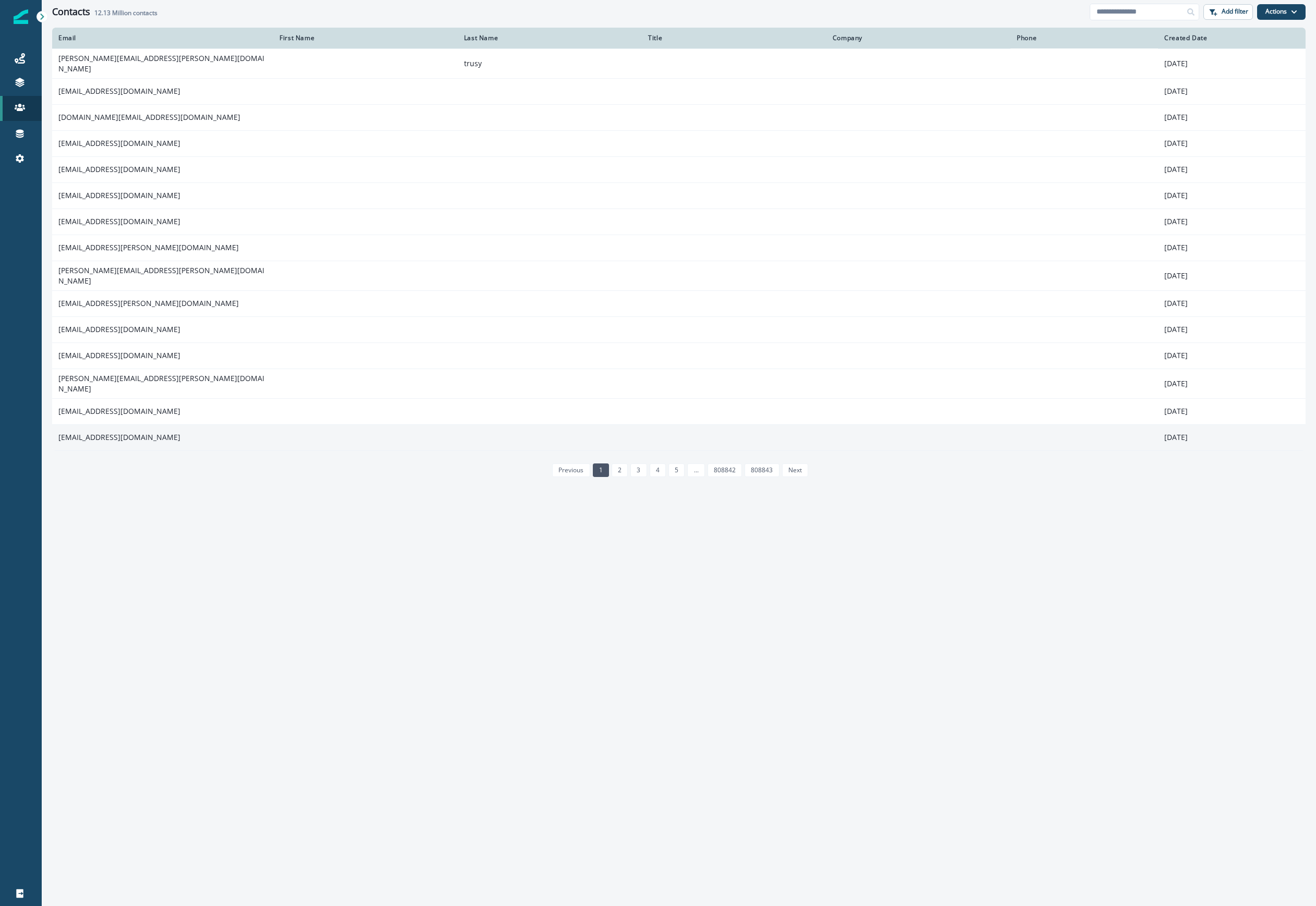
click at [144, 427] on td "[EMAIL_ADDRESS][DOMAIN_NAME]" at bounding box center [162, 437] width 221 height 26
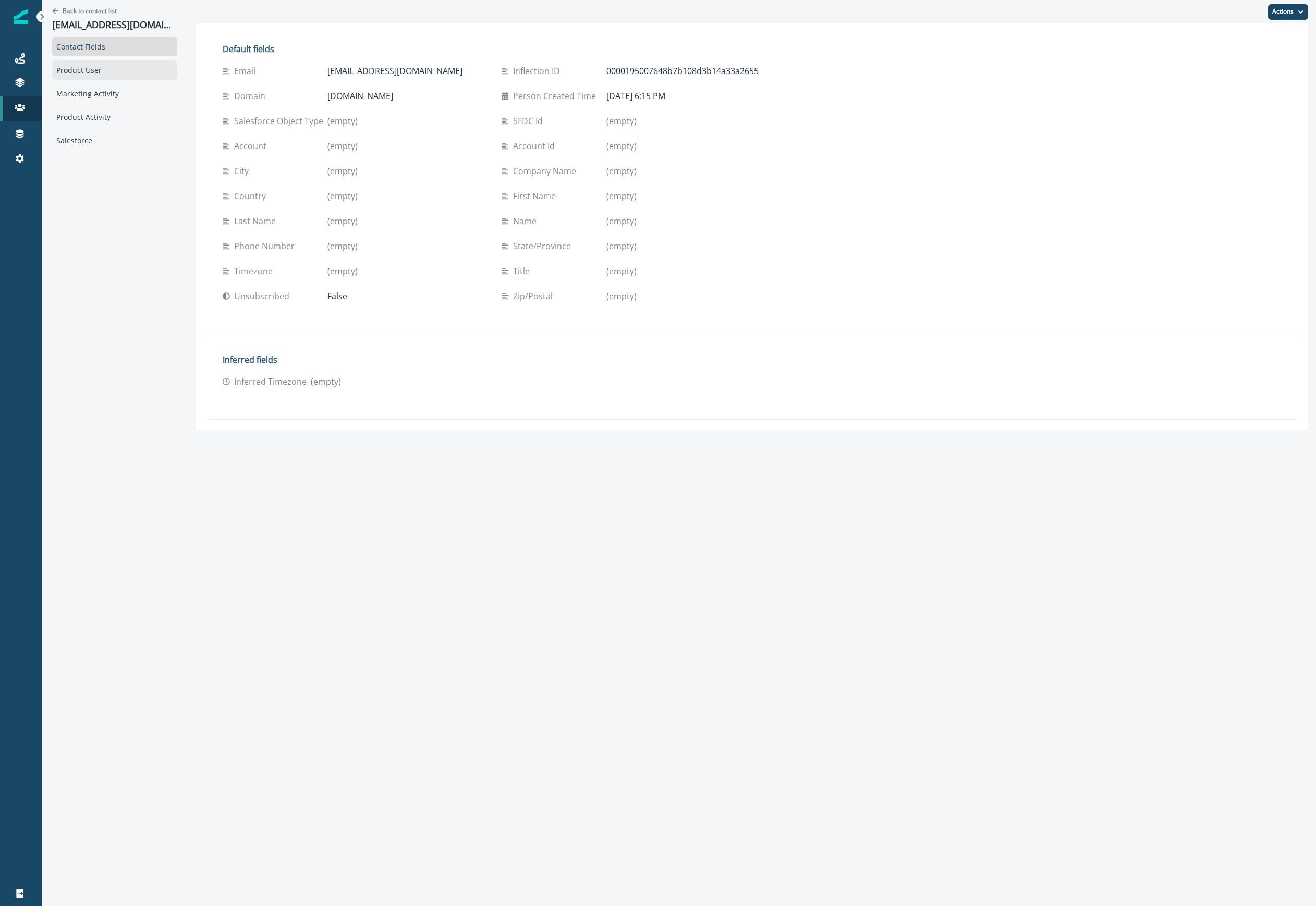
click at [119, 77] on div "Product User" at bounding box center [114, 70] width 125 height 20
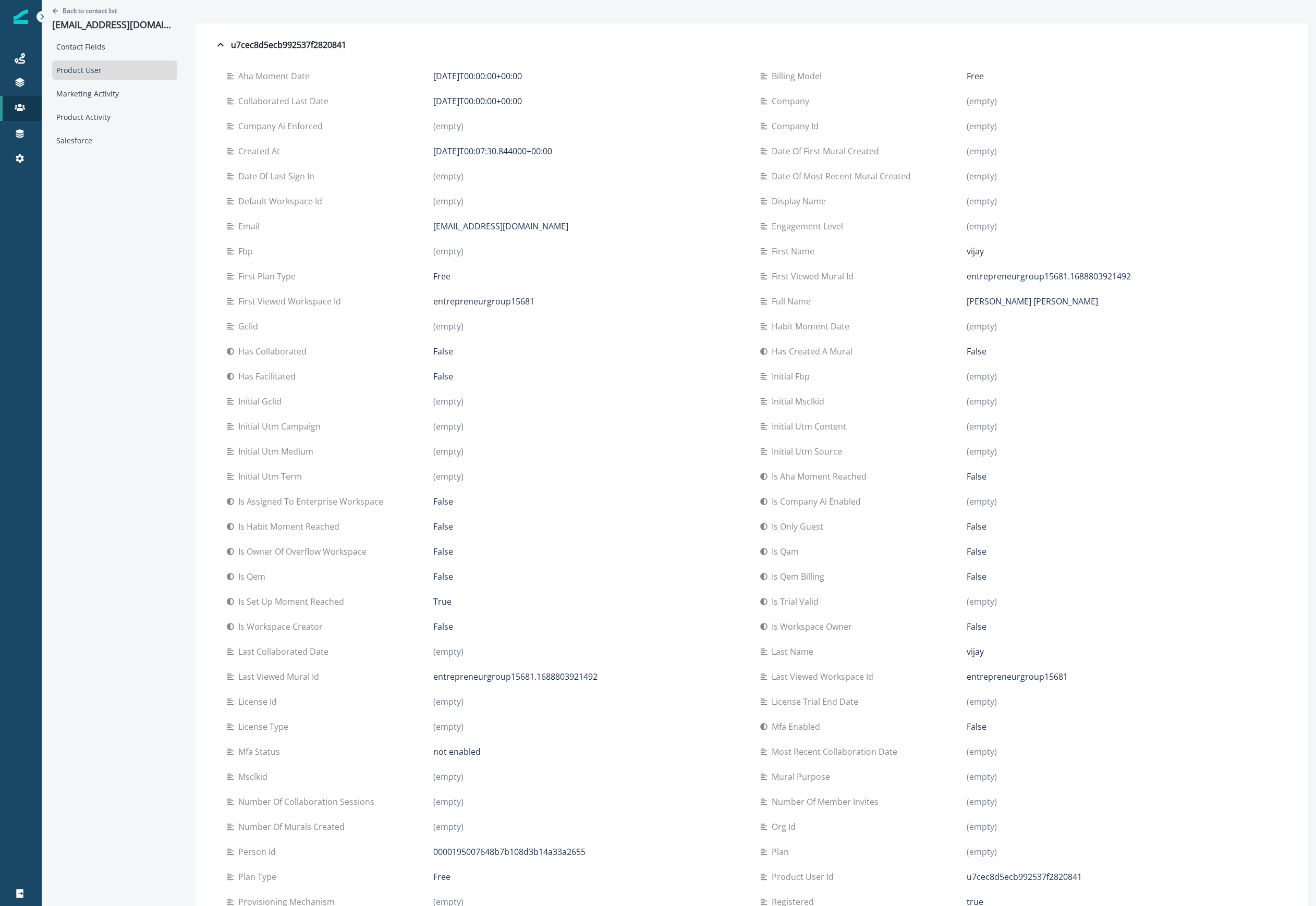
scroll to position [284, 0]
